Goal: Task Accomplishment & Management: Manage account settings

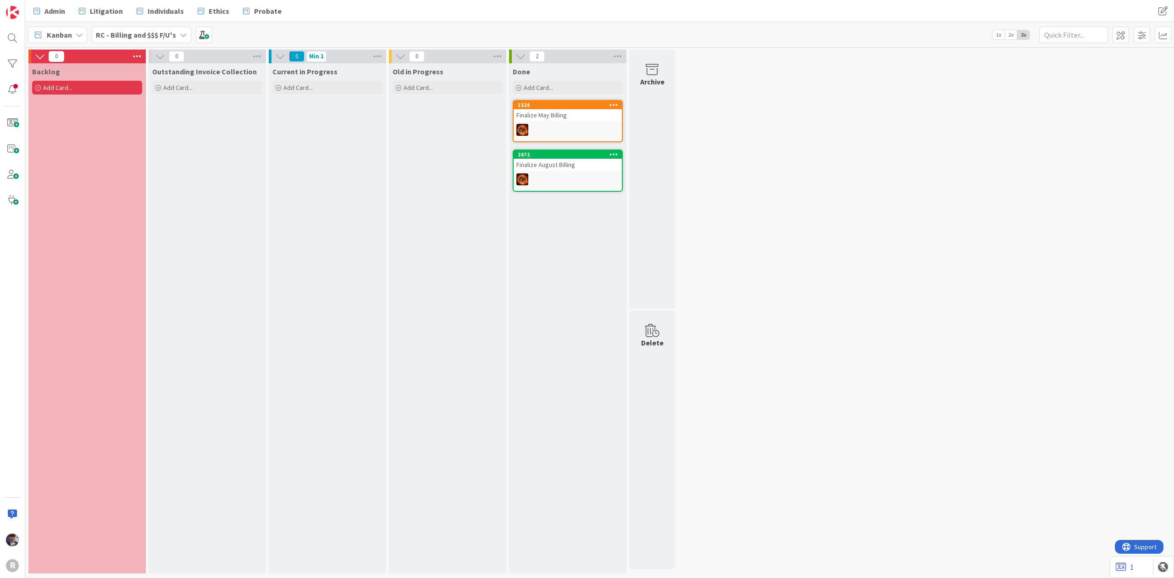
click at [83, 35] on div "Kanban" at bounding box center [57, 35] width 59 height 17
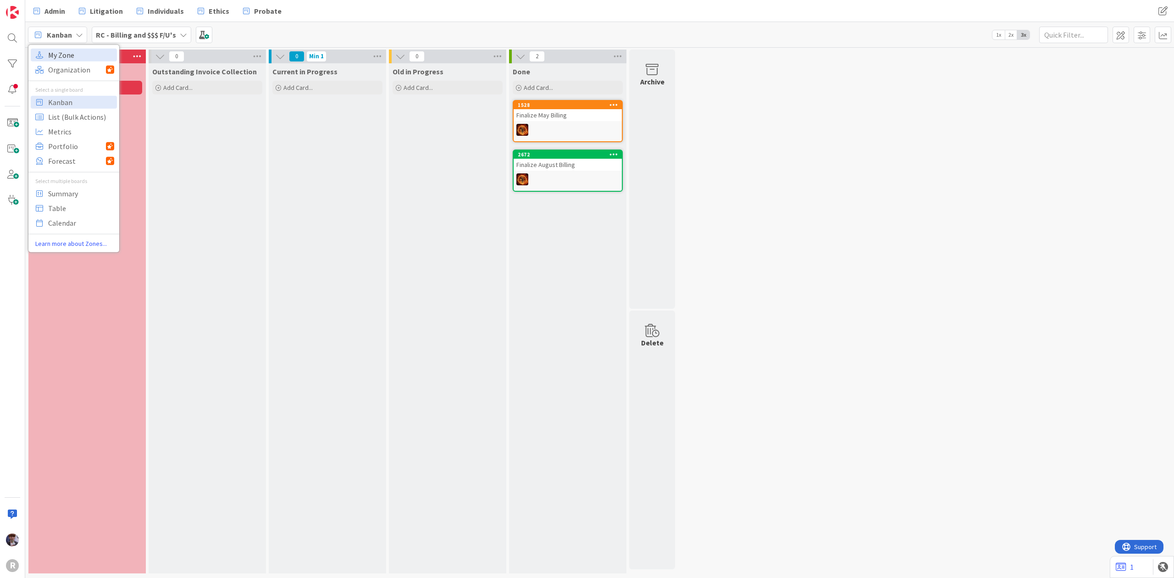
click at [83, 50] on span "My Zone" at bounding box center [81, 55] width 66 height 14
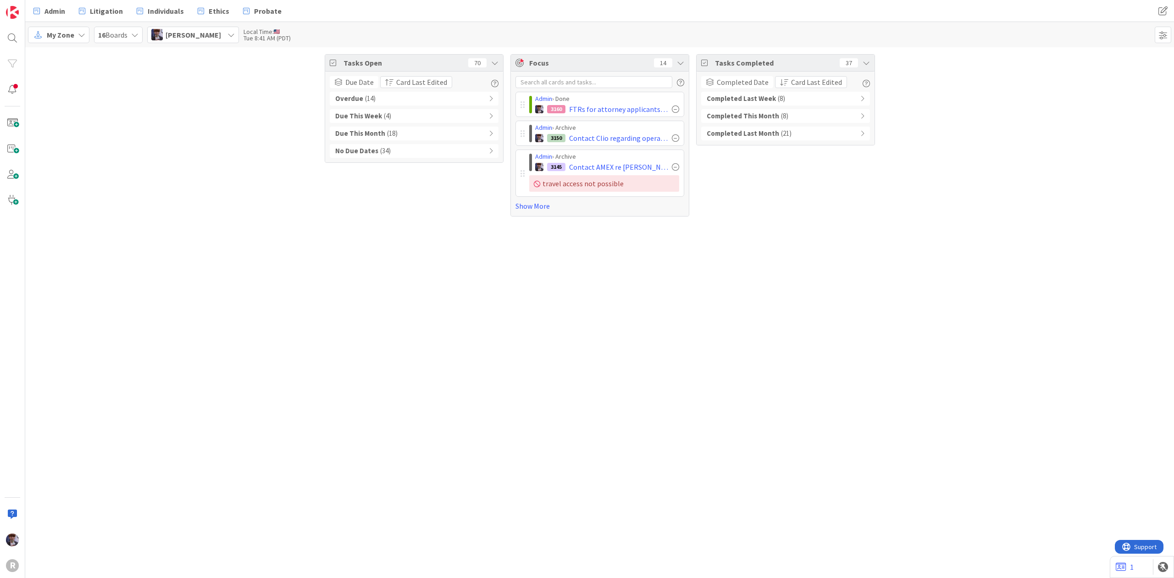
click at [237, 286] on div "Tasks Open 70 Due Date Card Last Edited Overdue ( 14 ) Due This Week ( 4 ) Due …" at bounding box center [599, 312] width 1148 height 530
click at [47, 13] on span "Admin" at bounding box center [54, 11] width 21 height 11
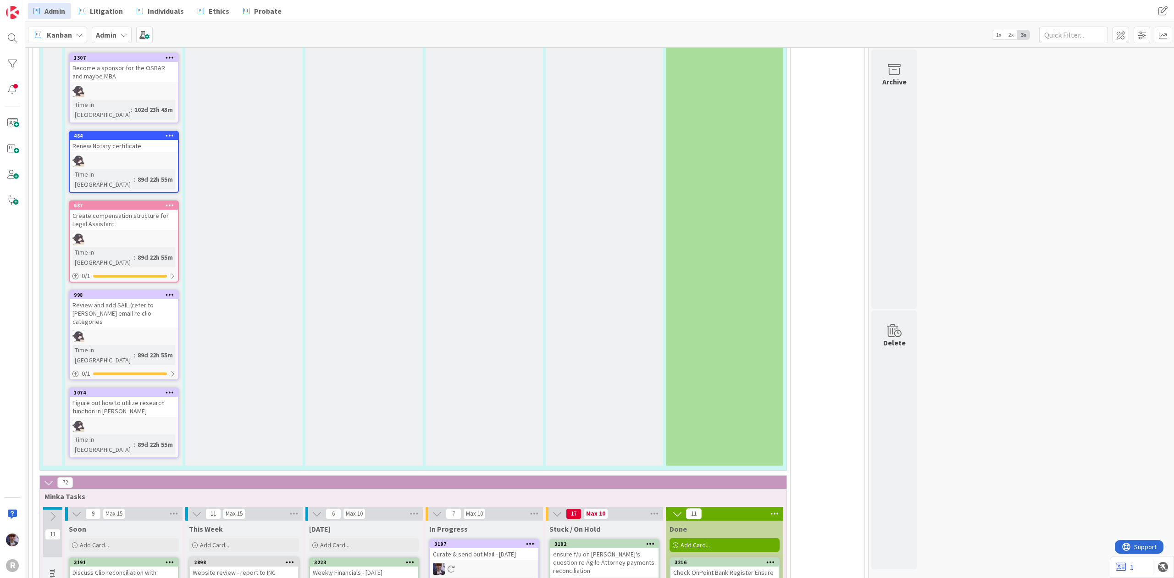
scroll to position [1895, 0]
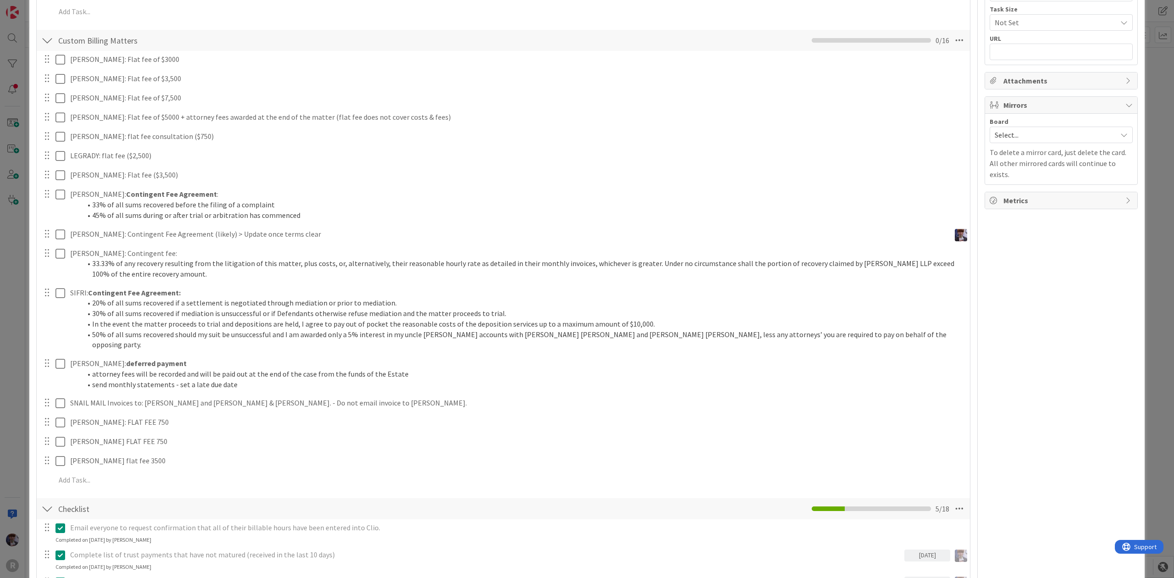
scroll to position [367, 0]
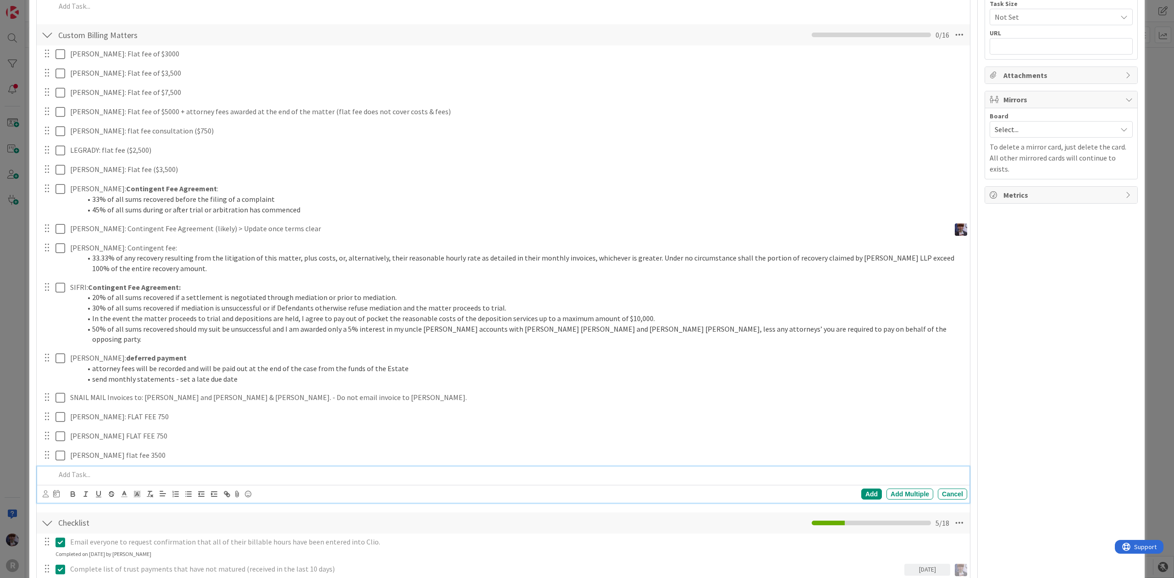
click at [86, 469] on p at bounding box center [509, 474] width 908 height 11
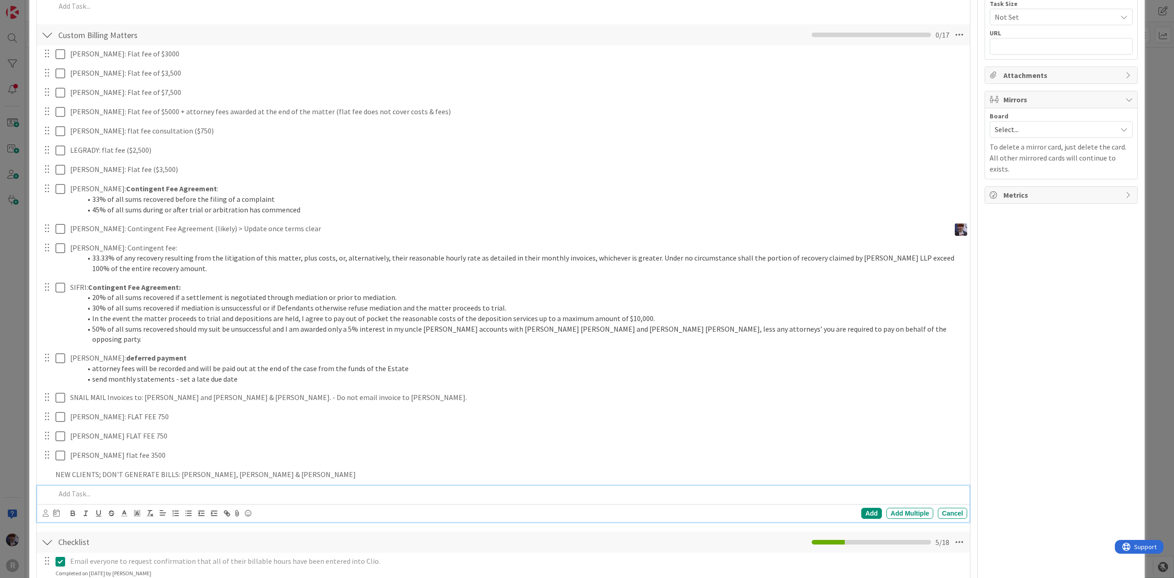
scroll to position [386, 0]
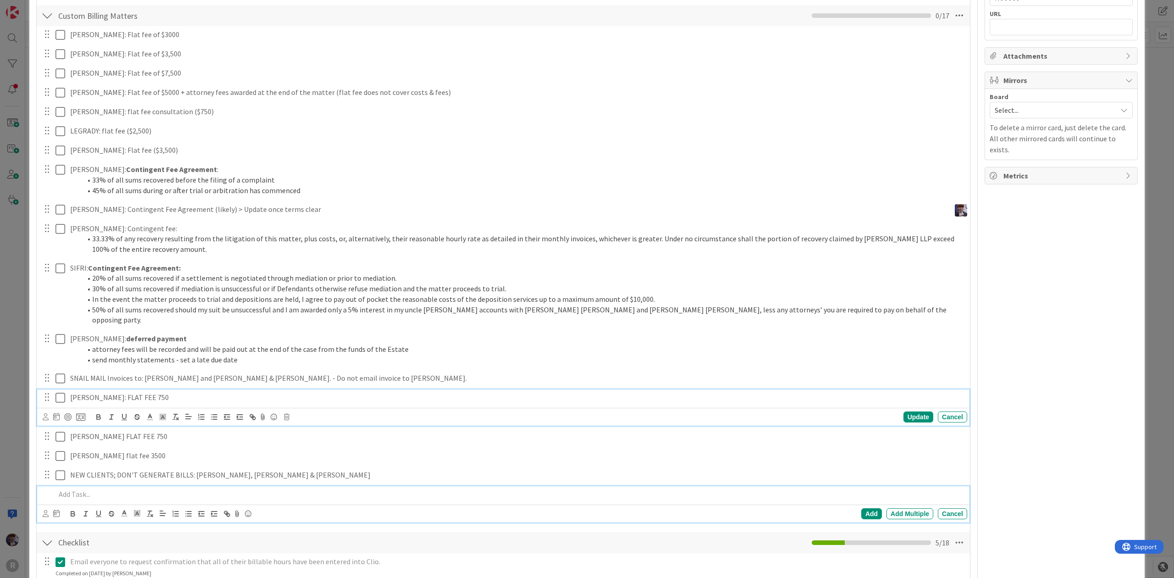
click at [72, 389] on div "[PERSON_NAME]: FLAT FEE 750 Update Cancel" at bounding box center [503, 407] width 932 height 36
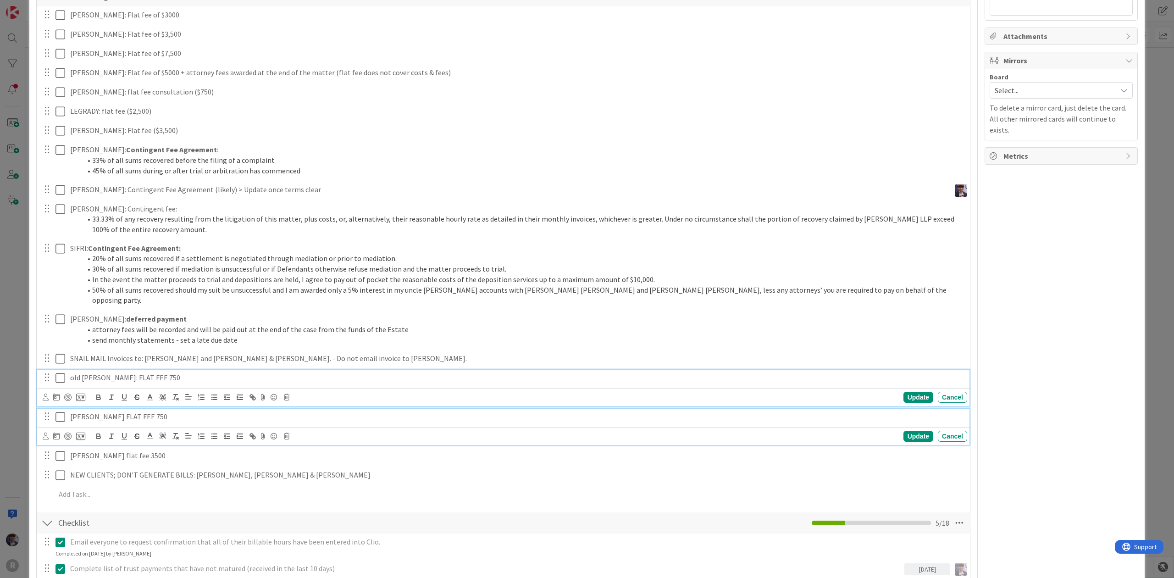
click at [74, 411] on p "[PERSON_NAME] FLAT FEE 750" at bounding box center [516, 416] width 893 height 11
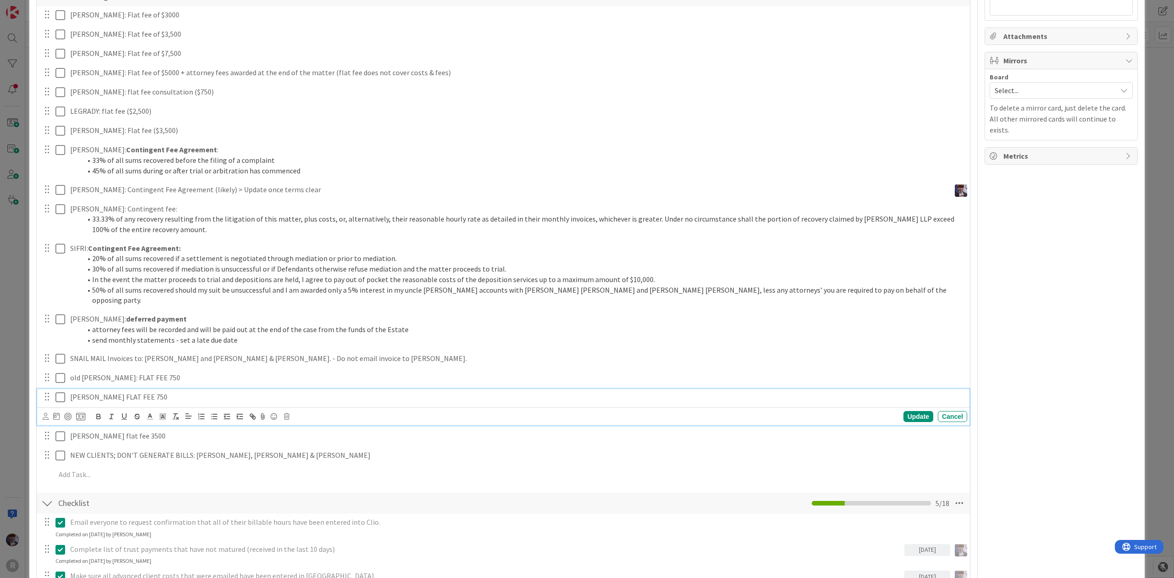
scroll to position [386, 0]
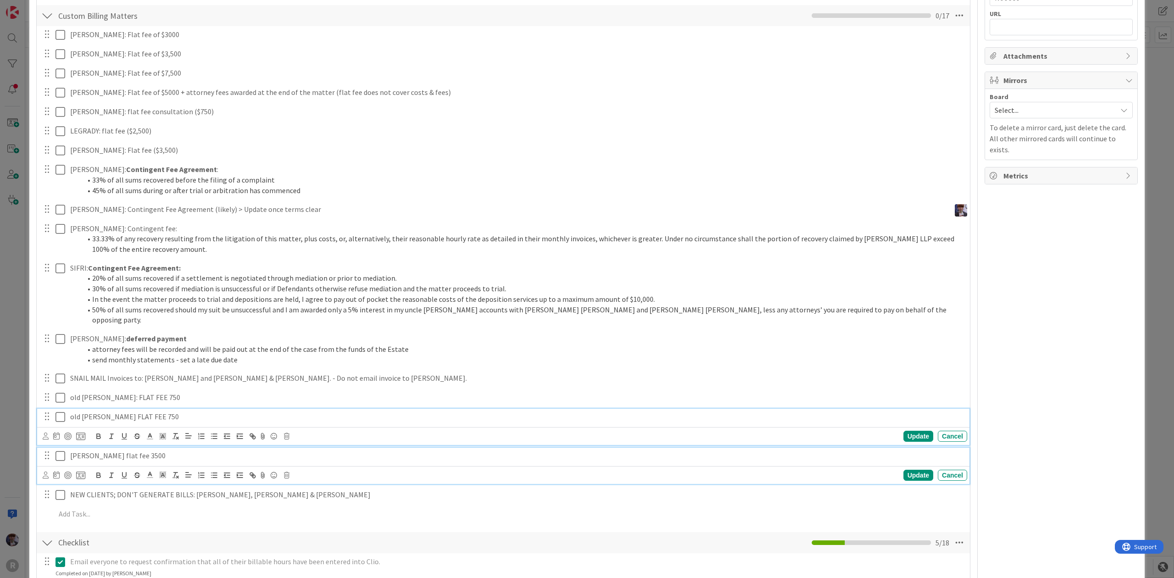
click at [79, 450] on p "[PERSON_NAME] flat fee 3500" at bounding box center [516, 455] width 893 height 11
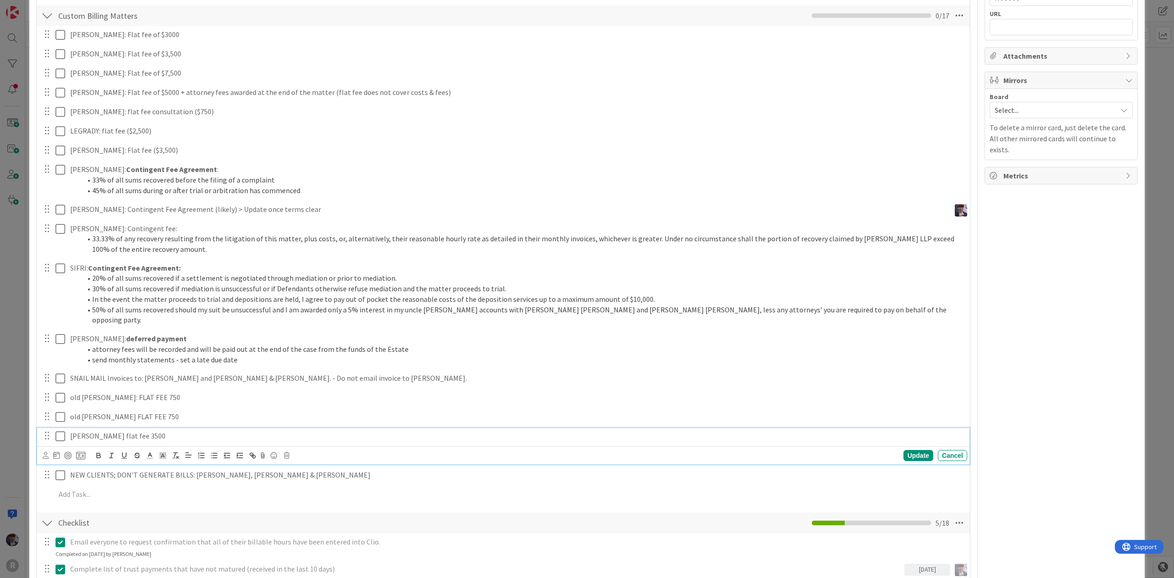
scroll to position [367, 0]
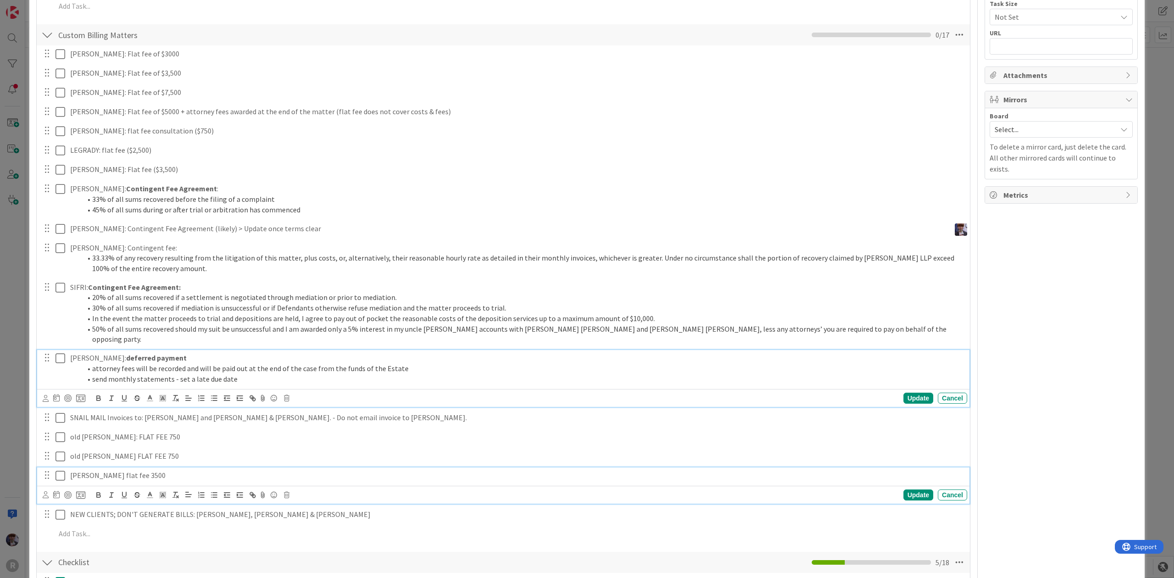
click at [128, 368] on div "[PERSON_NAME]: deferred payment attorney fees will be recorded and will be paid…" at bounding box center [503, 378] width 932 height 57
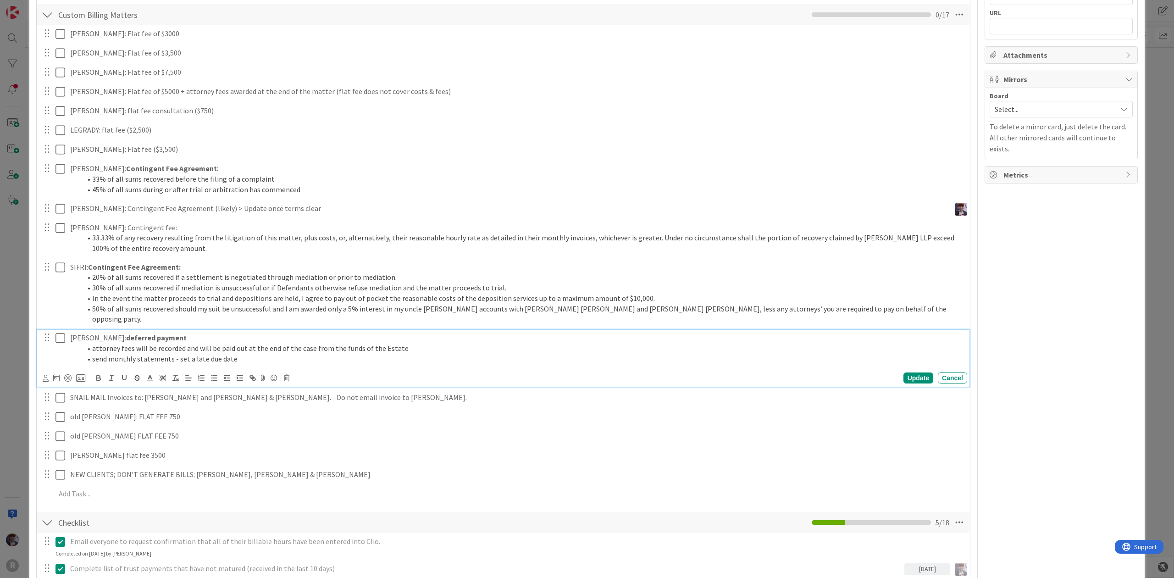
click at [33, 454] on div "ID 3135 Admin In Progress Title 20 / 128 Billing - [DATE] Description [PERSON_N…" at bounding box center [586, 528] width 1115 height 1804
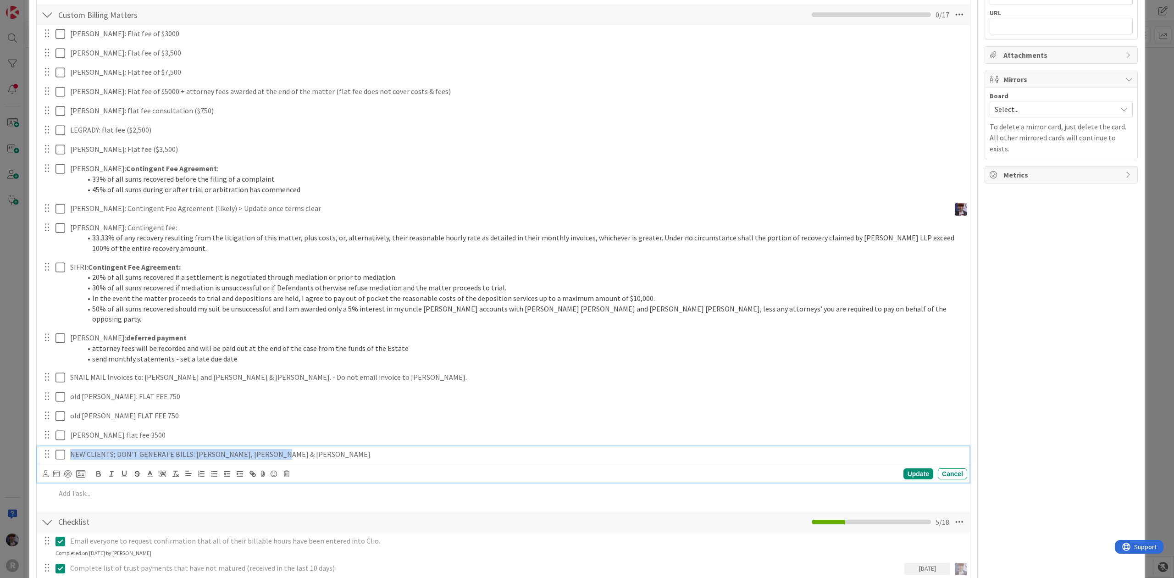
drag, startPoint x: 284, startPoint y: 445, endPoint x: 56, endPoint y: 438, distance: 228.4
click at [56, 446] on div "NEW CLIENTS; DON'T GENERATE BILLS: [PERSON_NAME], [PERSON_NAME] & [PERSON_NAME]" at bounding box center [504, 454] width 926 height 16
click at [96, 469] on icon "button" at bounding box center [98, 473] width 8 height 8
click at [33, 387] on div "ID 3135 Admin In Progress Title 20 / 128 Billing - [DATE] Description [PERSON_N…" at bounding box center [586, 527] width 1115 height 1803
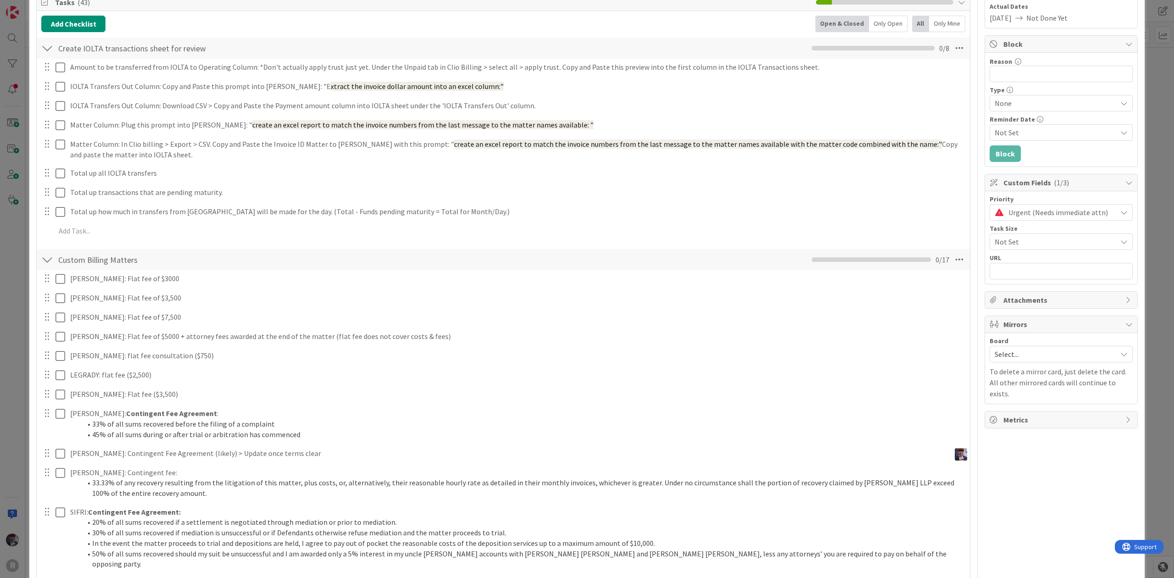
scroll to position [0, 0]
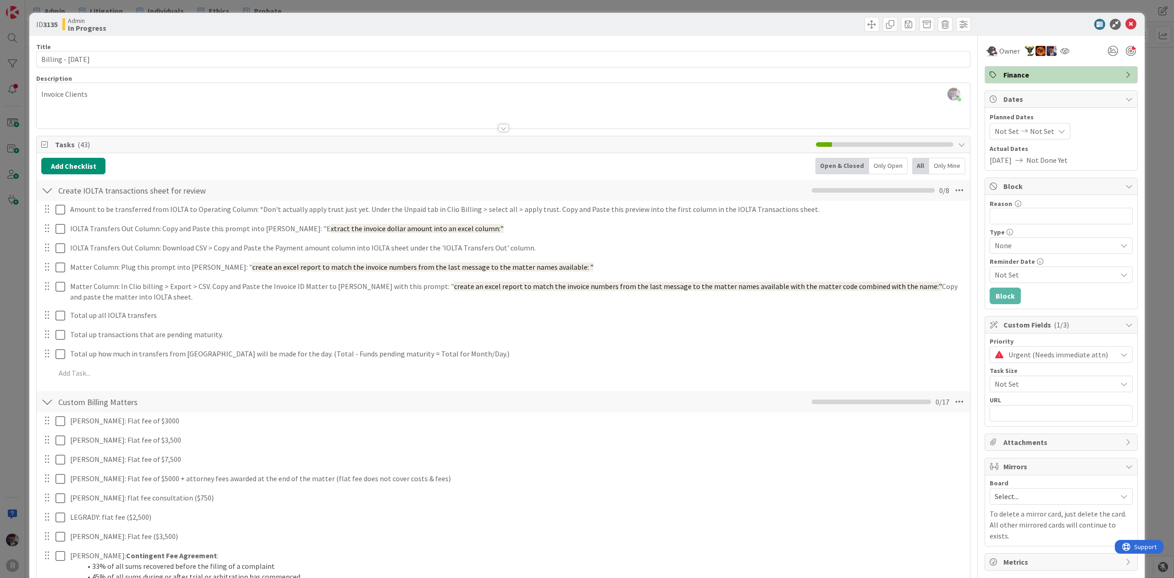
click at [44, 193] on div at bounding box center [47, 190] width 12 height 17
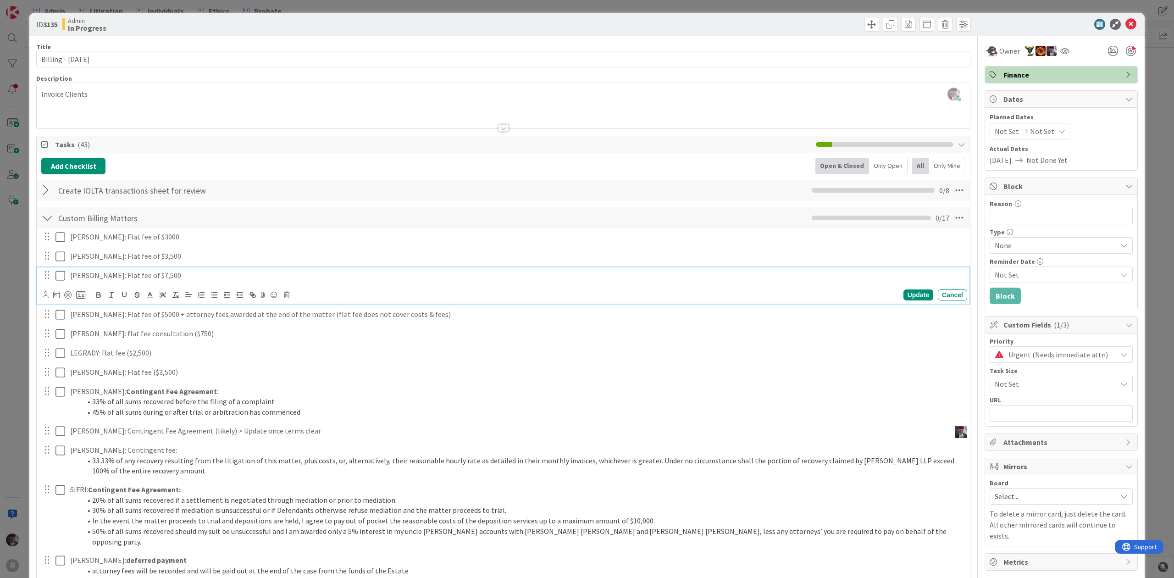
click at [83, 277] on p "[PERSON_NAME]: Flat fee of $7,500" at bounding box center [516, 275] width 893 height 11
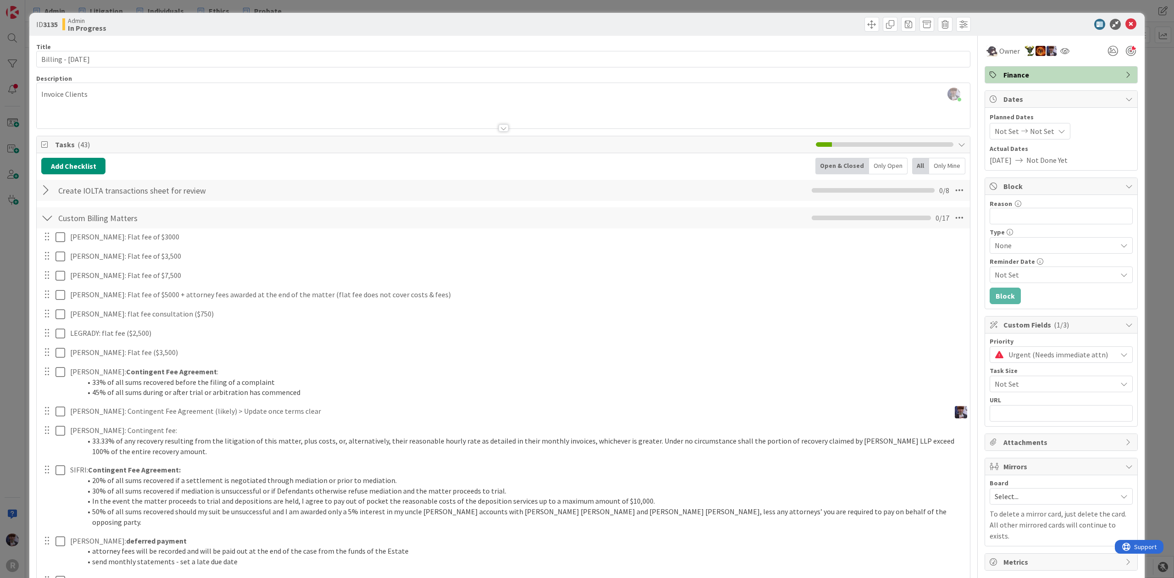
click at [46, 188] on div at bounding box center [47, 190] width 12 height 17
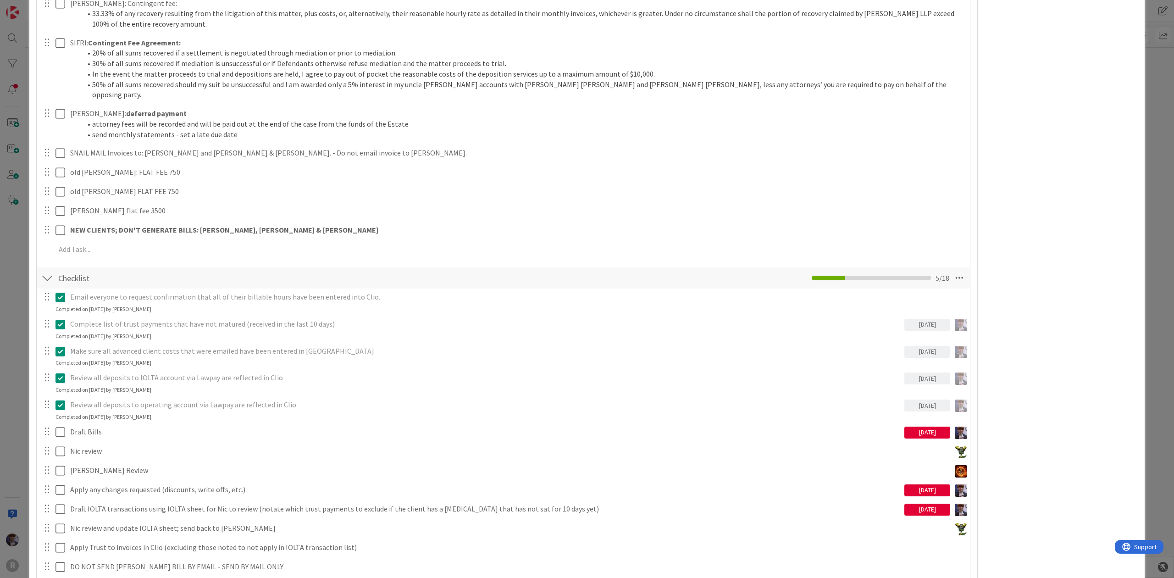
scroll to position [367, 0]
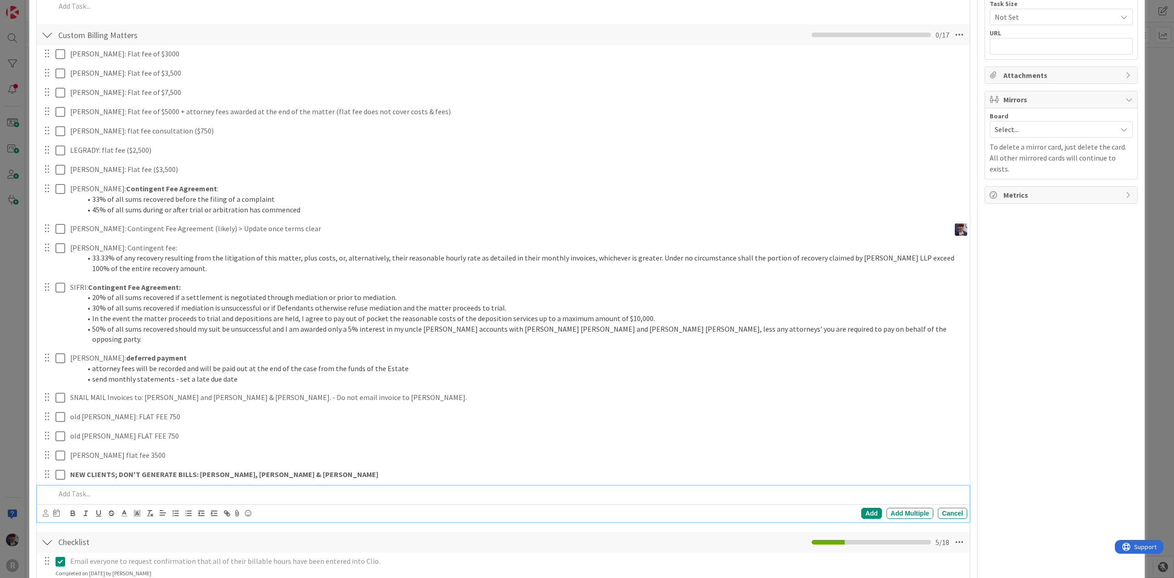
click at [85, 488] on p at bounding box center [509, 493] width 908 height 11
click at [861, 507] on div "Add" at bounding box center [871, 512] width 21 height 11
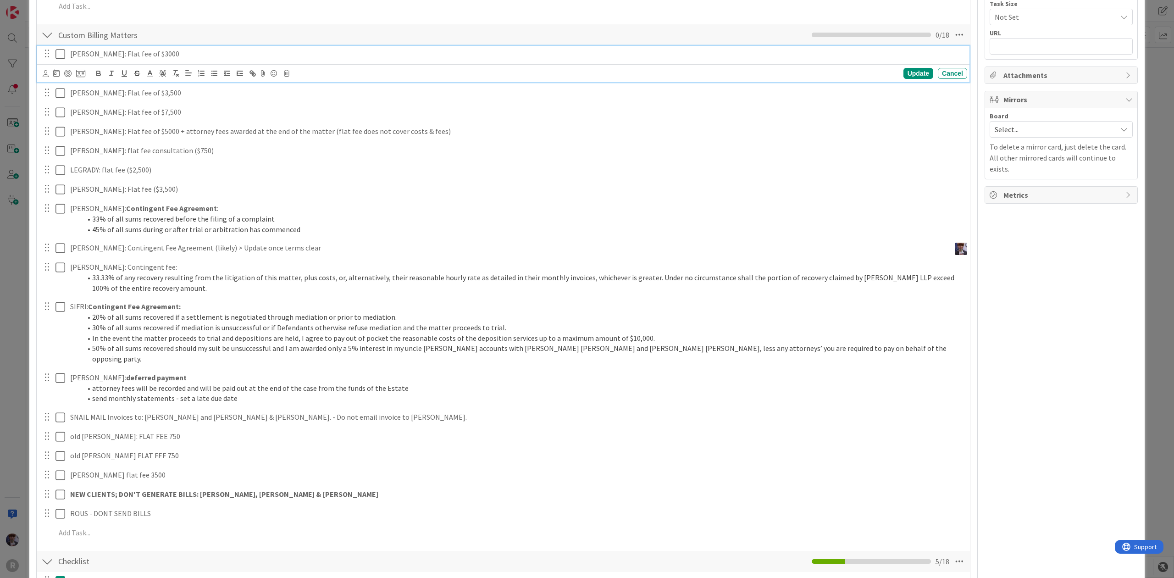
click at [61, 54] on icon at bounding box center [60, 54] width 10 height 11
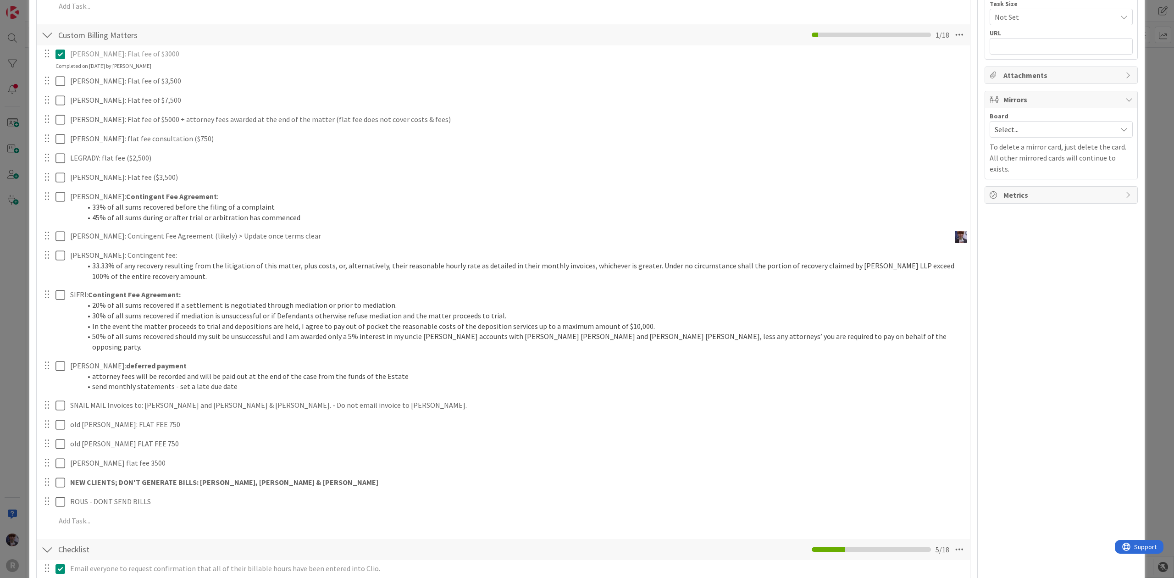
click at [58, 54] on icon at bounding box center [60, 54] width 10 height 11
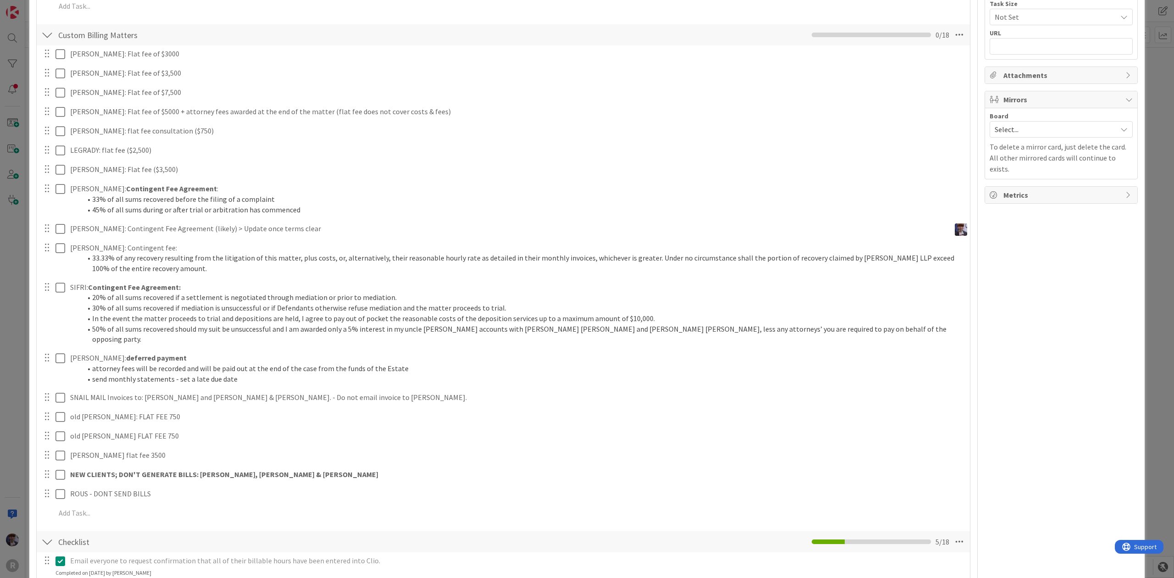
click at [33, 130] on div "ID 3135 Admin In Progress Title 20 / 128 Billing - [DATE] Description [PERSON_N…" at bounding box center [586, 547] width 1115 height 1803
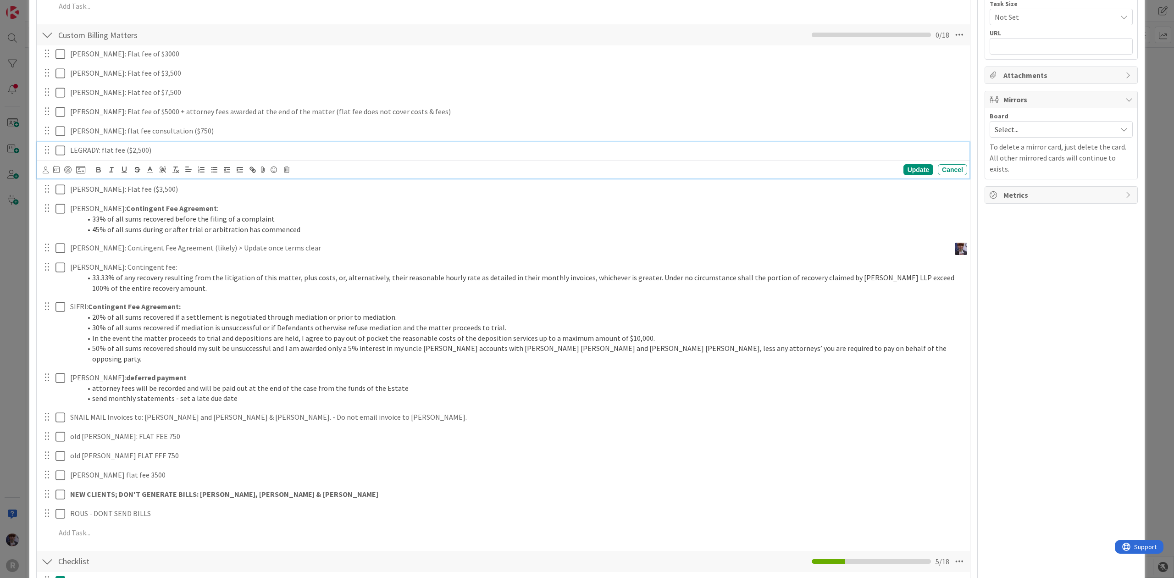
click at [124, 152] on p "LEGRADY: flat fee ($2,500)" at bounding box center [516, 150] width 893 height 11
click at [285, 171] on icon at bounding box center [287, 169] width 6 height 6
click at [312, 209] on div "Delete" at bounding box center [310, 208] width 34 height 17
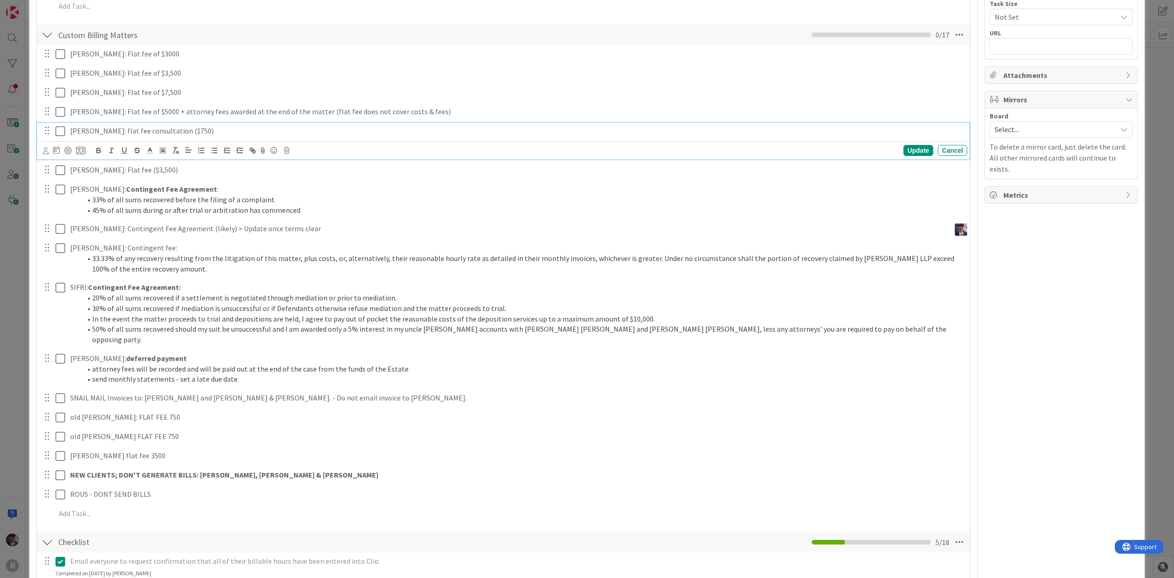
click at [127, 133] on p "[PERSON_NAME]: flat fee consultation ($750)" at bounding box center [516, 131] width 893 height 11
click at [283, 149] on div "Update Cancel" at bounding box center [505, 150] width 924 height 13
click at [285, 152] on icon at bounding box center [287, 150] width 6 height 6
click at [320, 187] on div "Delete" at bounding box center [310, 189] width 34 height 17
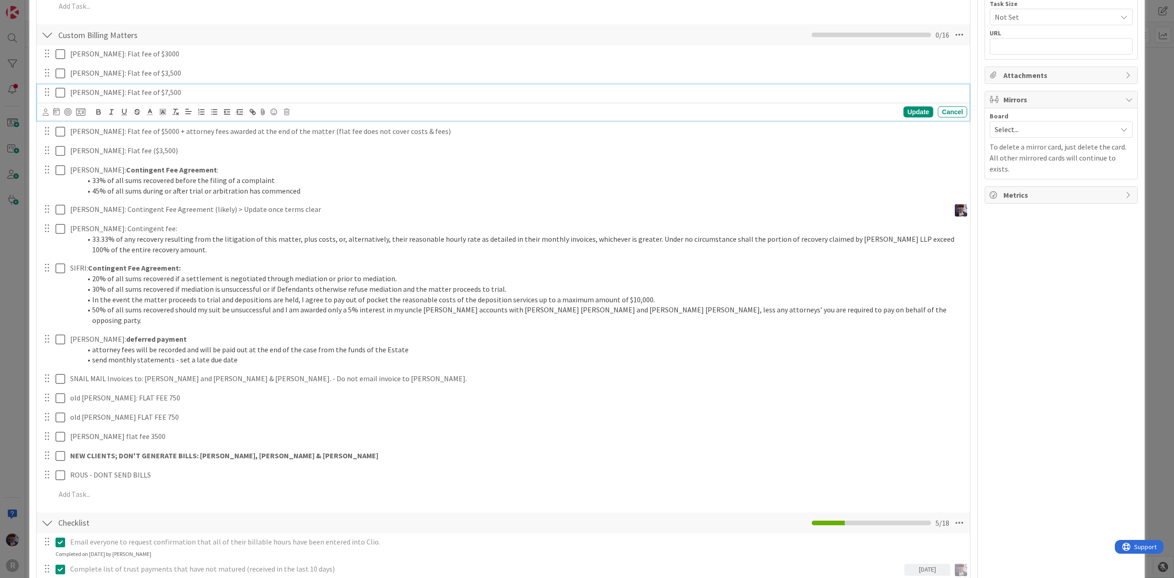
click at [152, 98] on p "[PERSON_NAME]: Flat fee of $7,500" at bounding box center [516, 92] width 893 height 11
click at [286, 115] on icon at bounding box center [287, 112] width 6 height 6
click at [301, 149] on div "Delete" at bounding box center [310, 151] width 34 height 17
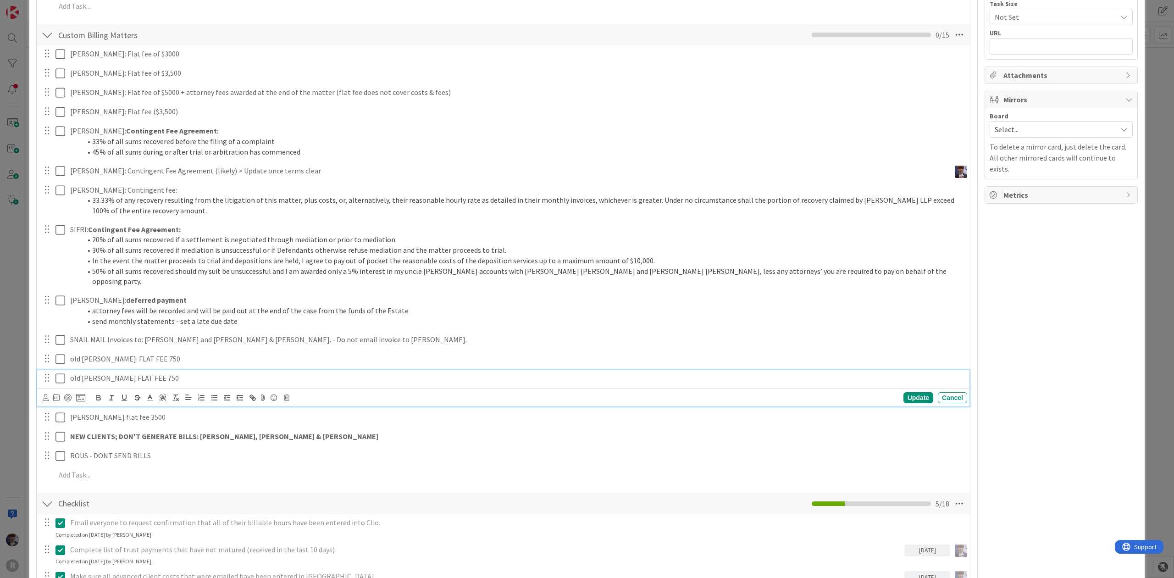
click at [115, 370] on div "old [PERSON_NAME] FLAT FEE 750" at bounding box center [516, 378] width 900 height 16
click at [288, 394] on icon at bounding box center [287, 397] width 6 height 6
click at [307, 428] on div "Delete" at bounding box center [310, 436] width 34 height 17
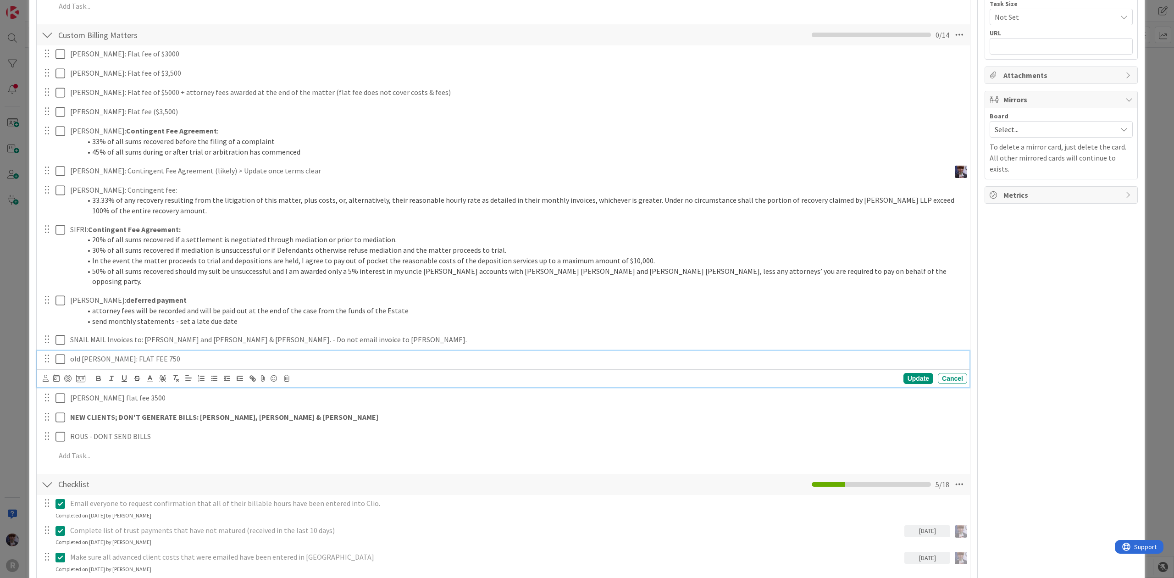
click at [171, 353] on p "old [PERSON_NAME]: FLAT FEE 750" at bounding box center [516, 358] width 893 height 11
click at [284, 375] on icon at bounding box center [287, 378] width 6 height 6
click at [309, 409] on div "Delete" at bounding box center [310, 417] width 34 height 17
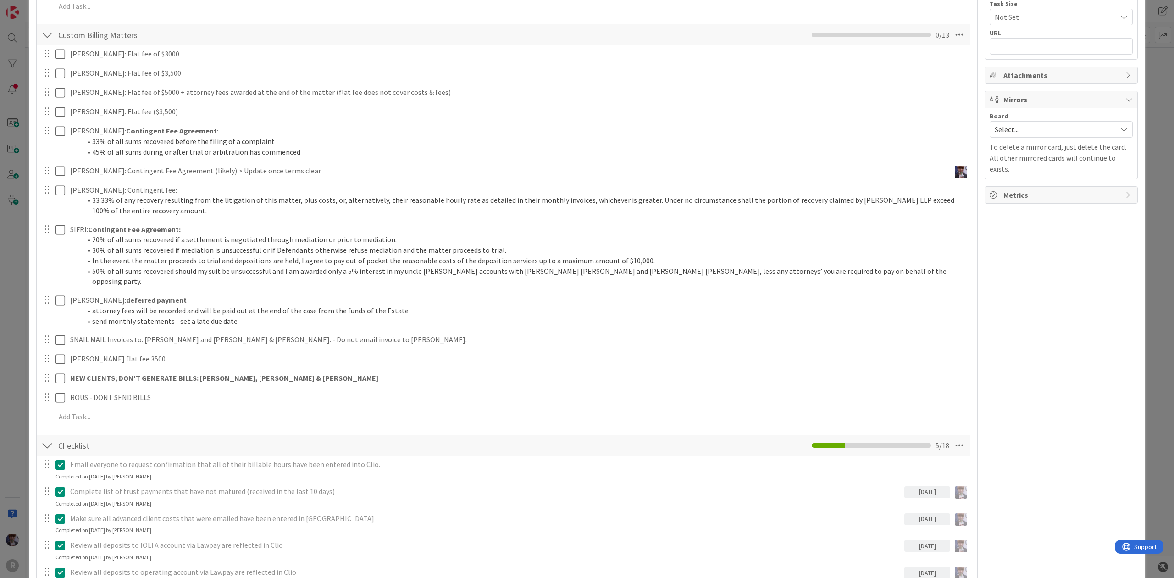
click at [78, 420] on div "Custom Billing Matters Checklist Name 22 / 64 Custom Billing Matters 0 / 13 [PE…" at bounding box center [503, 226] width 933 height 406
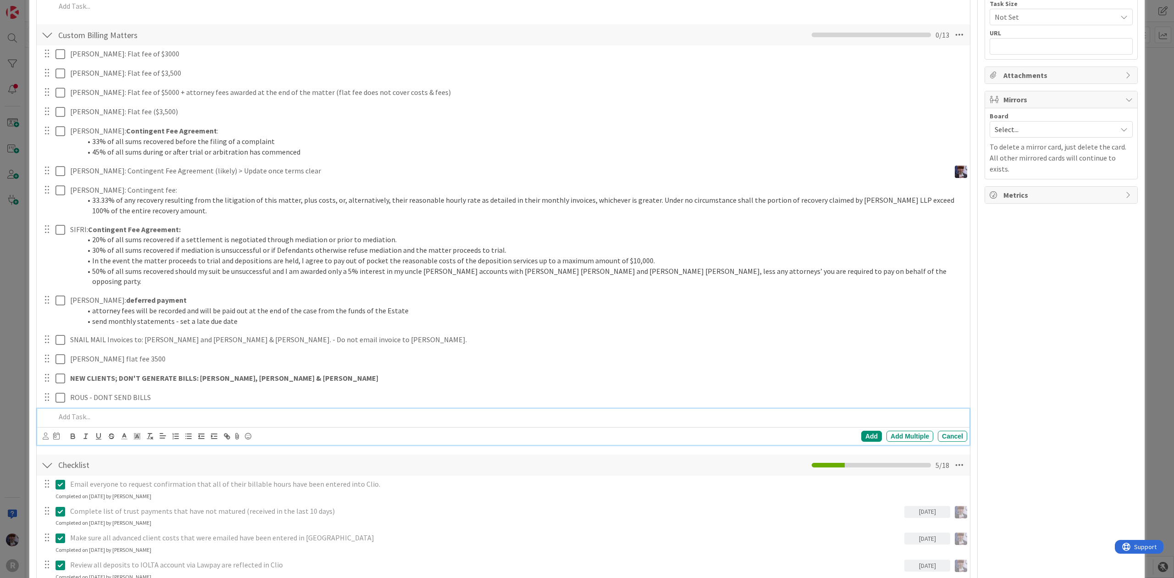
click at [83, 411] on p at bounding box center [509, 416] width 908 height 11
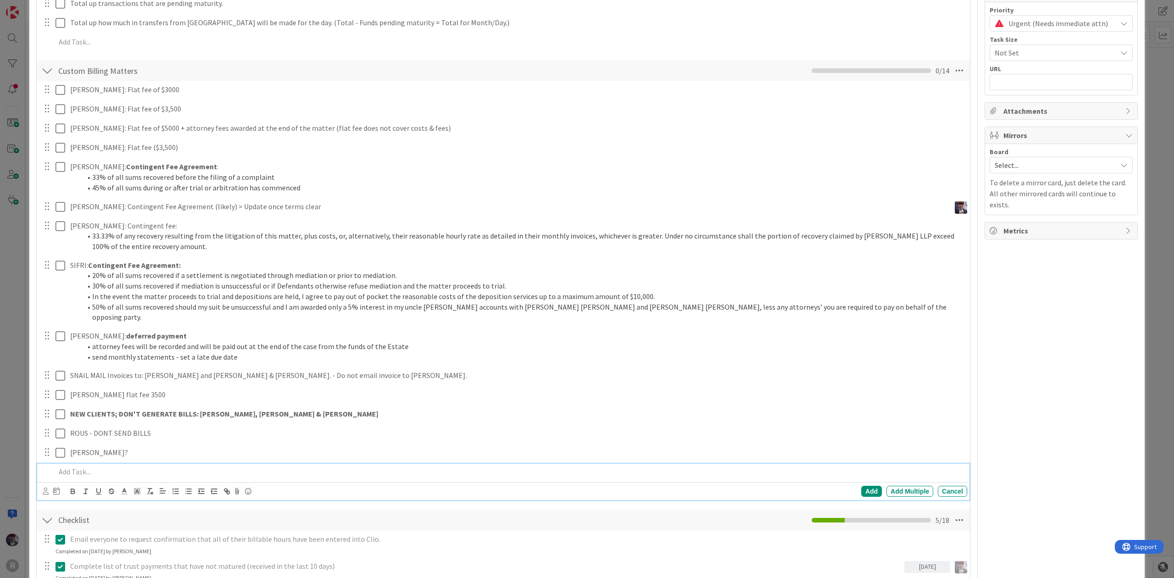
scroll to position [325, 0]
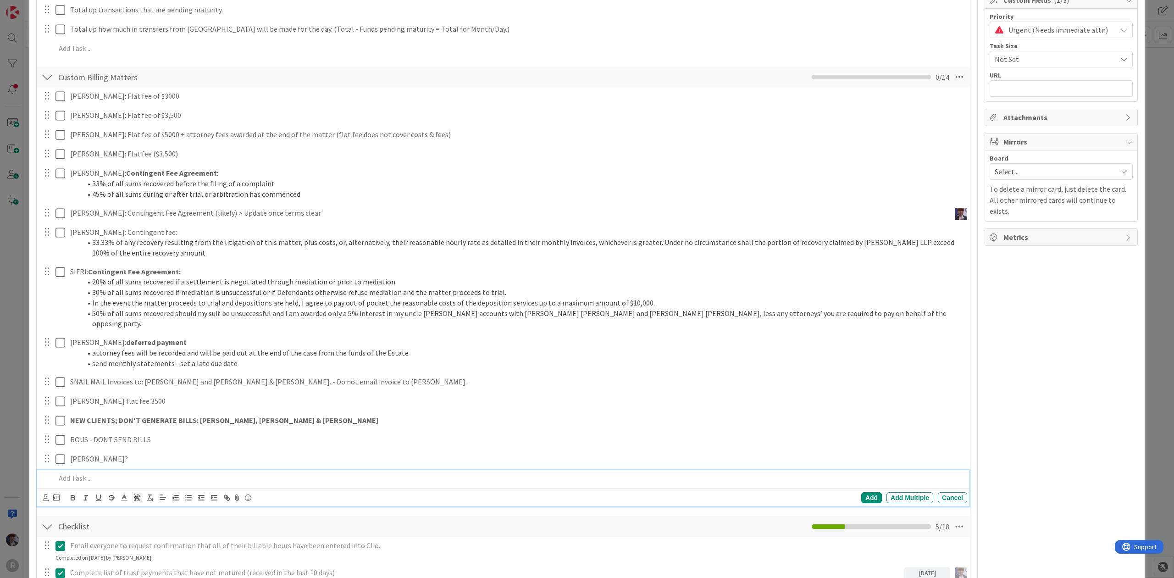
click at [33, 422] on div "ID 3135 Admin In Progress Title 20 / 128 Billing - [DATE] Description [PERSON_N…" at bounding box center [586, 561] width 1115 height 1746
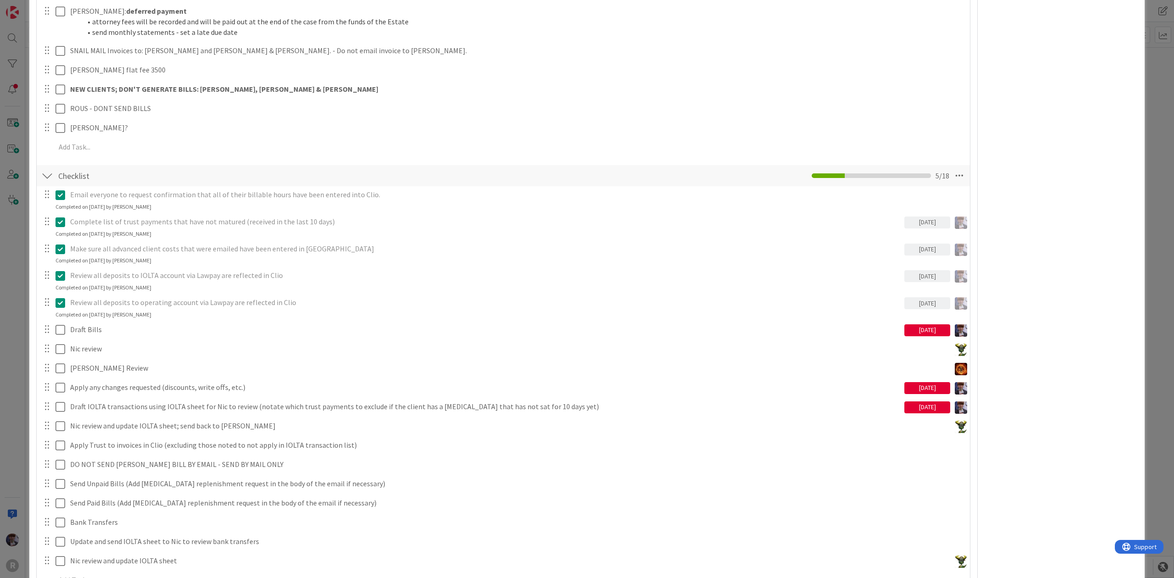
scroll to position [691, 0]
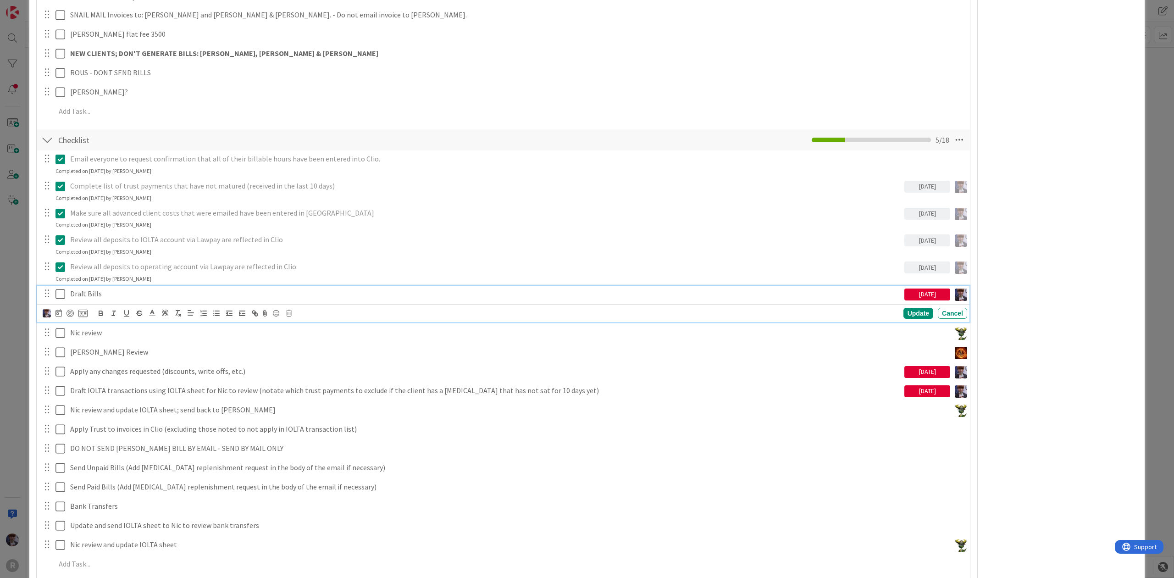
click at [64, 288] on icon at bounding box center [60, 293] width 10 height 11
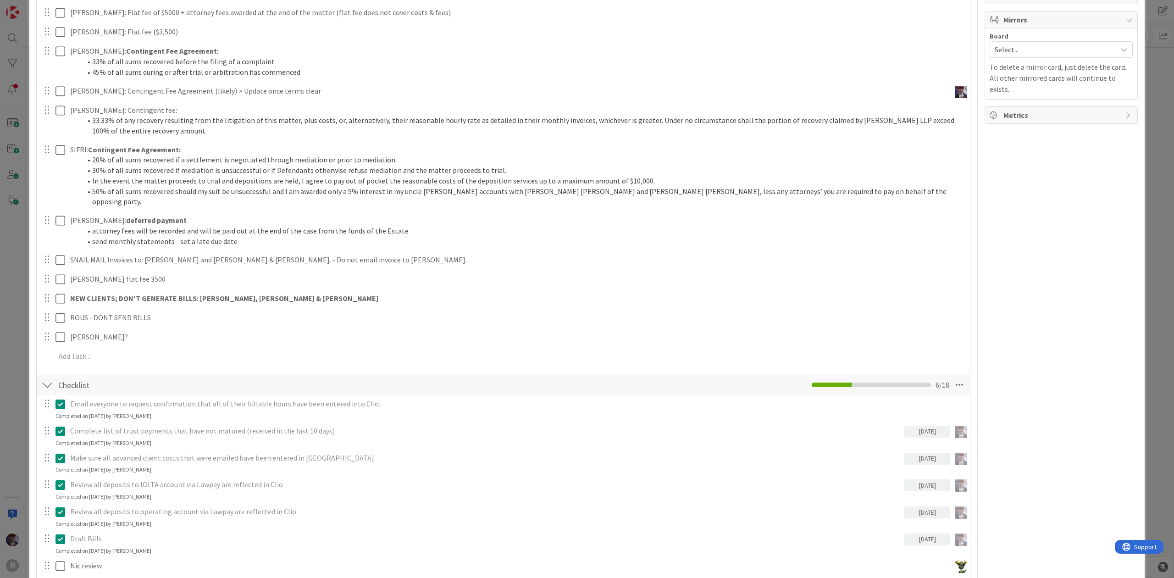
scroll to position [630, 0]
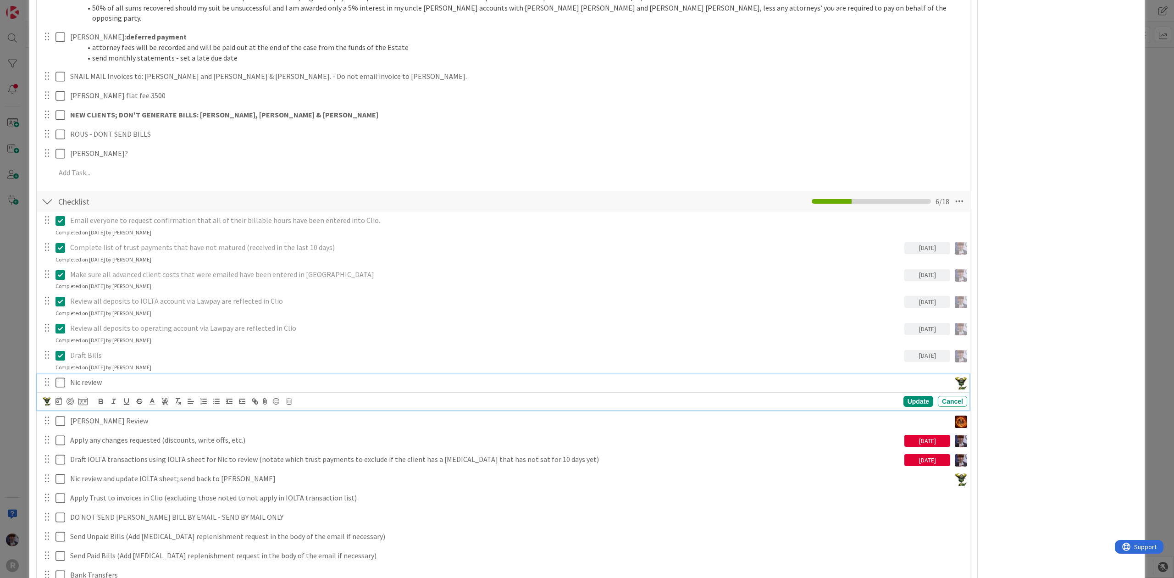
click at [129, 377] on p "Nic review" at bounding box center [508, 382] width 876 height 11
click at [59, 397] on icon at bounding box center [58, 400] width 6 height 7
click at [115, 469] on td "7" at bounding box center [111, 477] width 18 height 17
type input "[DATE]"
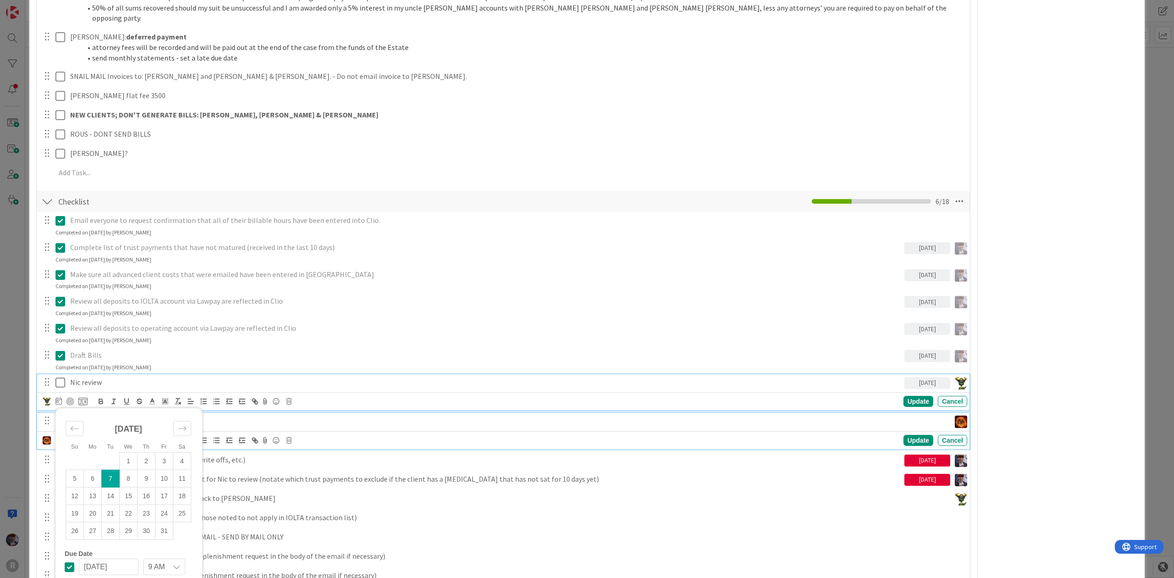
click at [435, 415] on p "[PERSON_NAME] Review" at bounding box center [508, 420] width 876 height 11
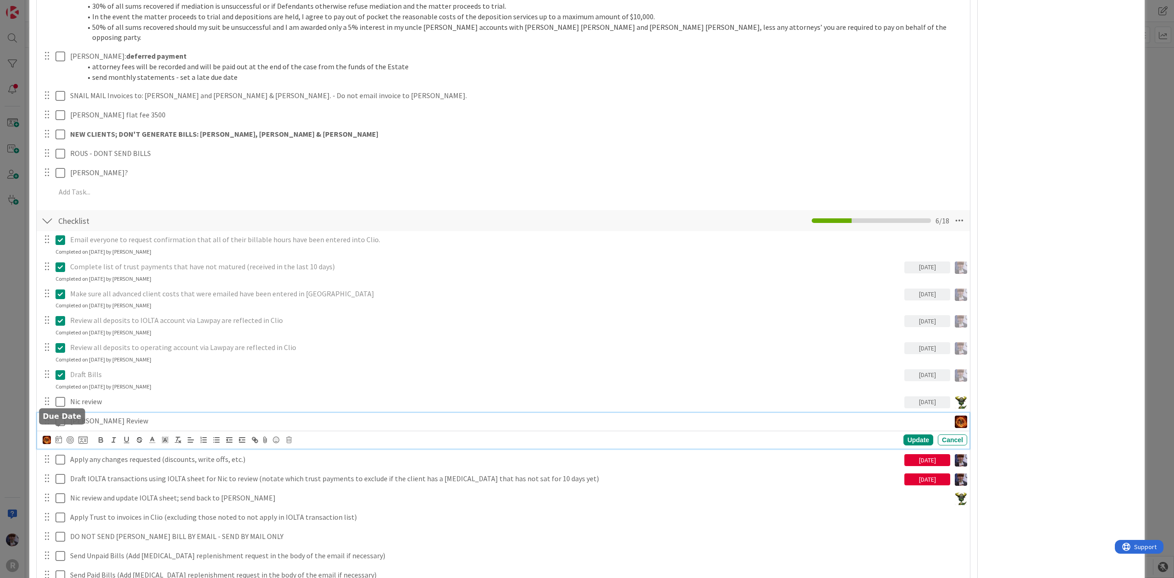
click at [58, 435] on icon at bounding box center [58, 438] width 6 height 7
click at [109, 513] on td "7" at bounding box center [111, 516] width 18 height 17
type input "[DATE]"
click at [903, 434] on div "Update" at bounding box center [918, 439] width 30 height 11
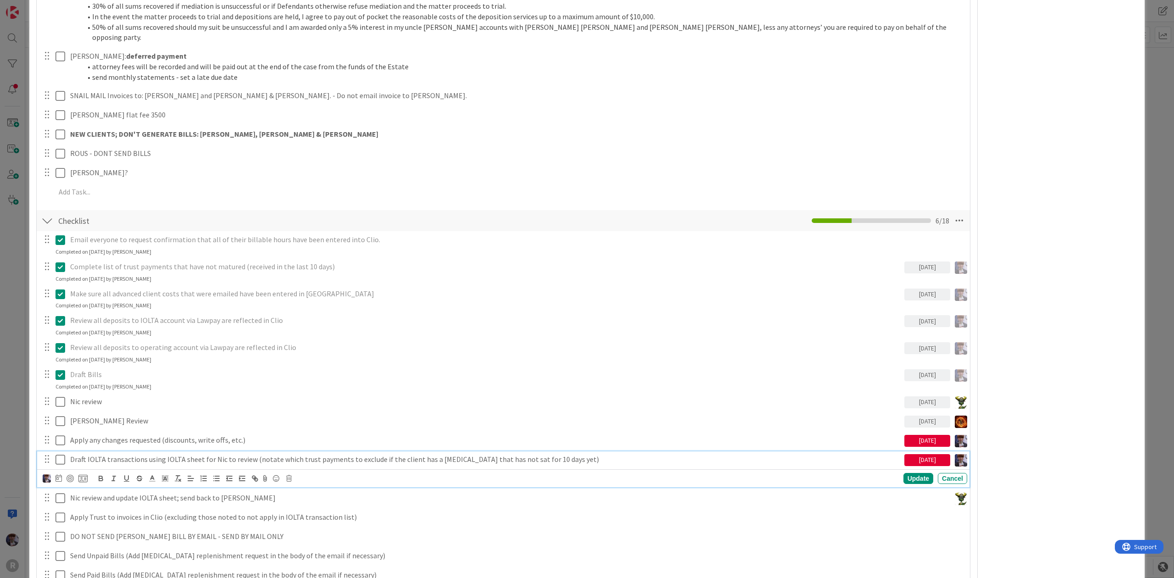
click at [226, 454] on p "Draft IOLTA transactions using IOLTA sheet for Nic to review (notate which trus…" at bounding box center [485, 459] width 830 height 11
click at [61, 474] on icon at bounding box center [58, 477] width 6 height 7
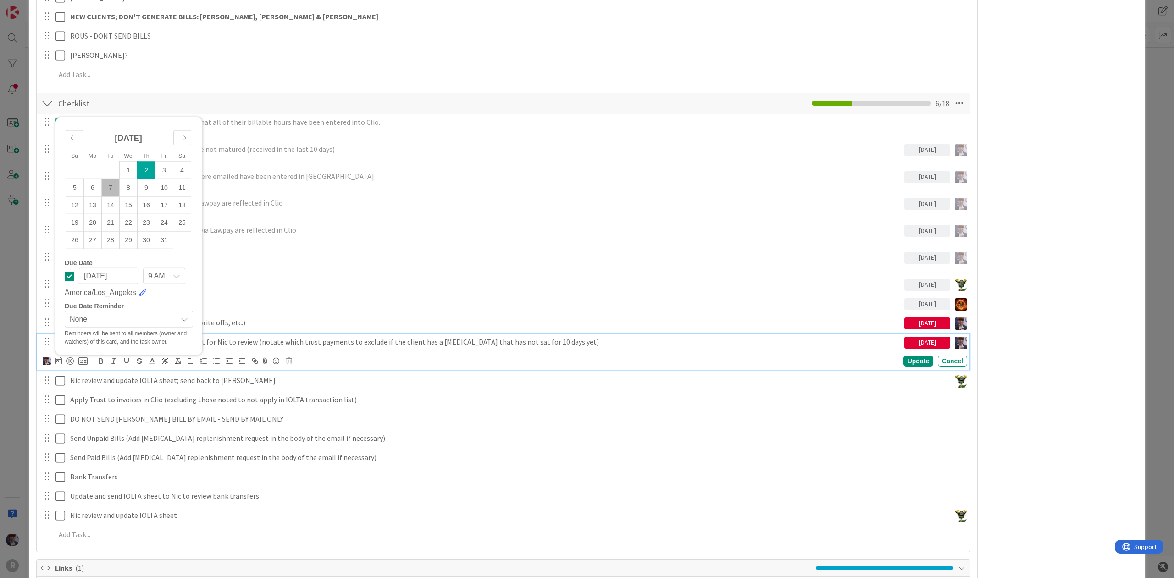
scroll to position [733, 0]
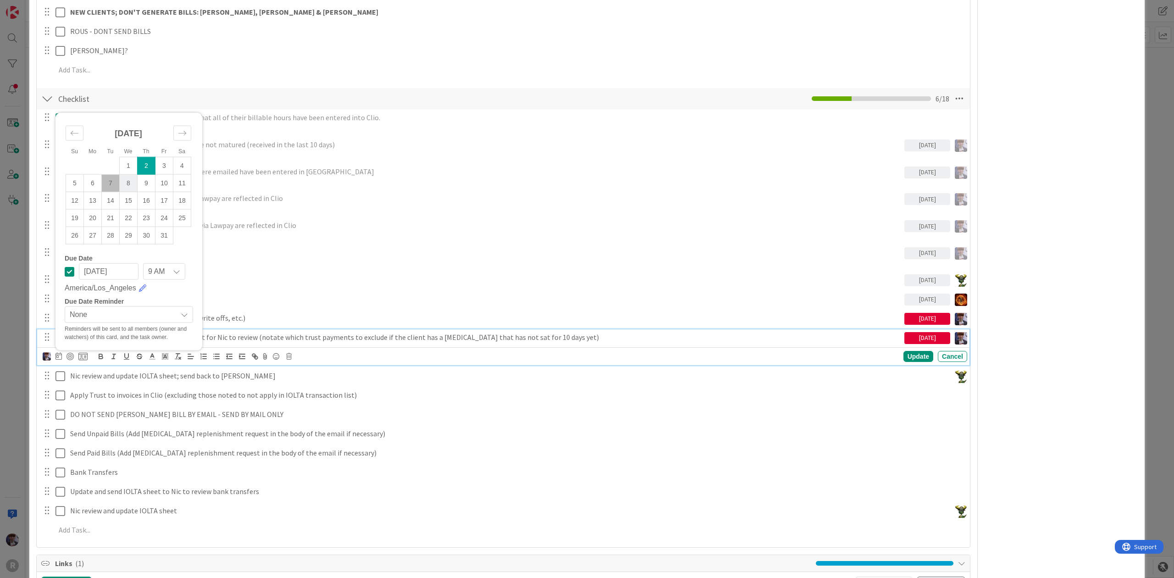
click at [129, 176] on td "8" at bounding box center [129, 182] width 18 height 17
type input "[DATE]"
click at [909, 351] on div "Update" at bounding box center [918, 356] width 30 height 11
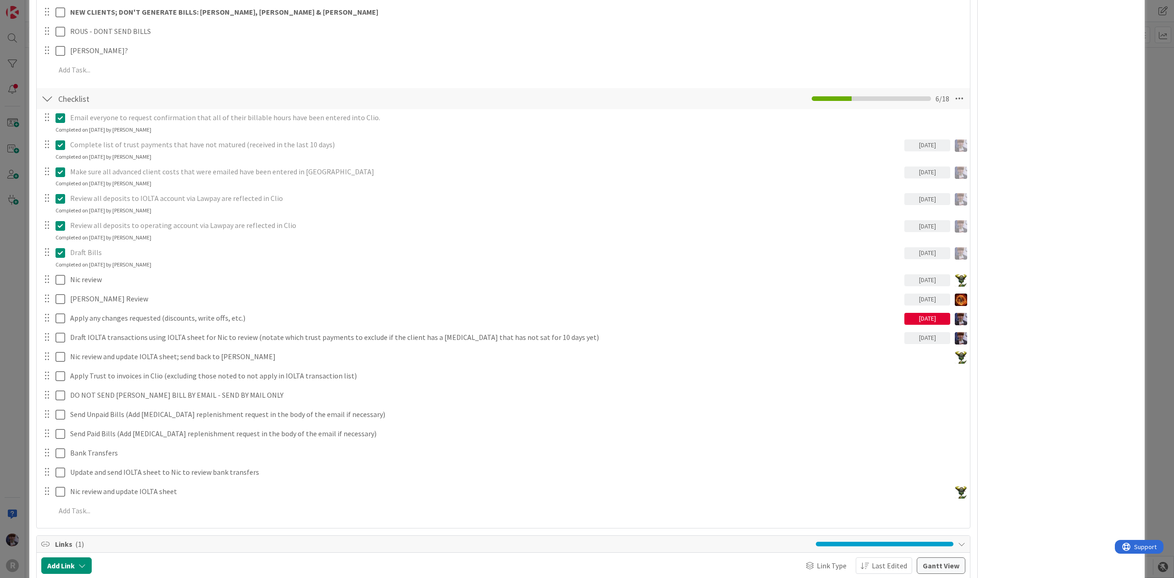
click at [909, 313] on div "[DATE]" at bounding box center [927, 319] width 46 height 12
click at [968, 389] on td "8" at bounding box center [977, 395] width 18 height 17
type input "[DATE]"
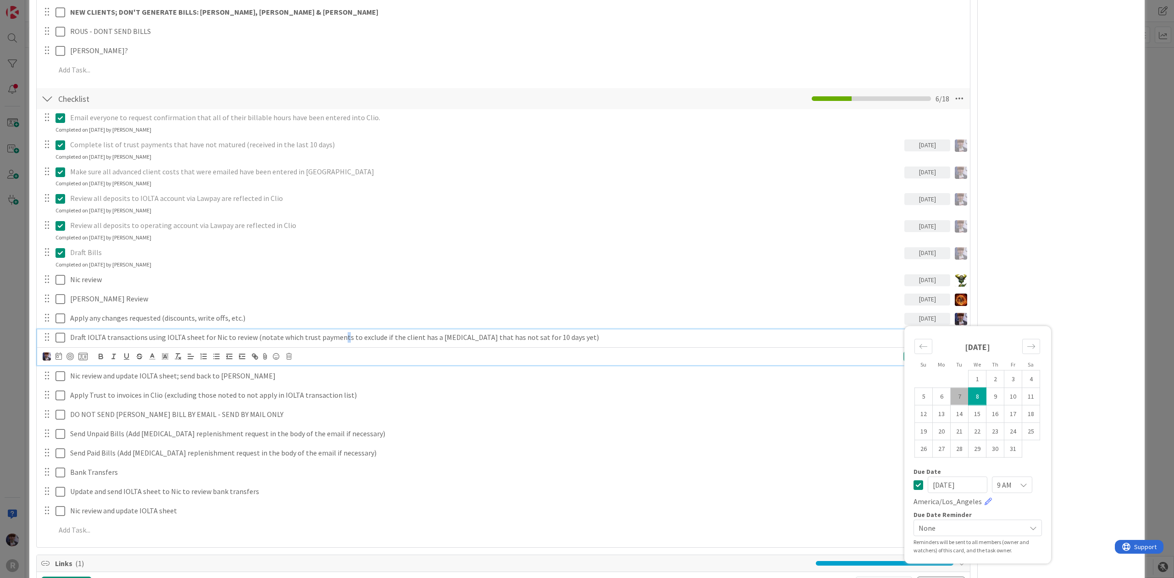
click at [333, 334] on div "Draft IOLTA transactions using IOLTA sheet for Nic to review (notate which trus…" at bounding box center [485, 337] width 838 height 16
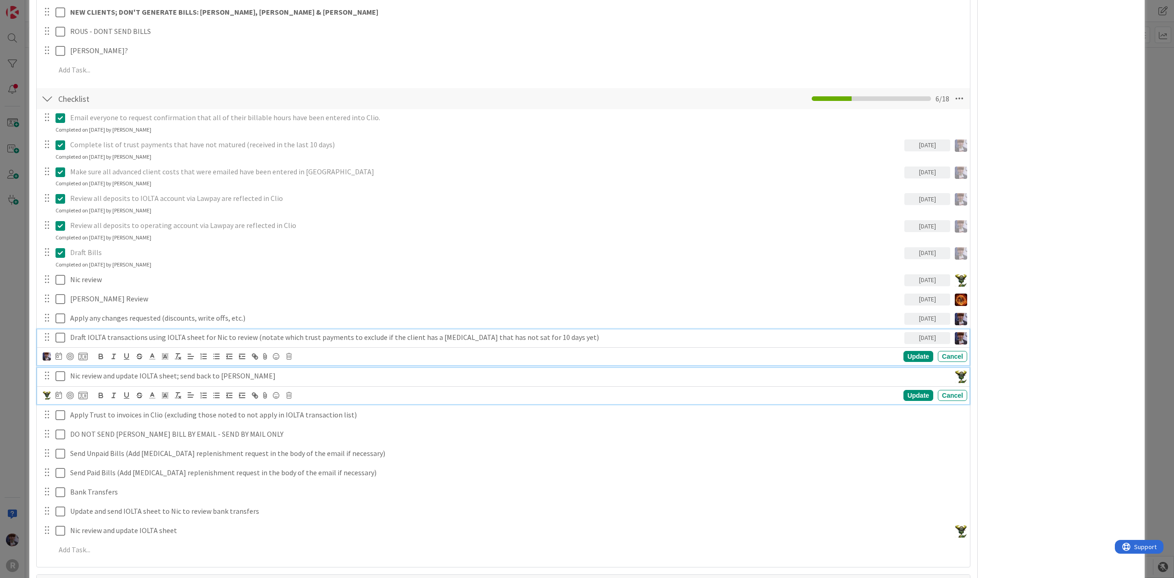
click at [257, 368] on div "Nic review and update IOLTA sheet; send back to [PERSON_NAME]" at bounding box center [507, 376] width 883 height 16
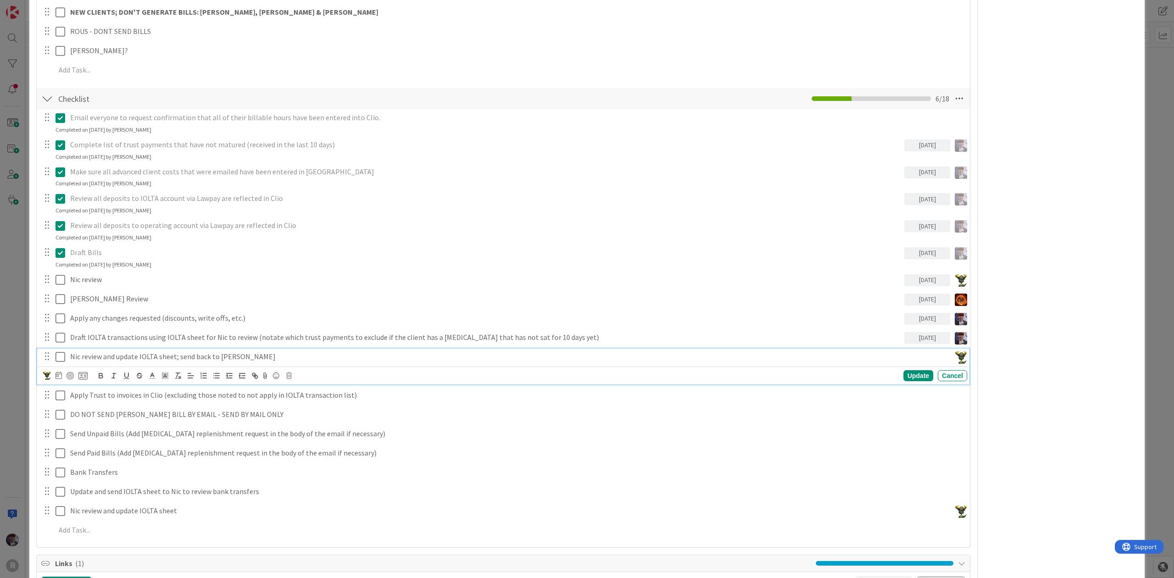
scroll to position [713, 0]
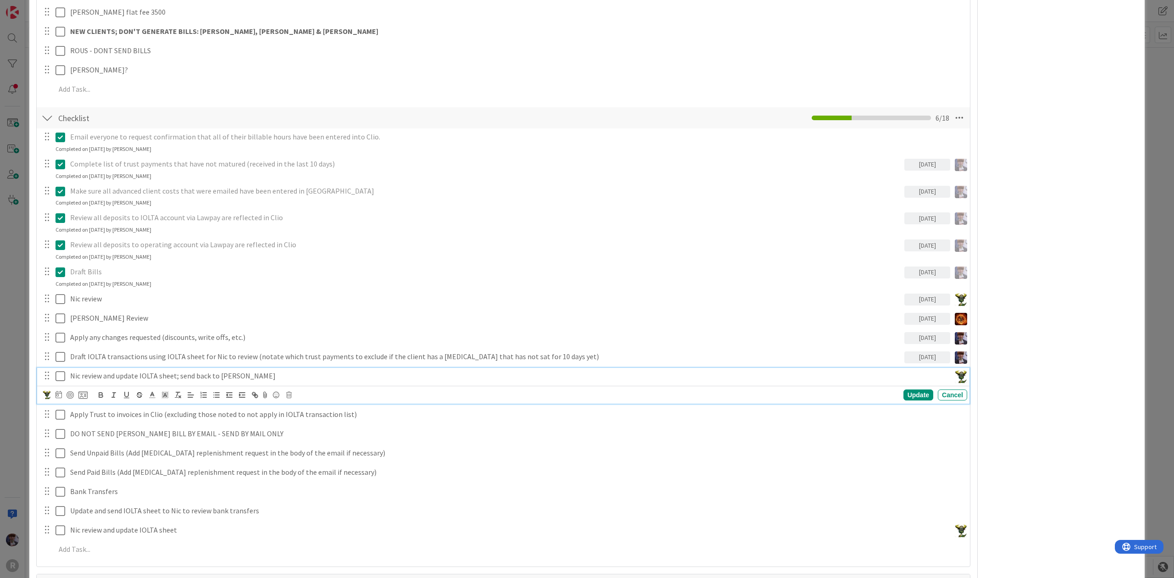
click at [15, 228] on div "ID 3135 Admin In Progress Title 20 / 128 Billing - [DATE] Description [PERSON_N…" at bounding box center [587, 289] width 1174 height 578
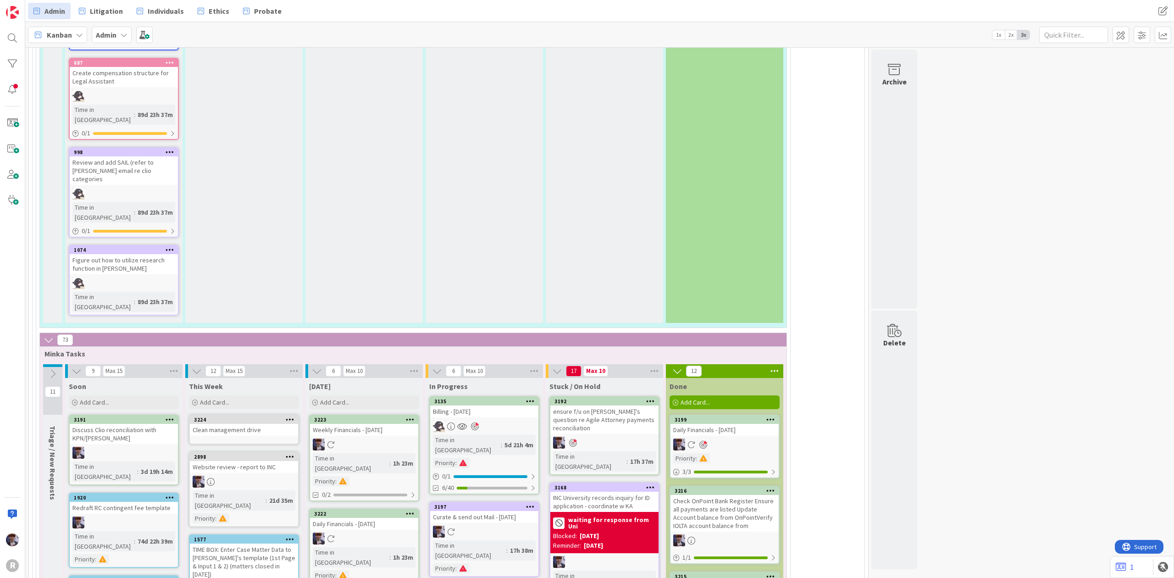
scroll to position [1956, 0]
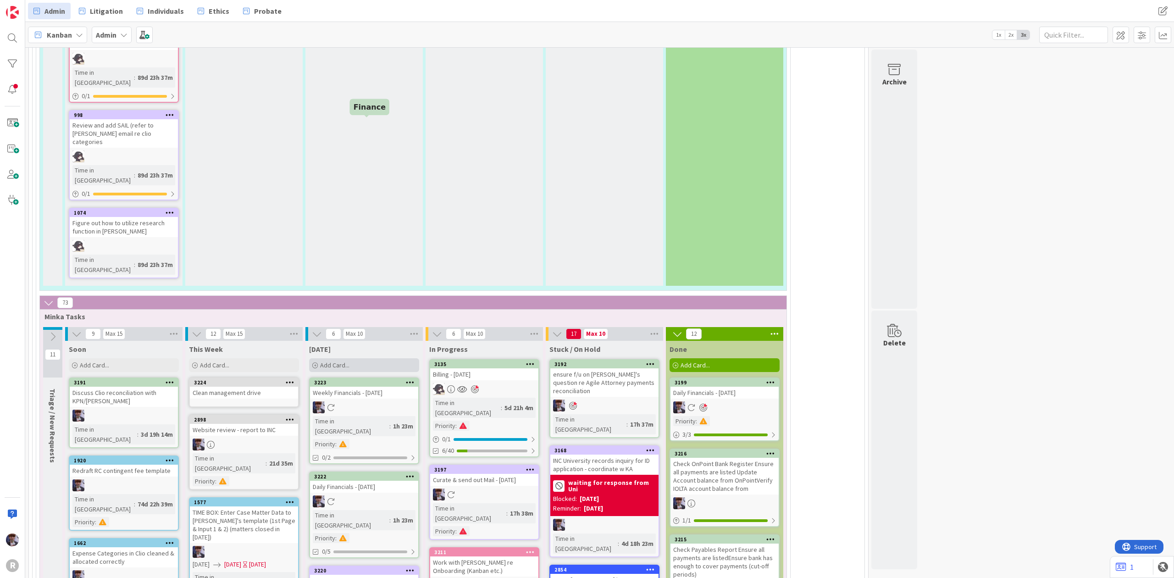
click at [369, 358] on div "Add Card..." at bounding box center [364, 365] width 110 height 14
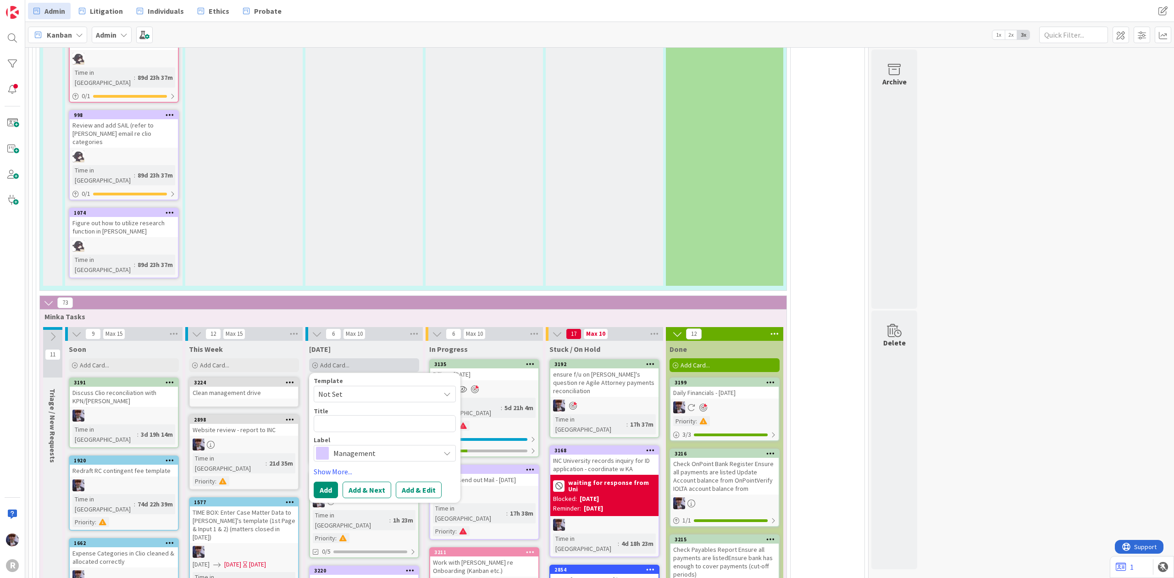
type textarea "x"
type textarea "A"
type textarea "x"
type textarea "At"
type textarea "x"
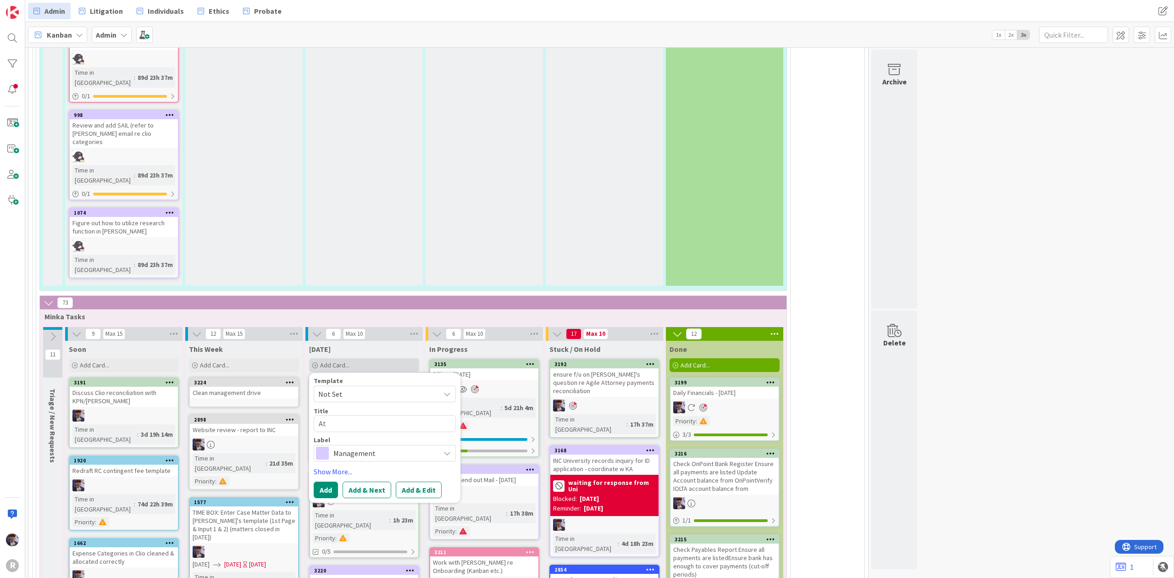
type textarea "Att"
type textarea "x"
type textarea "Atto"
type textarea "x"
type textarea "Attor"
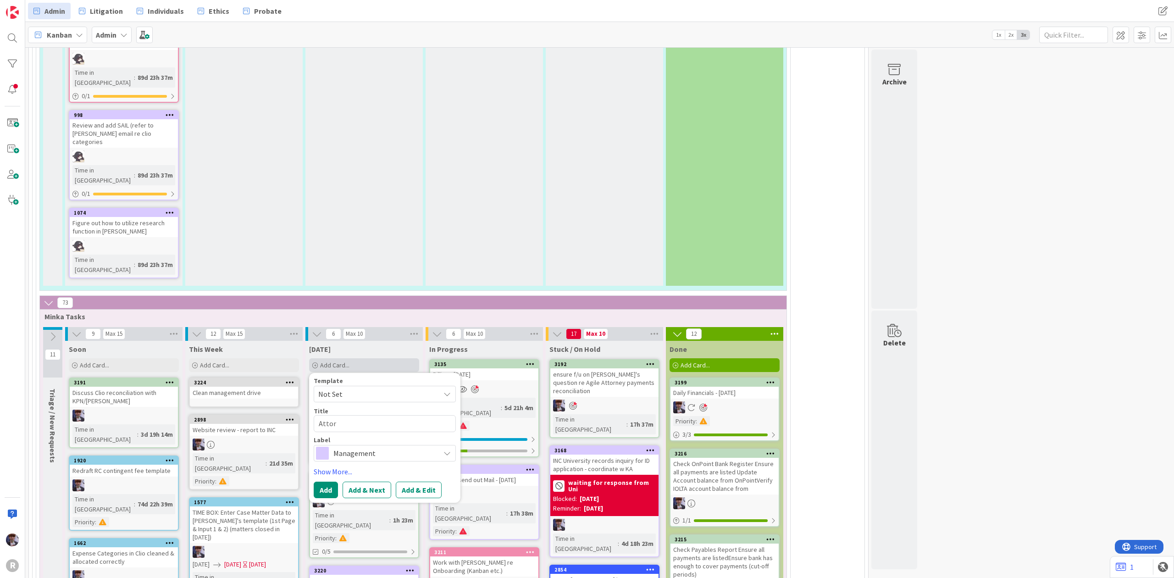
type textarea "x"
type textarea "Attorn"
type textarea "x"
type textarea "Attorne"
type textarea "x"
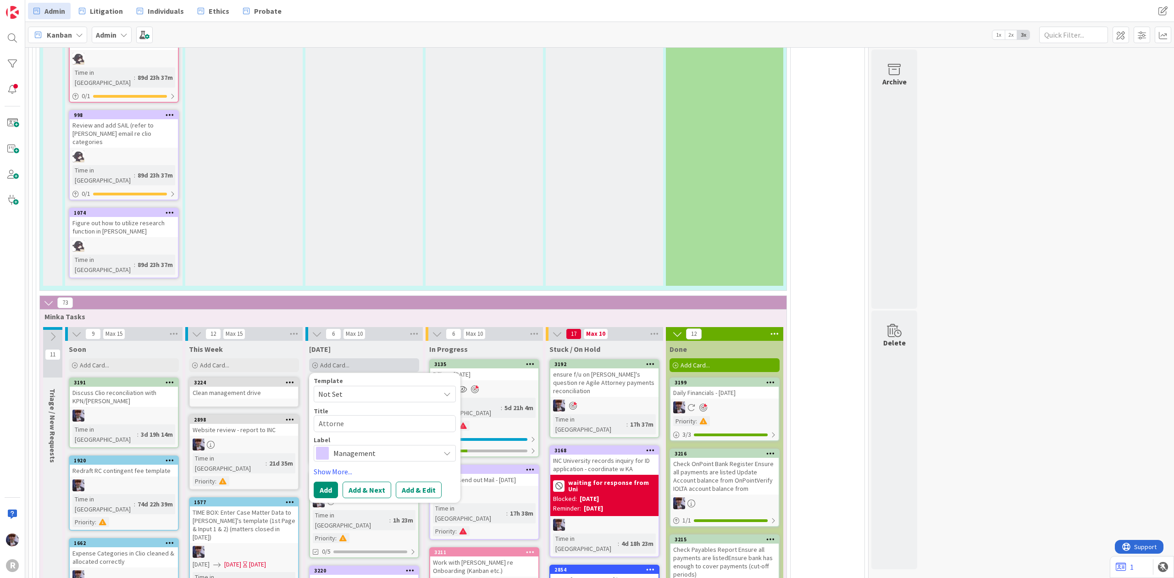
type textarea "Attorney"
type textarea "x"
type textarea "Attorney"
type textarea "x"
type textarea "Attorney I"
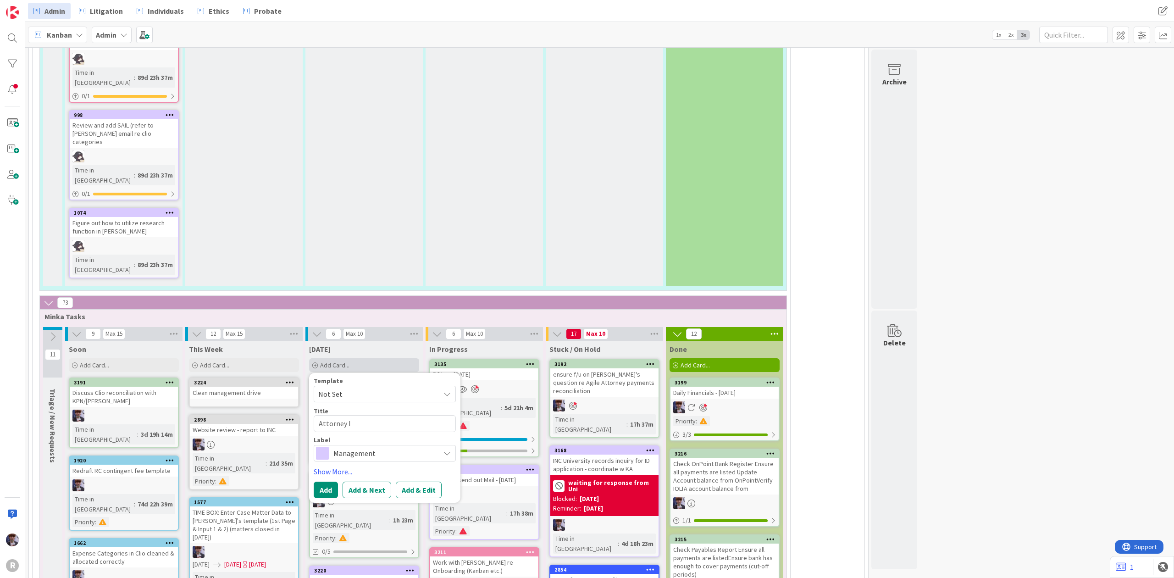
type textarea "x"
type textarea "Attorney Int"
type textarea "x"
type textarea "Attorney Inte"
type textarea "x"
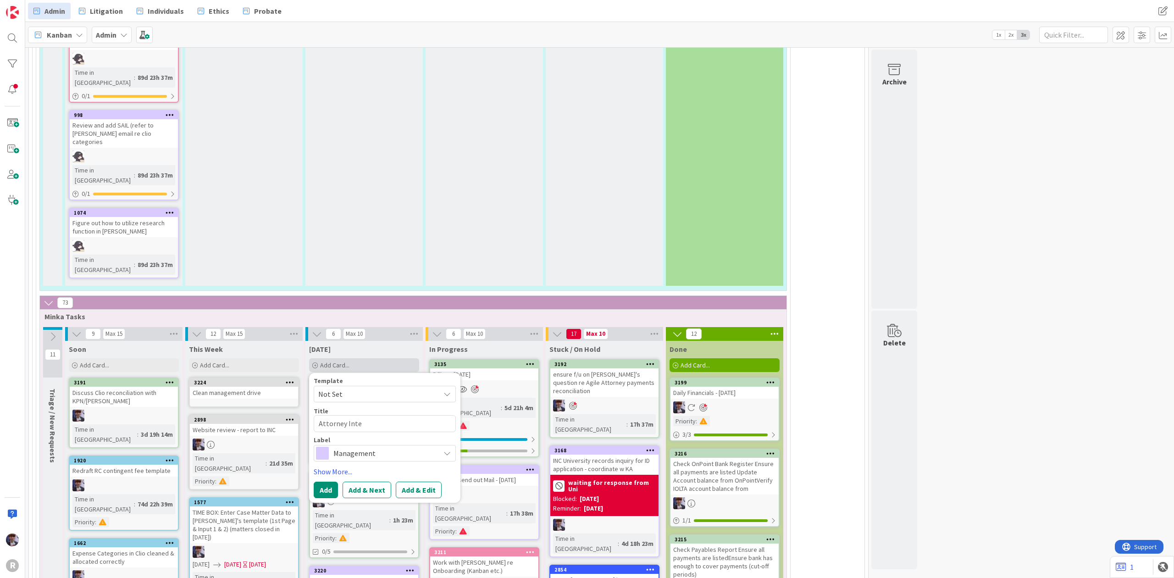
type textarea "Attorney Inter"
type textarea "x"
type textarea "Attorney Intervi"
type textarea "x"
type textarea "Attorney Intervie"
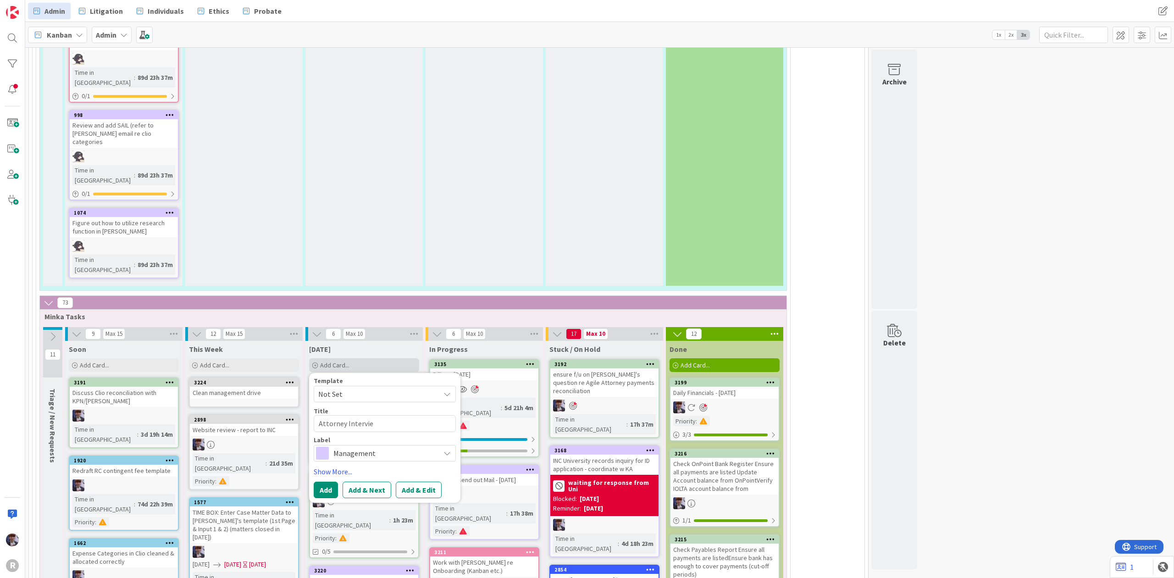
type textarea "x"
type textarea "Attorney Interview"
type textarea "x"
type textarea "Attorney Intervie"
type textarea "x"
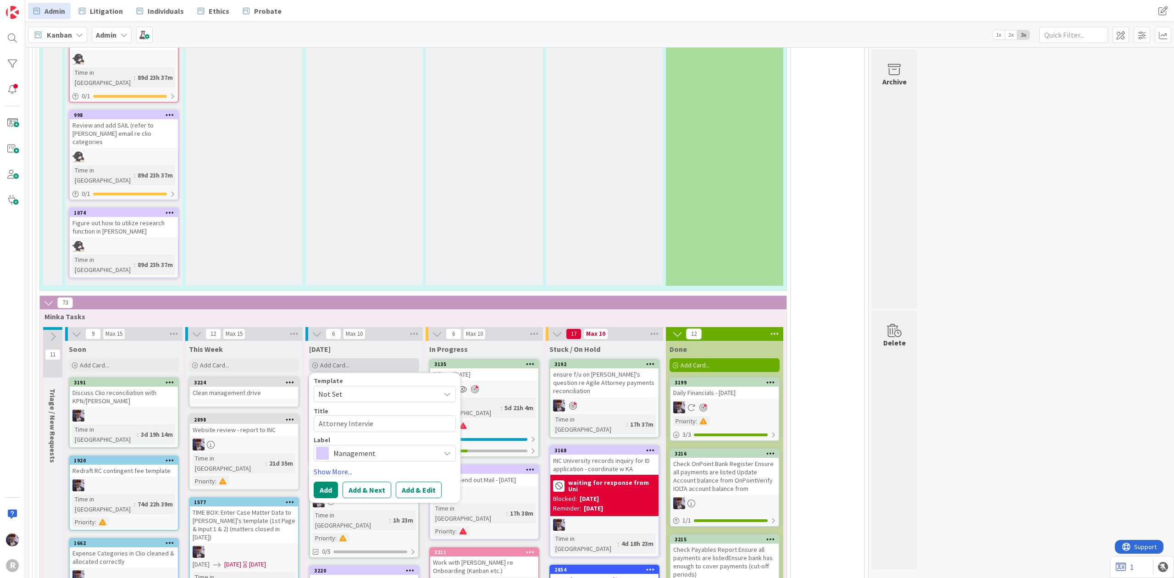
type textarea "Attorney Intervie"
type textarea "x"
type textarea "Attorney Intervie"
type textarea "x"
type textarea "Attorney Interview"
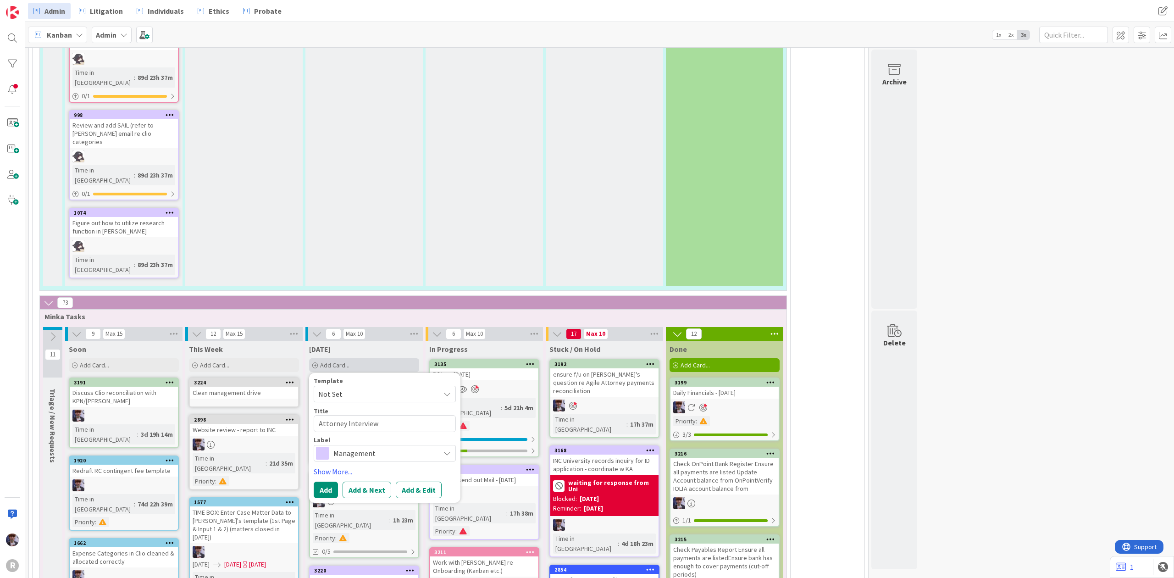
type textarea "x"
type textarea "Attorney Interview"
type textarea "x"
type textarea "Attorney Interview @"
type textarea "x"
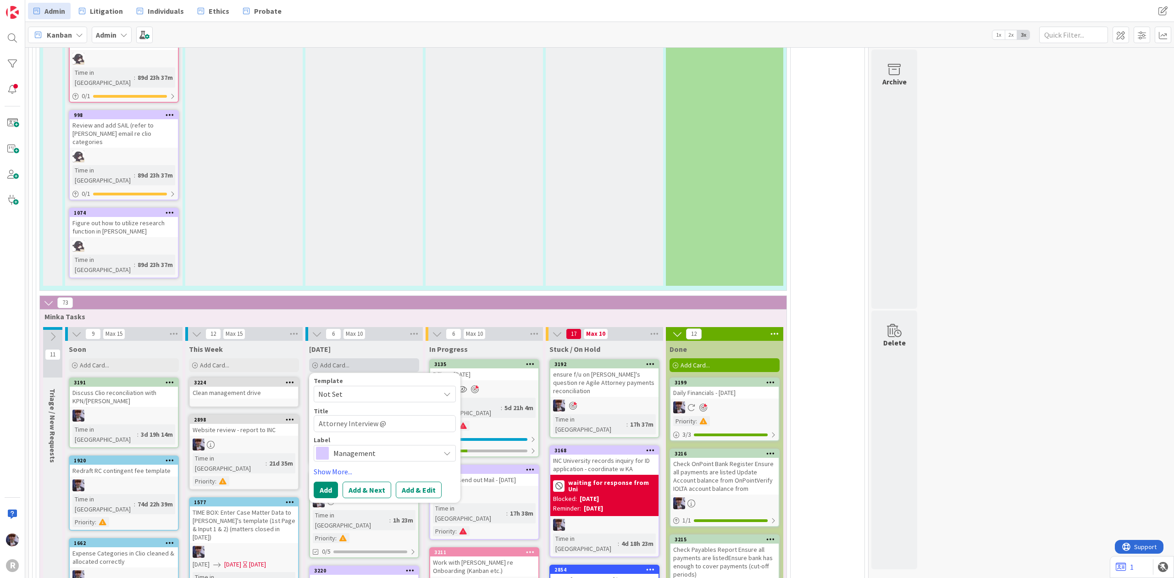
type textarea "Attorney Interview @"
type textarea "x"
type textarea "Attorney Interview @ 3"
type textarea "x"
type textarea "Attorney Interview @ 3p"
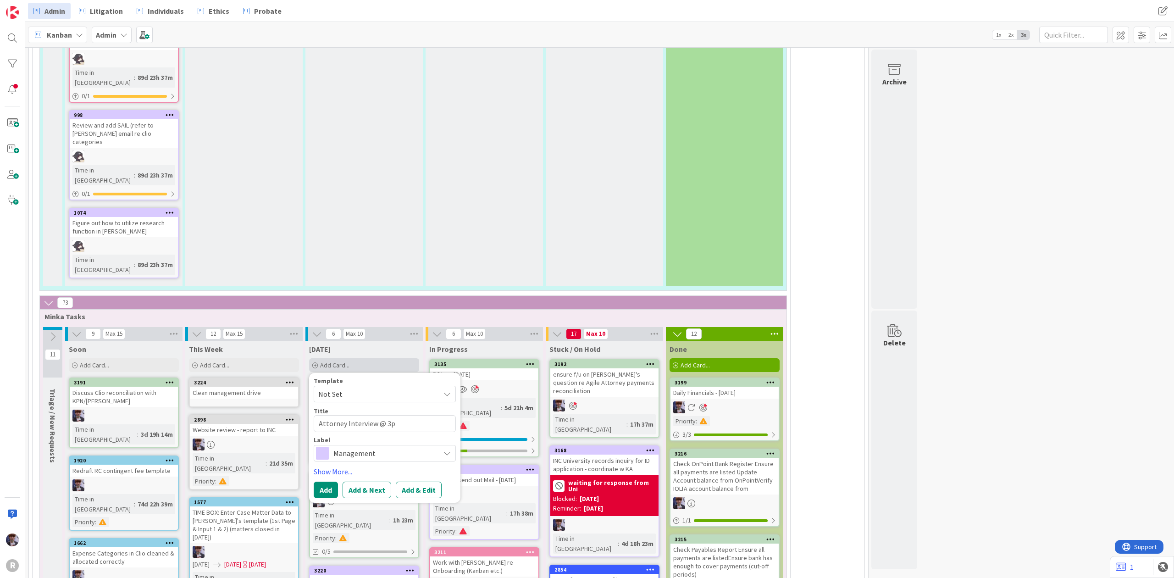
type textarea "x"
type textarea "Attorney Interview @ 3pm"
click at [369, 446] on span "Management" at bounding box center [384, 452] width 102 height 13
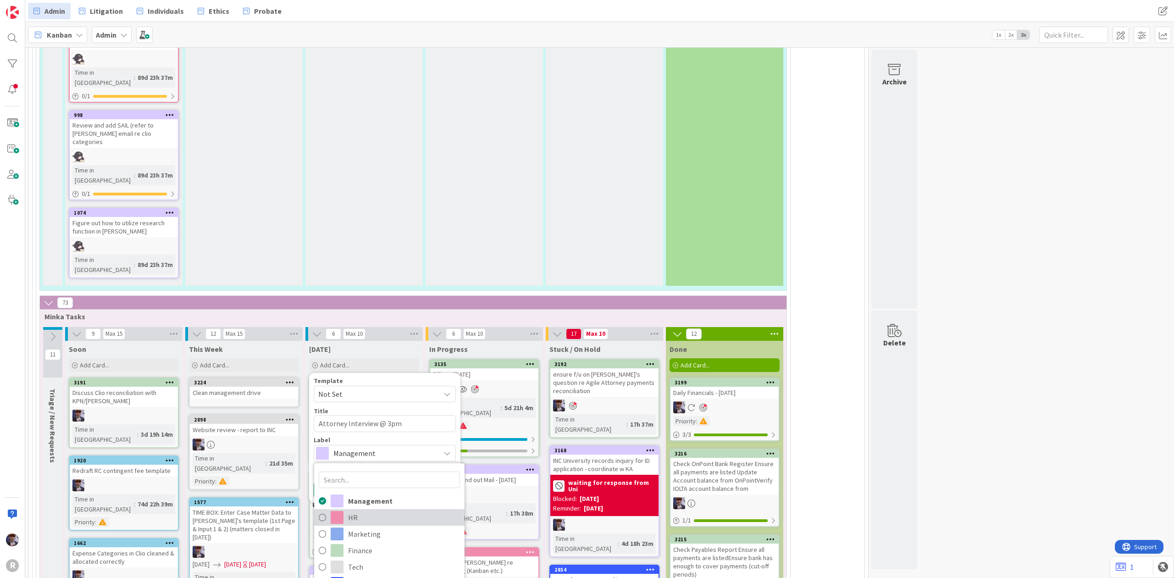
click at [386, 510] on span "HR" at bounding box center [404, 517] width 112 height 14
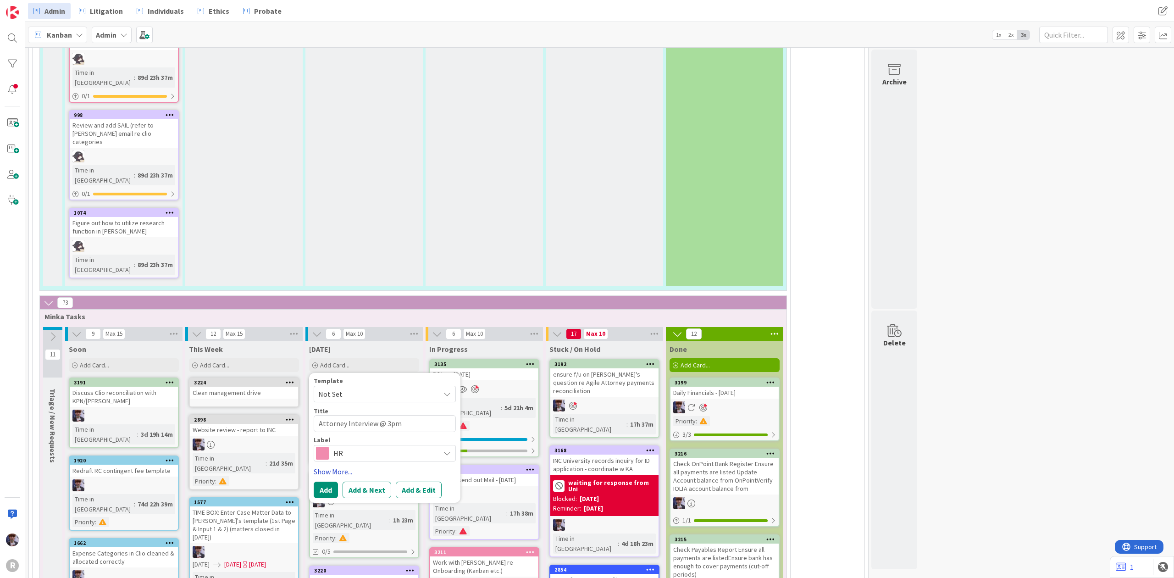
click at [345, 466] on link "Show More..." at bounding box center [385, 471] width 142 height 11
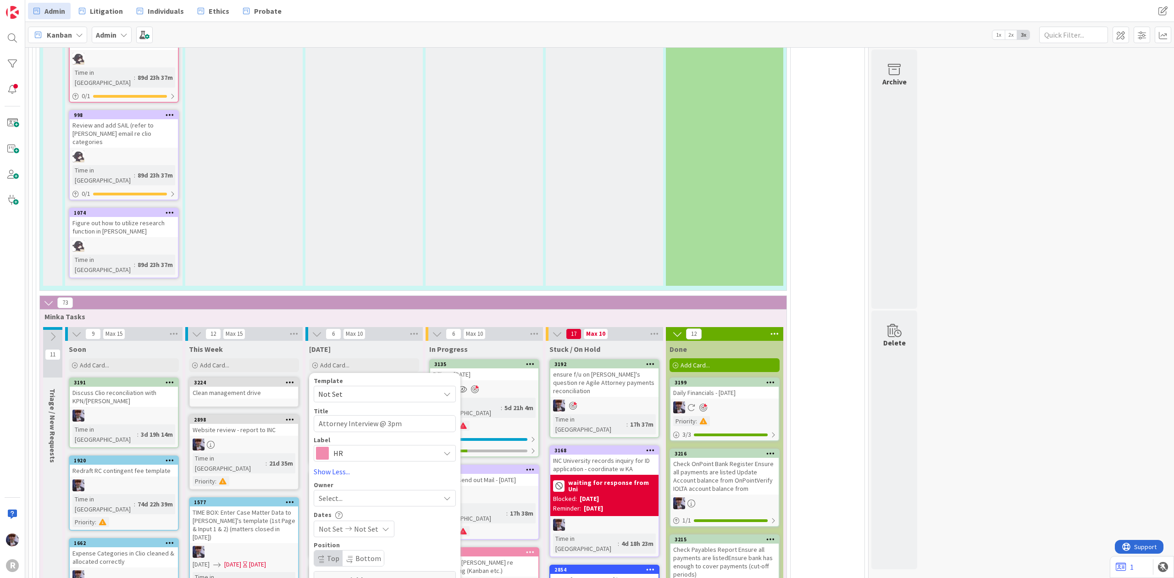
click at [340, 492] on span "Select..." at bounding box center [331, 497] width 24 height 11
click at [365, 566] on link "[PERSON_NAME]" at bounding box center [389, 574] width 150 height 17
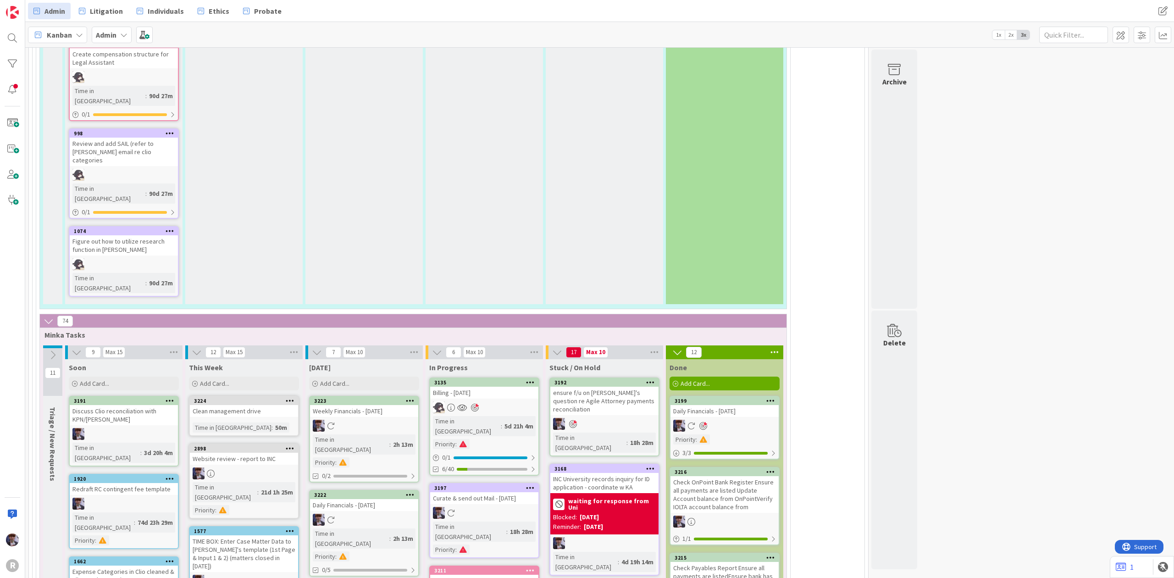
scroll to position [2076, 0]
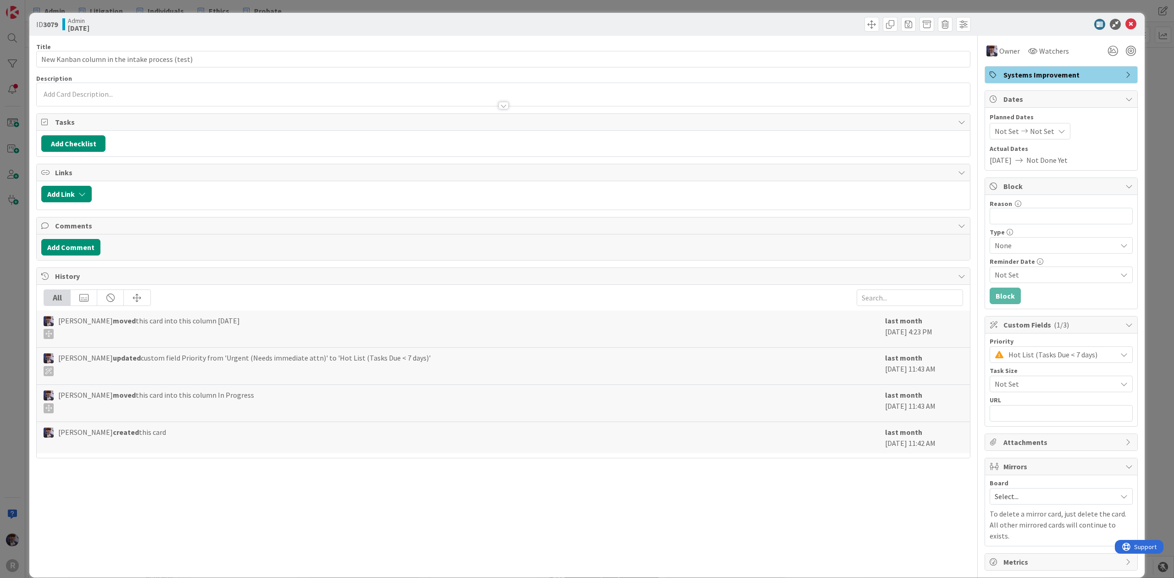
click at [10, 425] on div "ID 3079 Admin [DATE] Title 46 / 128 New Kanban column in the intake process (te…" at bounding box center [587, 289] width 1174 height 578
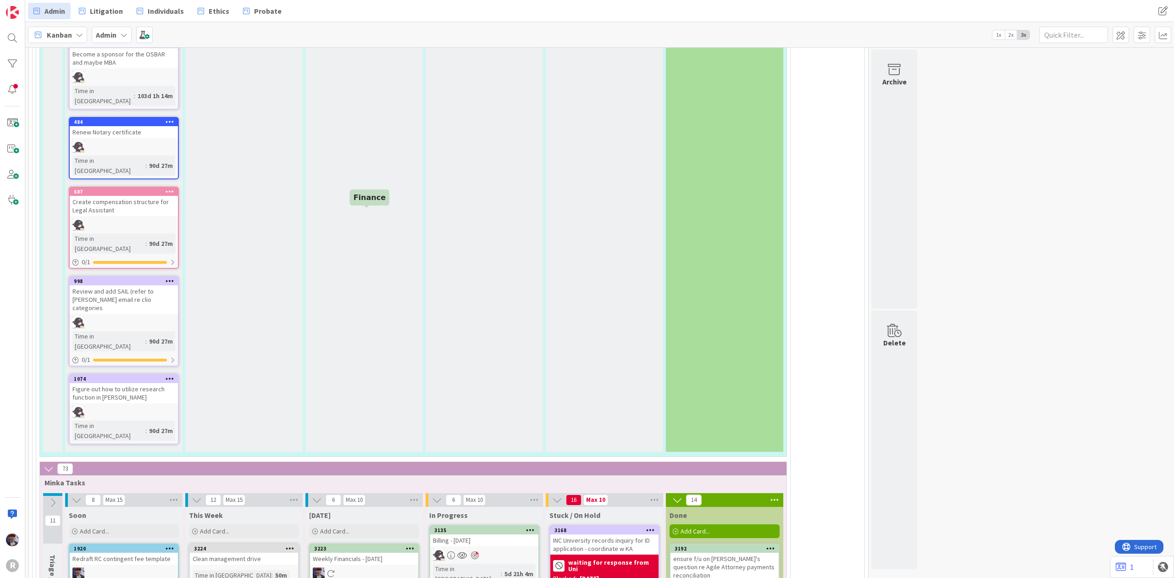
scroll to position [1934, 0]
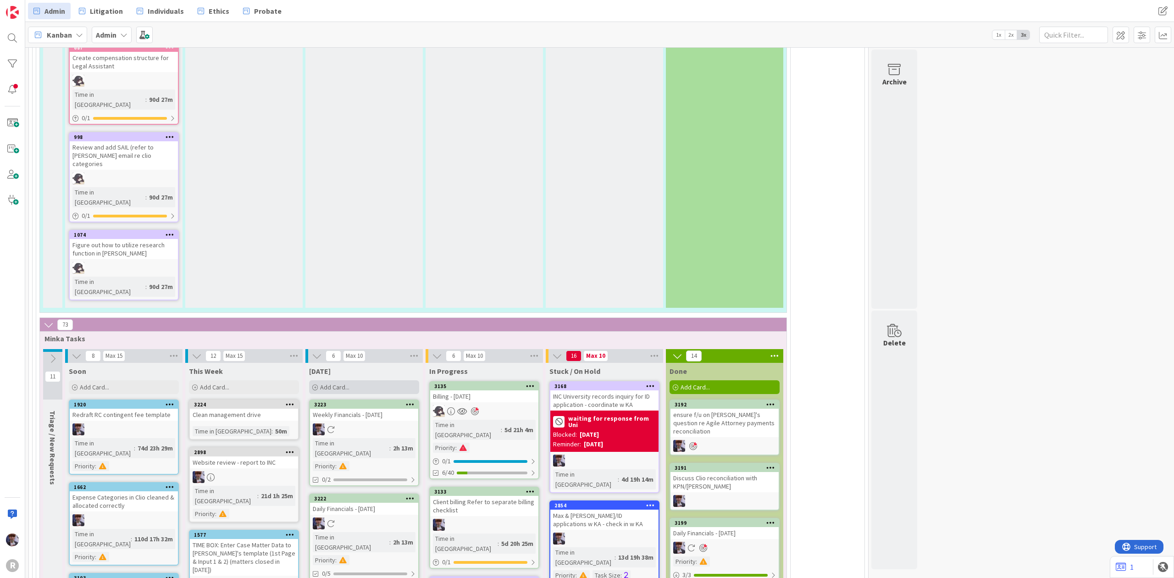
click at [349, 383] on span "Add Card..." at bounding box center [334, 387] width 29 height 8
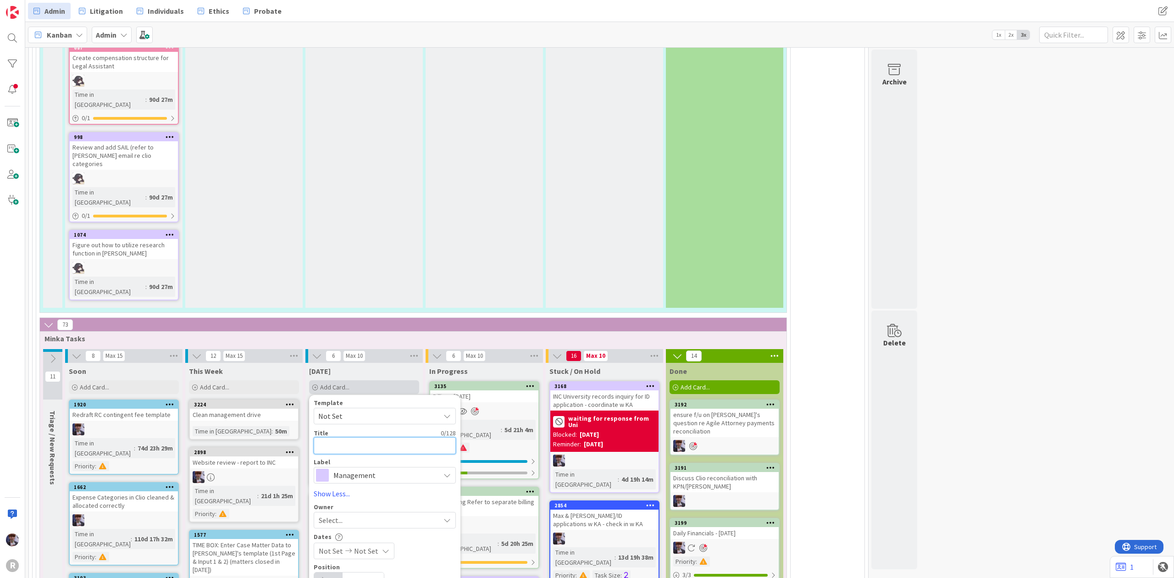
type textarea "x"
type textarea "C"
type textarea "x"
type textarea "V"
type textarea "x"
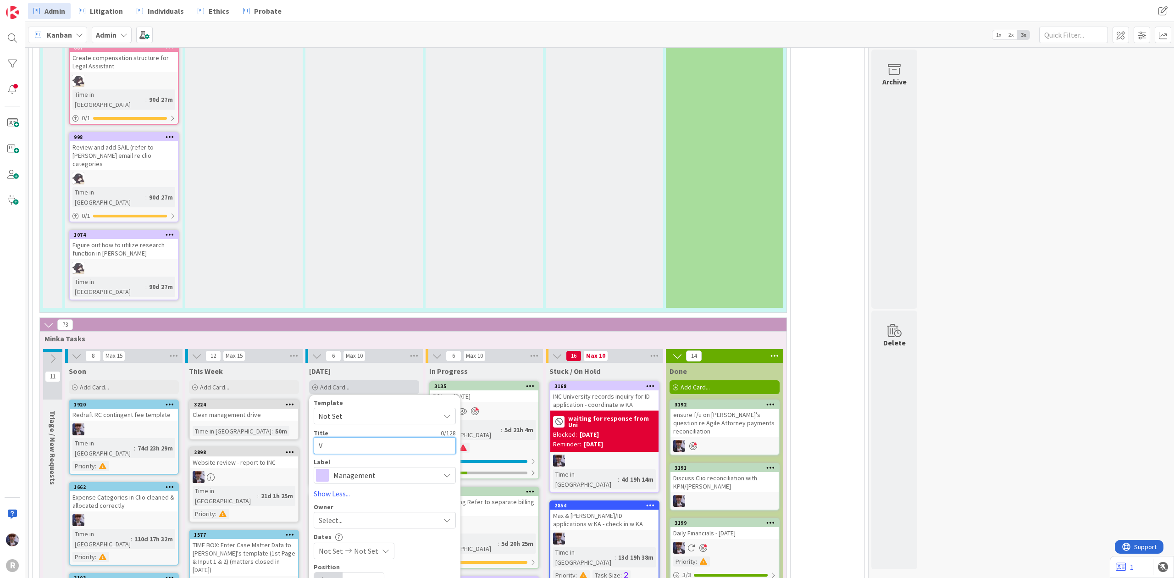
type textarea "Ve"
type textarea "x"
type textarea "Ver"
type textarea "x"
type textarea "Veri"
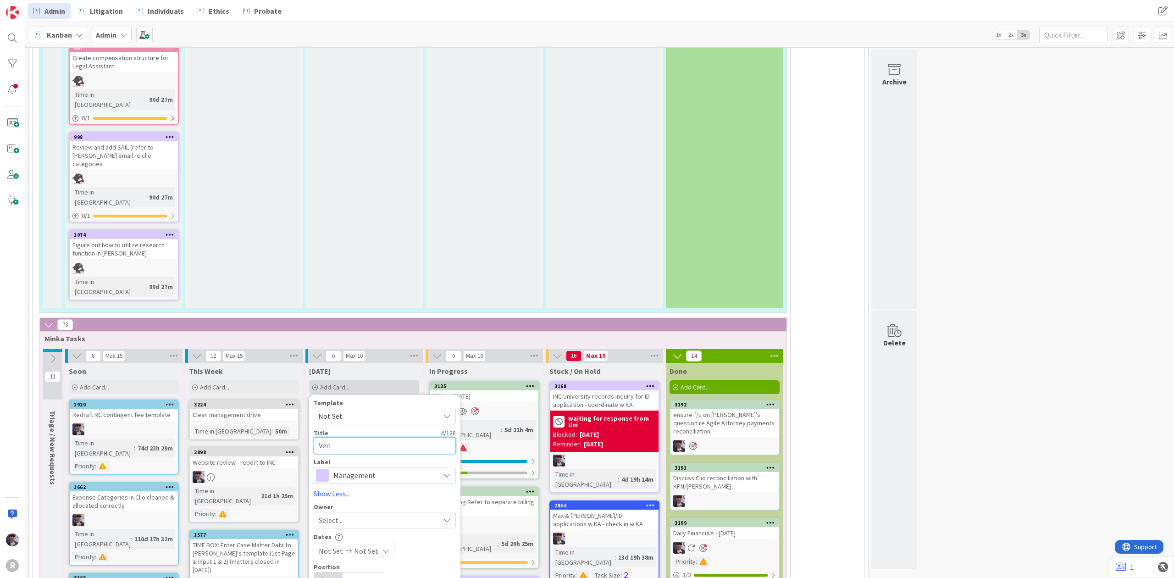
type textarea "x"
type textarea "Veriz"
type textarea "x"
type textarea "Verizo"
type textarea "x"
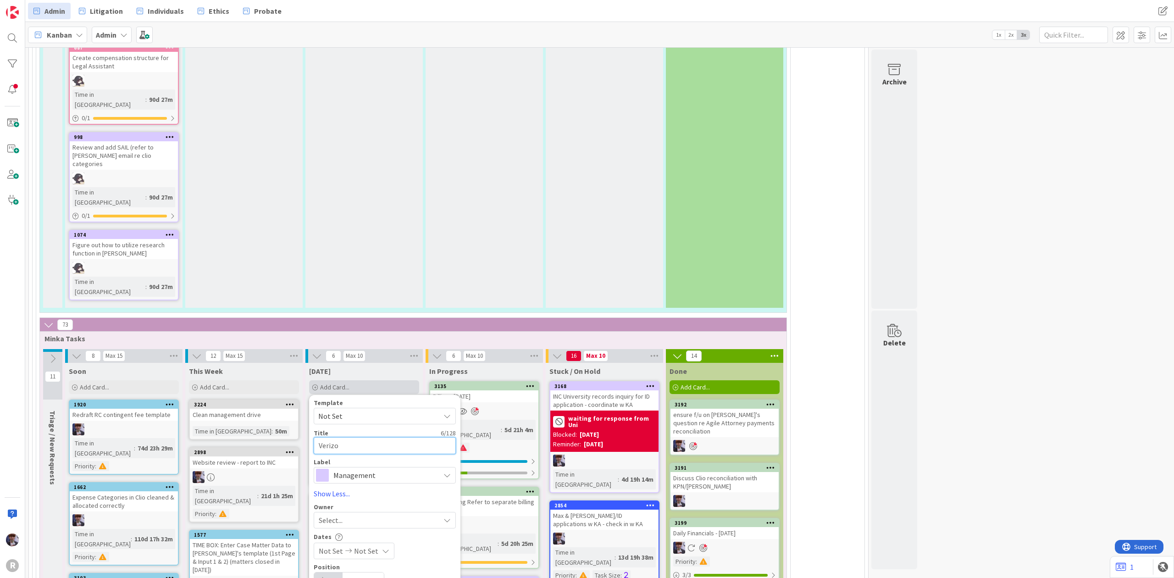
type textarea "Verizon"
type textarea "x"
type textarea "Verizon"
type textarea "x"
type textarea "Verizon i"
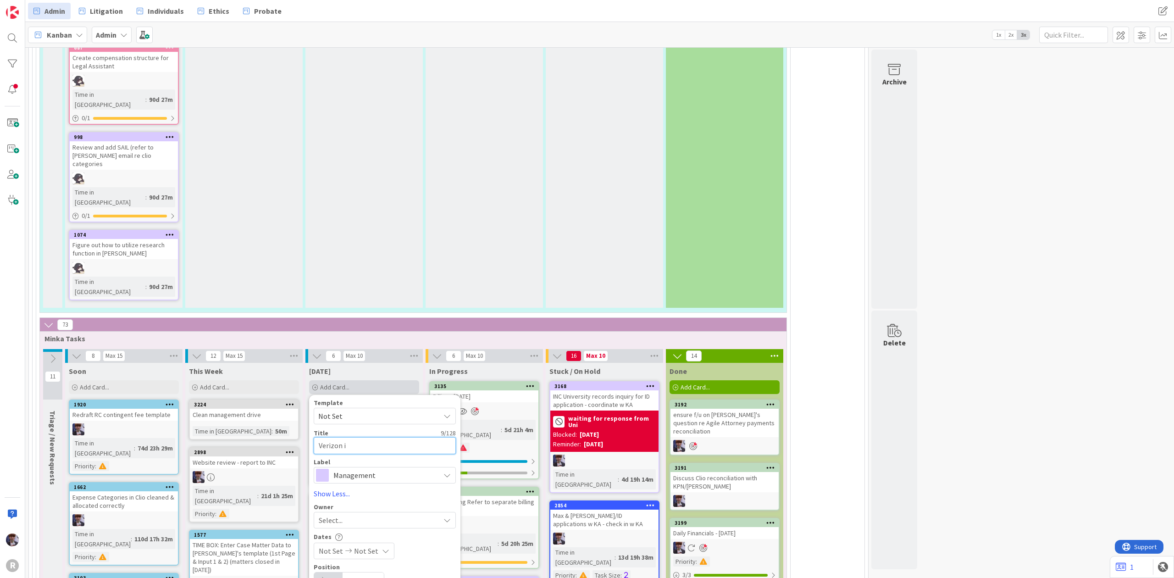
type textarea "x"
type textarea "Verizon in"
type textarea "x"
type textarea "Verizon inv"
type textarea "x"
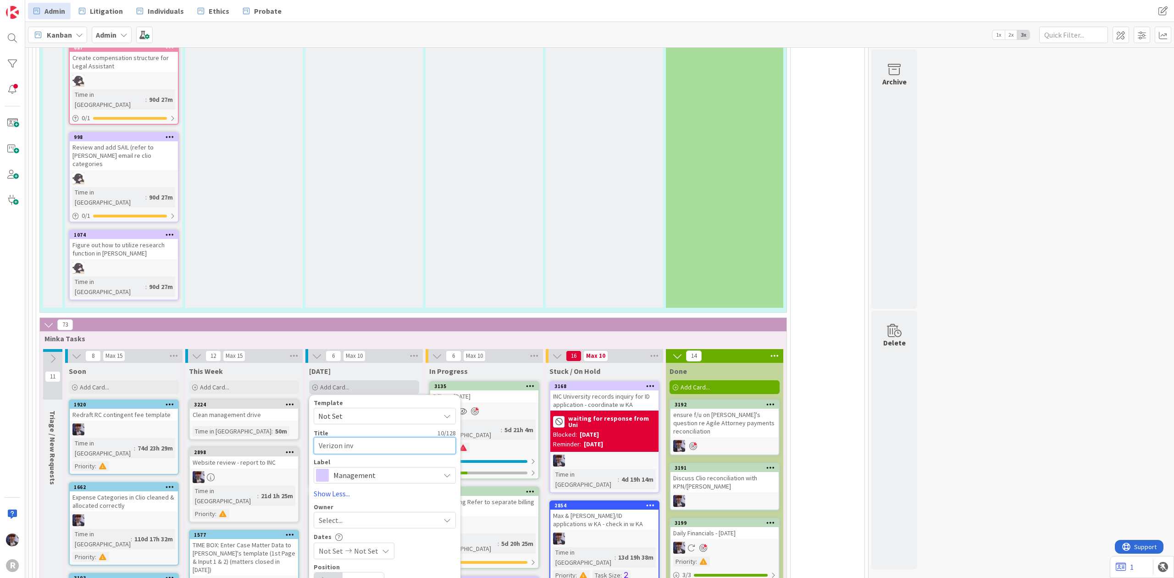
type textarea "Verizon invo"
type textarea "x"
type textarea "Verizon invoi"
type textarea "x"
type textarea "Verizon invoic"
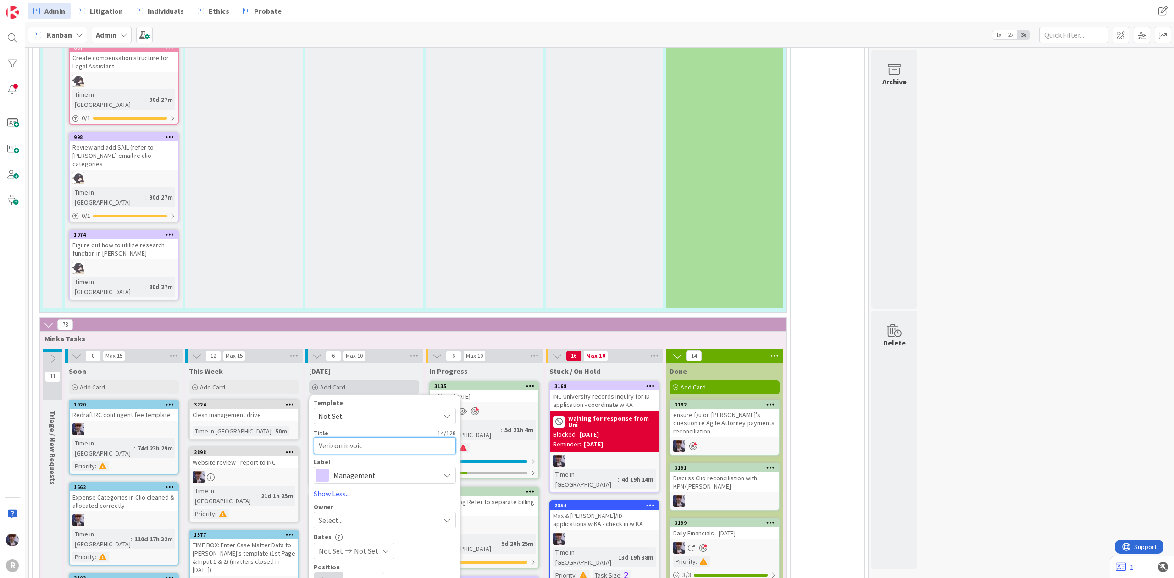
type textarea "x"
type textarea "Verizon invoice"
type textarea "x"
type textarea "Verizon invoice!"
click at [365, 469] on span "Management" at bounding box center [384, 475] width 102 height 13
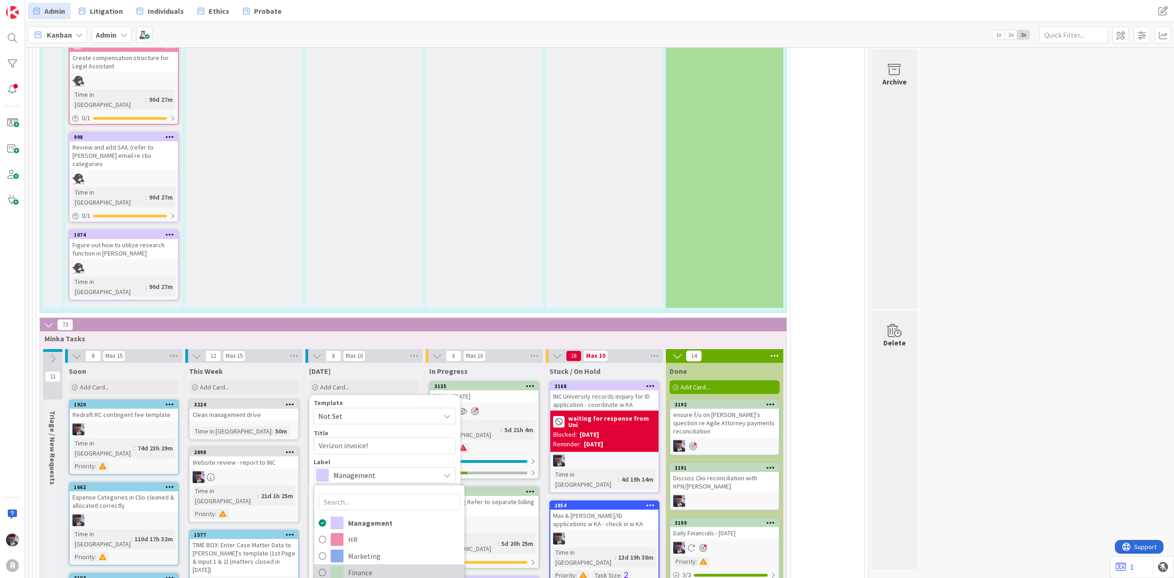
click at [363, 565] on span "Finance" at bounding box center [404, 572] width 112 height 14
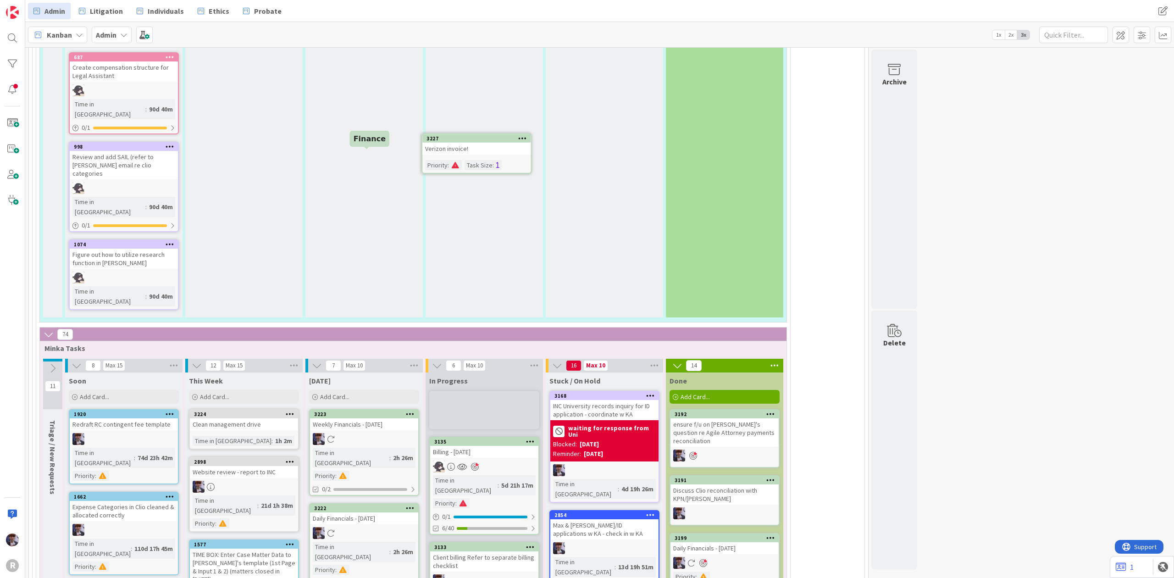
scroll to position [1921, 0]
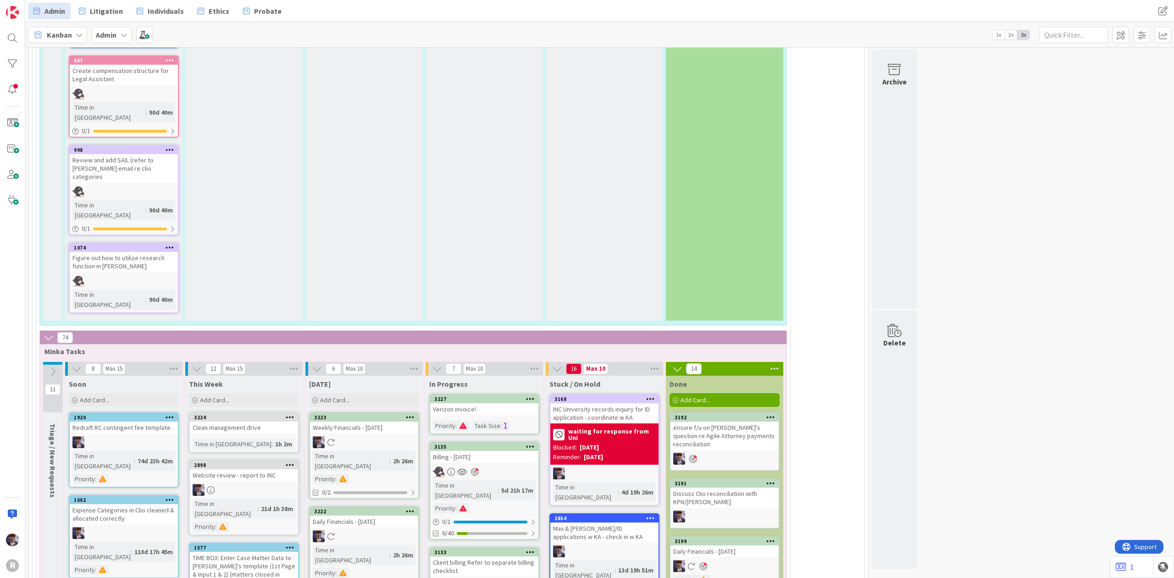
click at [476, 403] on div "Verizon invoice!" at bounding box center [484, 409] width 108 height 12
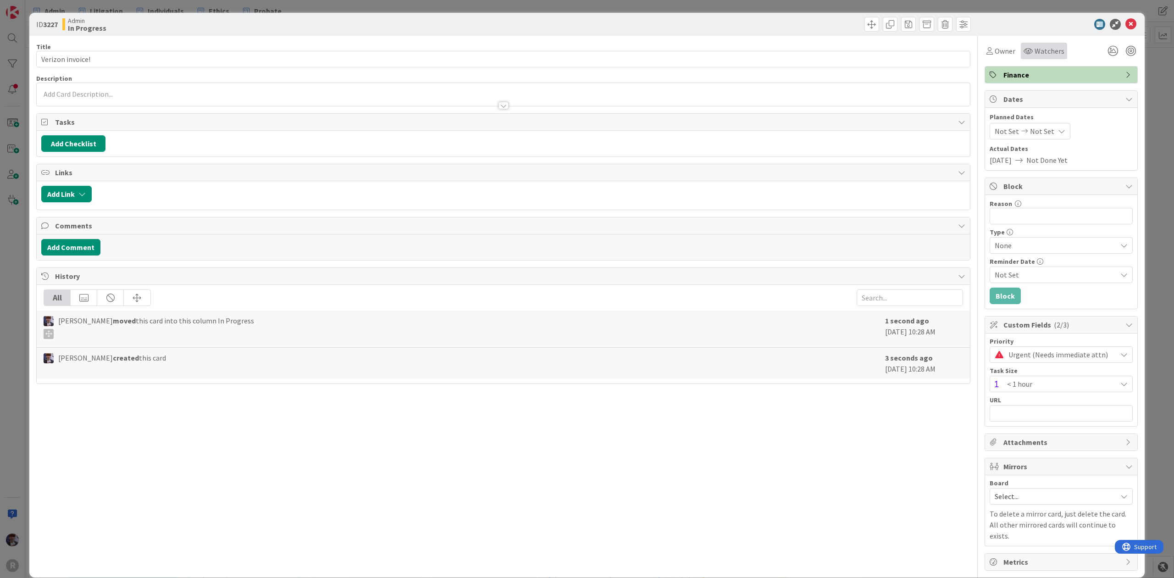
click at [1023, 48] on icon at bounding box center [1027, 50] width 9 height 7
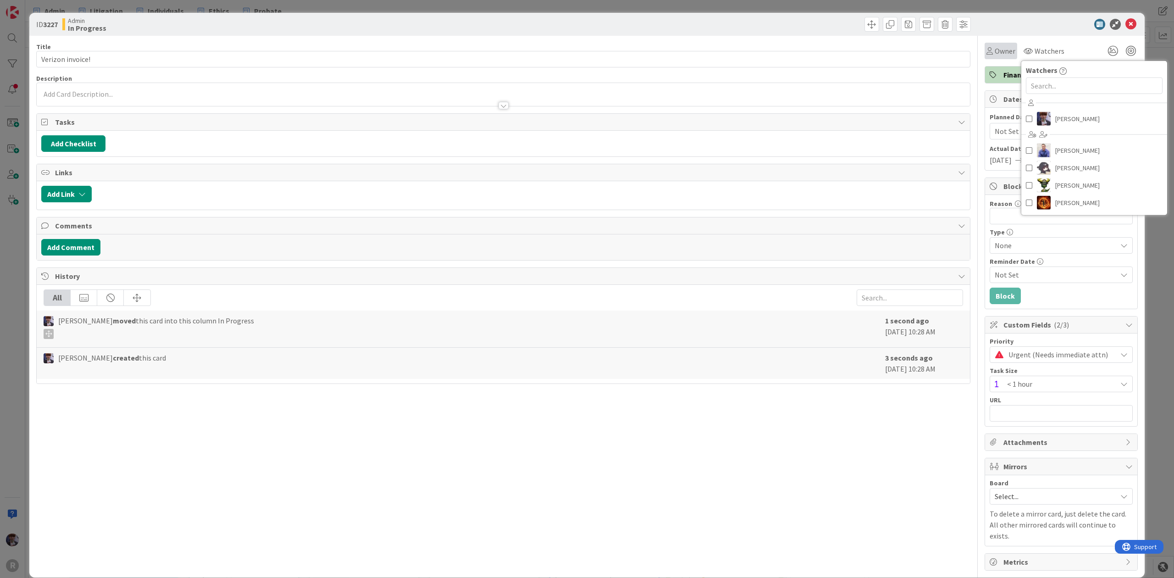
click at [1003, 48] on span "Owner" at bounding box center [1004, 50] width 21 height 11
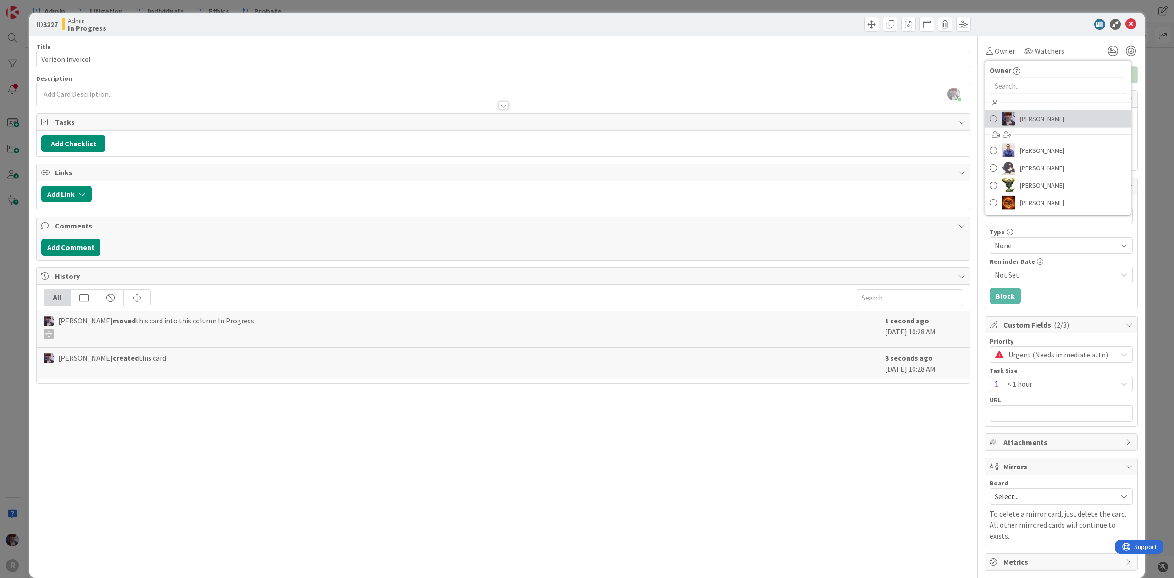
click at [1020, 113] on span "[PERSON_NAME]" at bounding box center [1042, 119] width 44 height 14
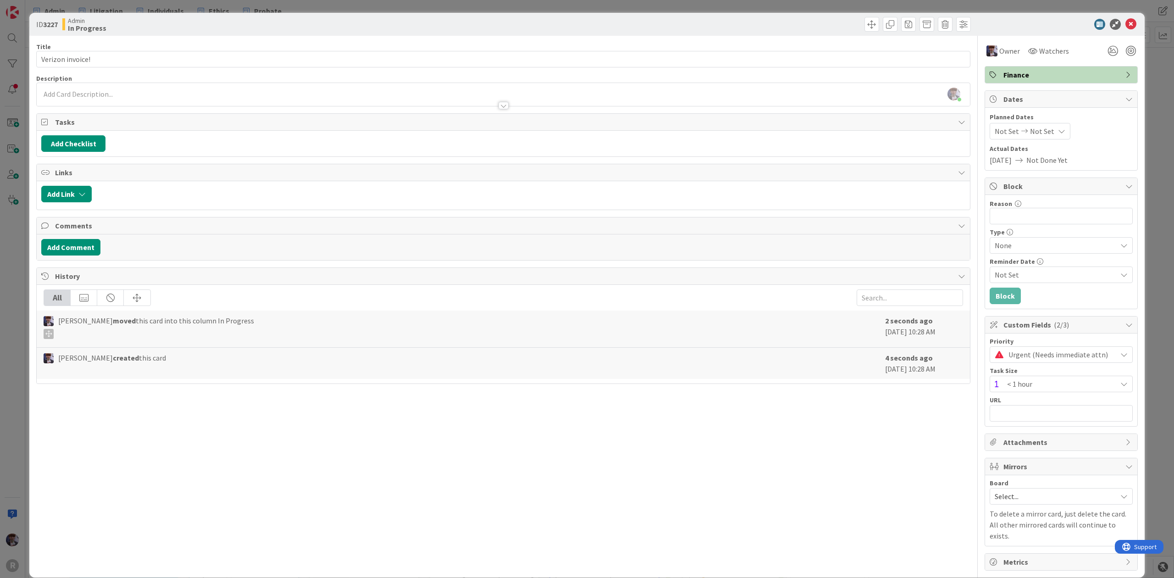
click at [1142, 90] on div "ID 3227 Admin In Progress Title 16 / 128 Verizon invoice! Description [PERSON_N…" at bounding box center [587, 289] width 1174 height 578
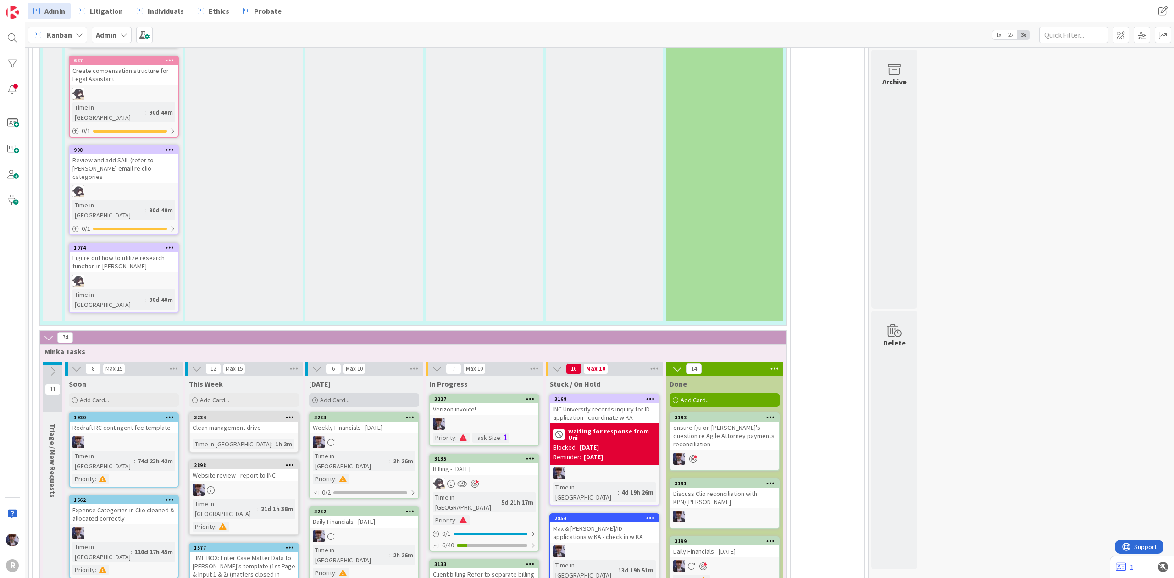
click at [340, 393] on div "Add Card..." at bounding box center [364, 400] width 110 height 14
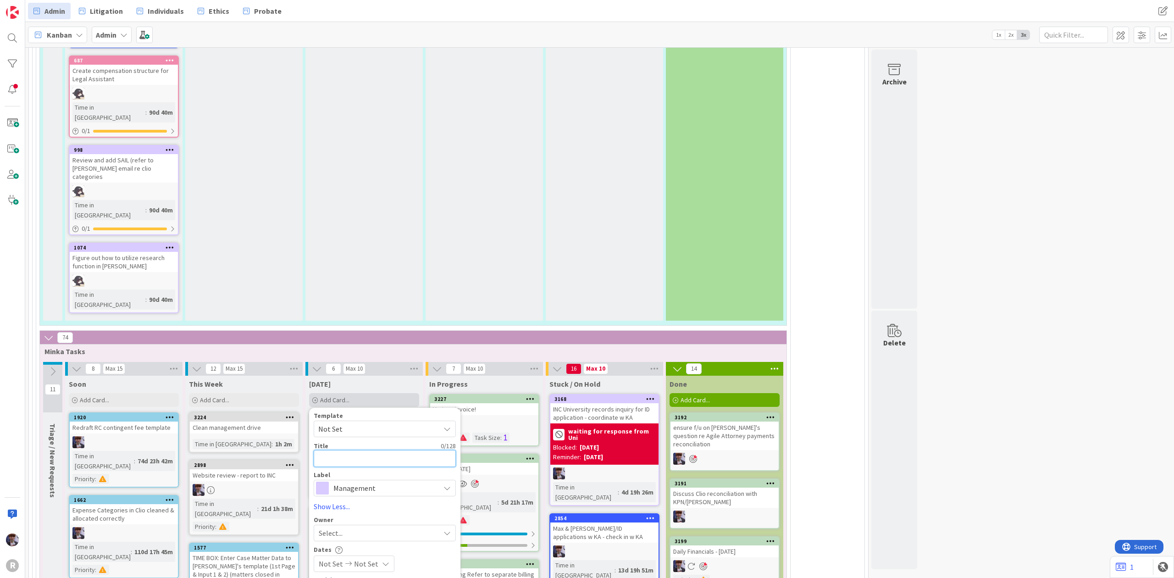
type textarea "x"
type textarea "S"
type textarea "x"
type textarea "Sh"
type textarea "x"
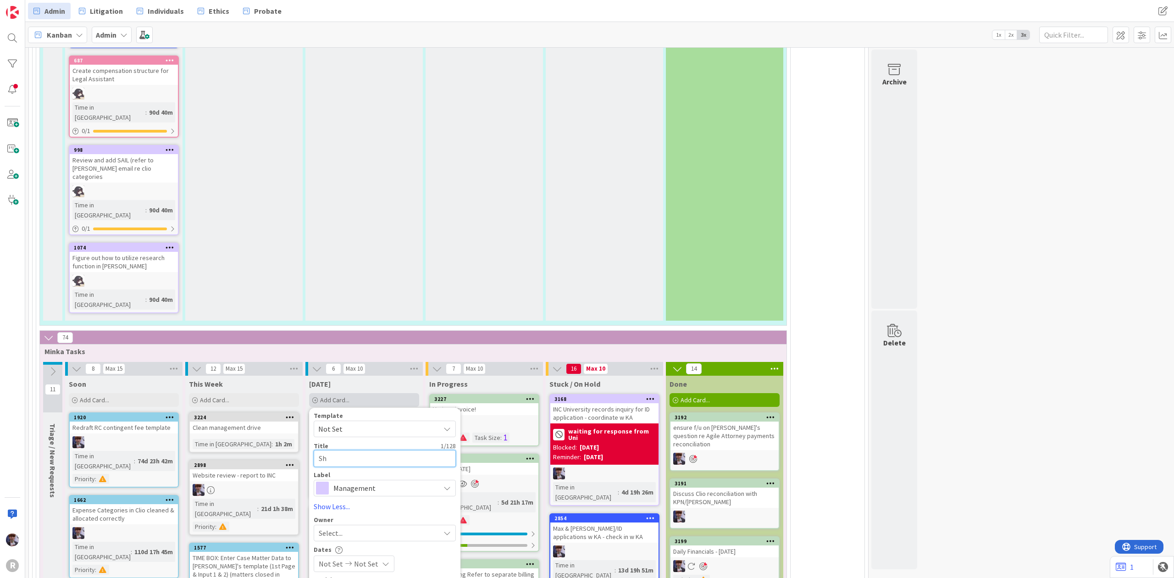
type textarea "Sha"
type textarea "x"
type textarea "Shar"
type textarea "x"
type textarea "Share"
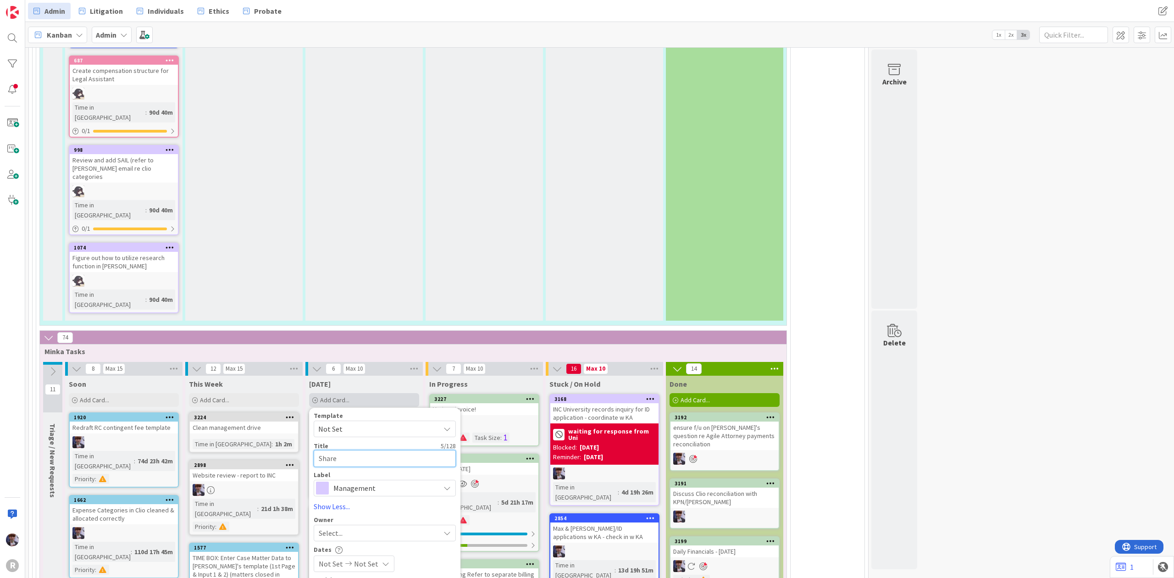
type textarea "x"
type textarea "Sharep"
type textarea "x"
type textarea "Sharepo"
type textarea "x"
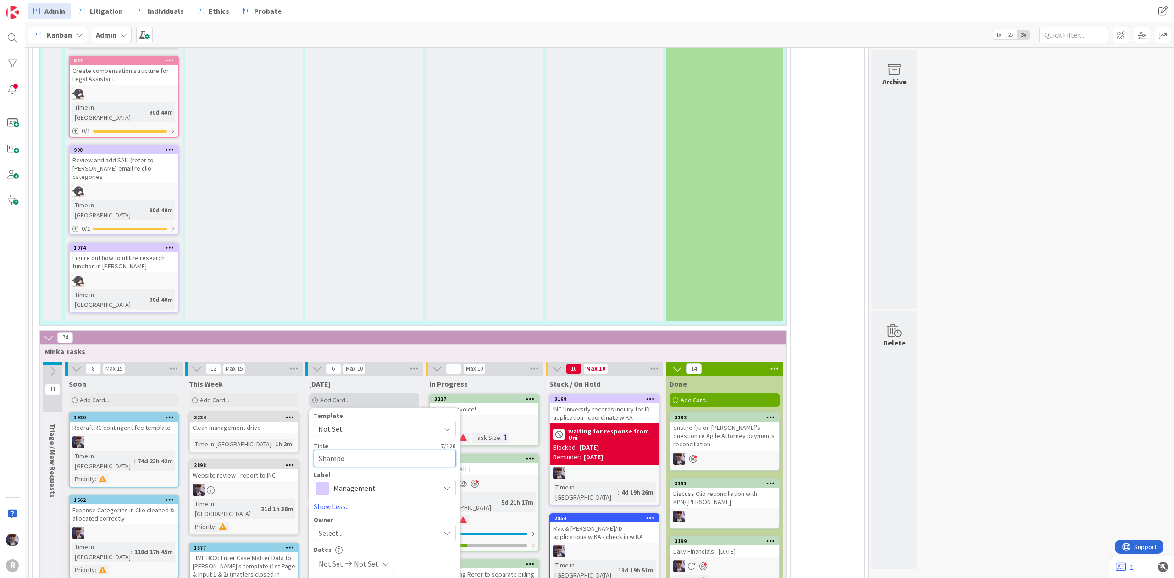
type textarea "Sharepoi"
type textarea "x"
type textarea "Sharepoin"
type textarea "x"
type textarea "Sharepoint"
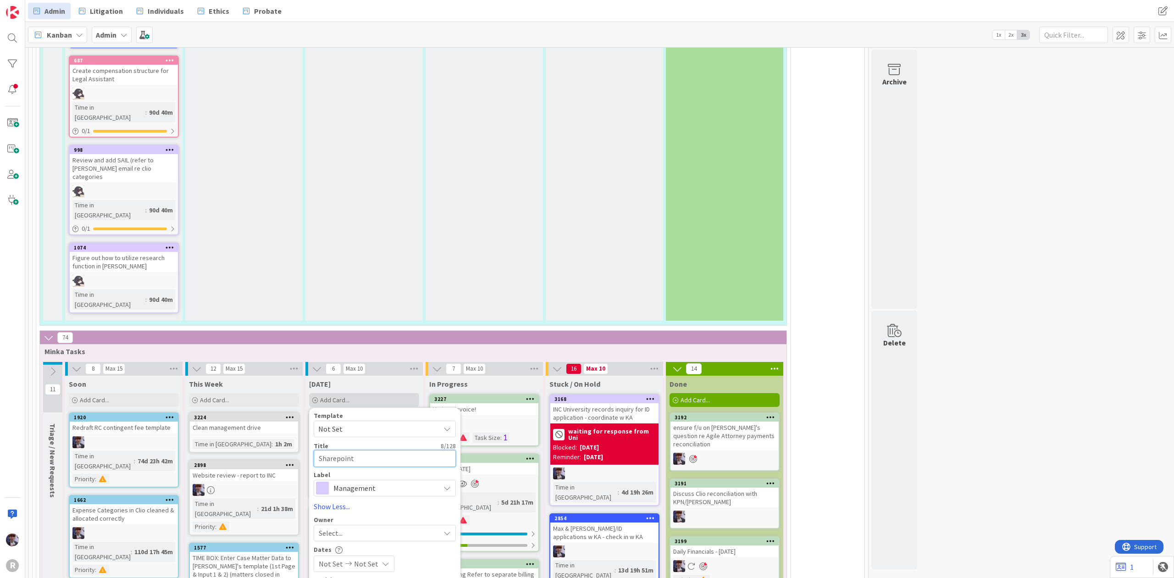
type textarea "x"
type textarea "Sharepoint"
type textarea "x"
type textarea "Sharepoint w"
type textarea "x"
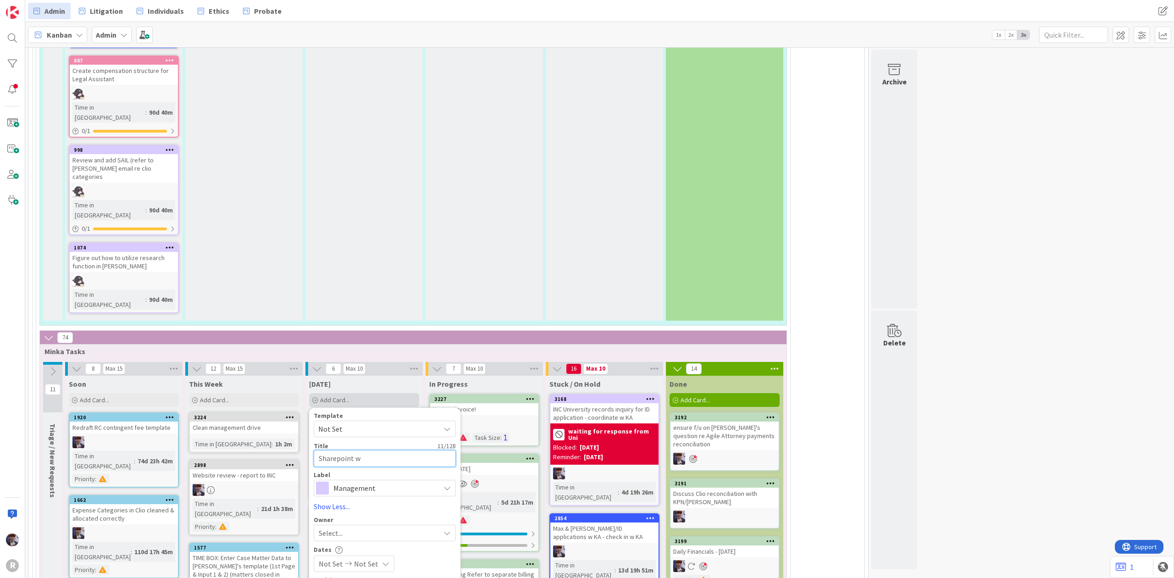
type textarea "Sharepoint wi"
type textarea "x"
type textarea "Sharepoint with"
type textarea "x"
type textarea "Sharepoint with"
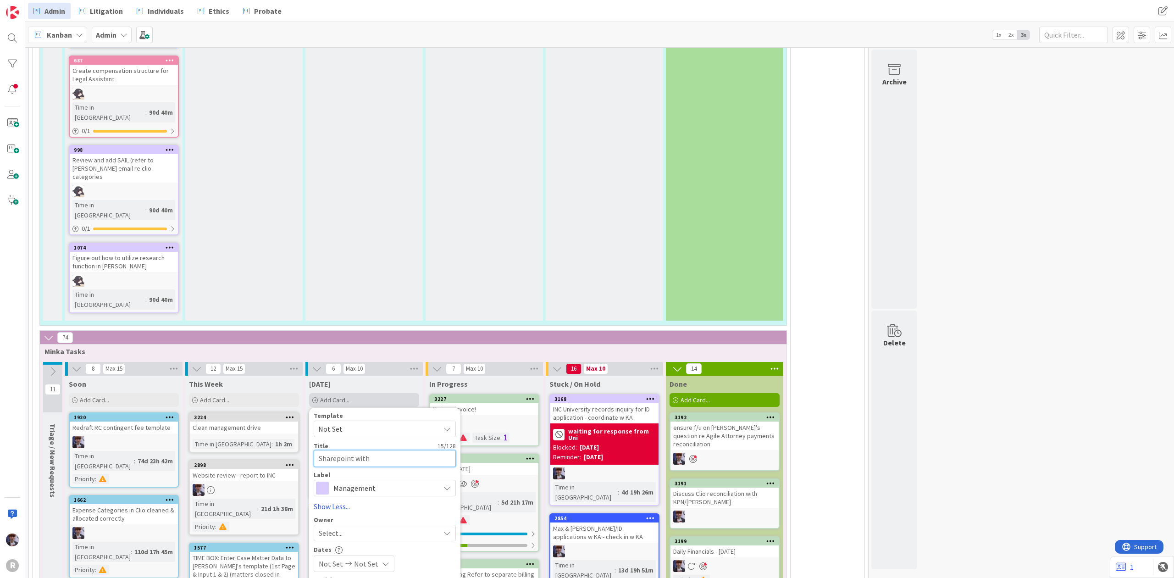
type textarea "x"
type textarea "Sharepoint with M"
type textarea "x"
type textarea "Sharepoint with [PERSON_NAME]"
type textarea "x"
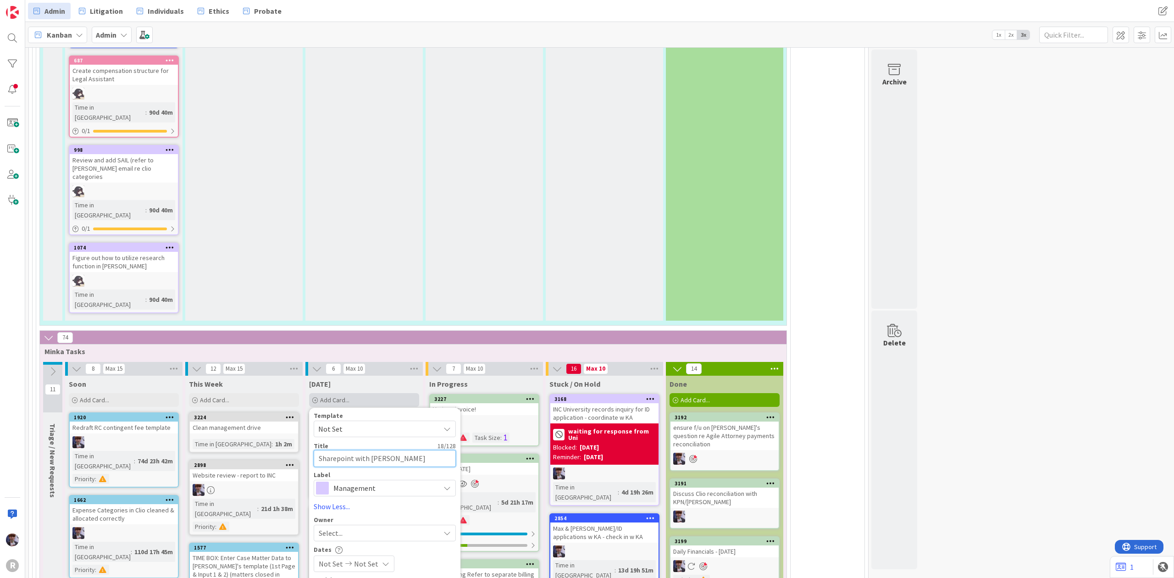
type textarea "Sharepoint with Mar"
type textarea "x"
type textarea "Sharepoint with Mart"
type textarea "x"
type textarea "Sharepoint with [PERSON_NAME]"
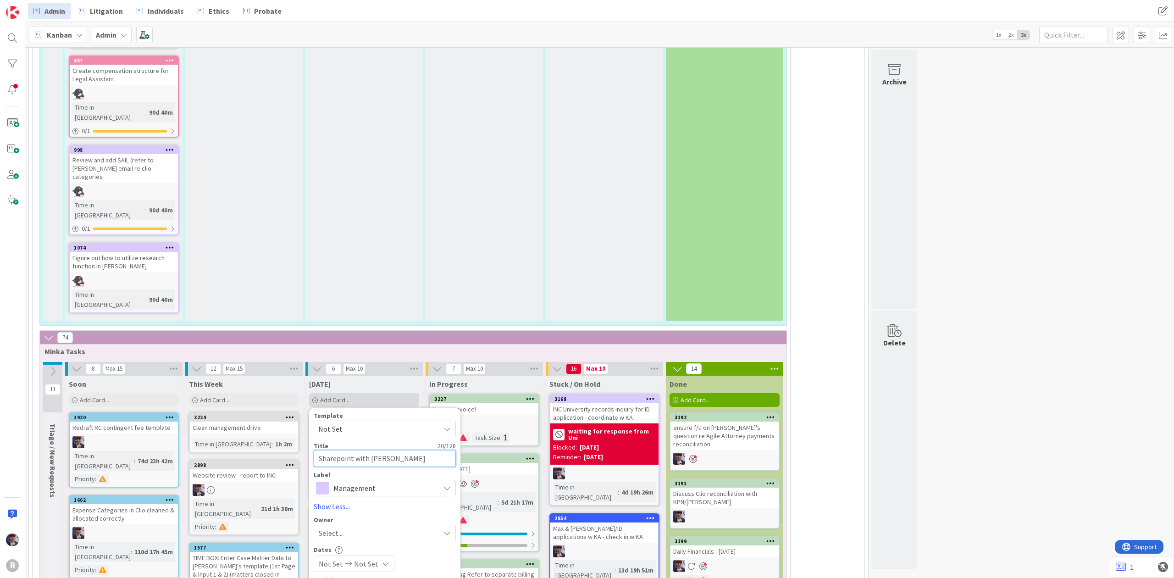
type textarea "x"
type textarea "Sharepoint with [PERSON_NAME]"
type textarea "x"
type textarea "Sharepoint with [PERSON_NAME]"
type textarea "x"
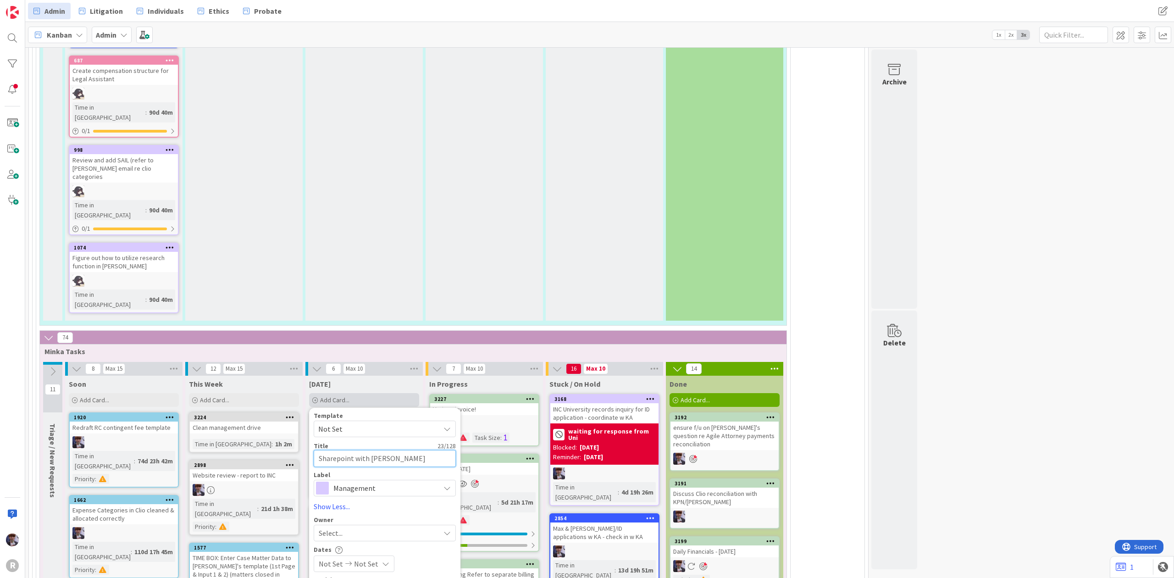
type textarea "Sharepoint with [PERSON_NAME]"
click at [320, 450] on textarea "Sharepoint with [PERSON_NAME]" at bounding box center [385, 458] width 142 height 17
type textarea "x"
type textarea "fSharepoint with [PERSON_NAME]"
type textarea "x"
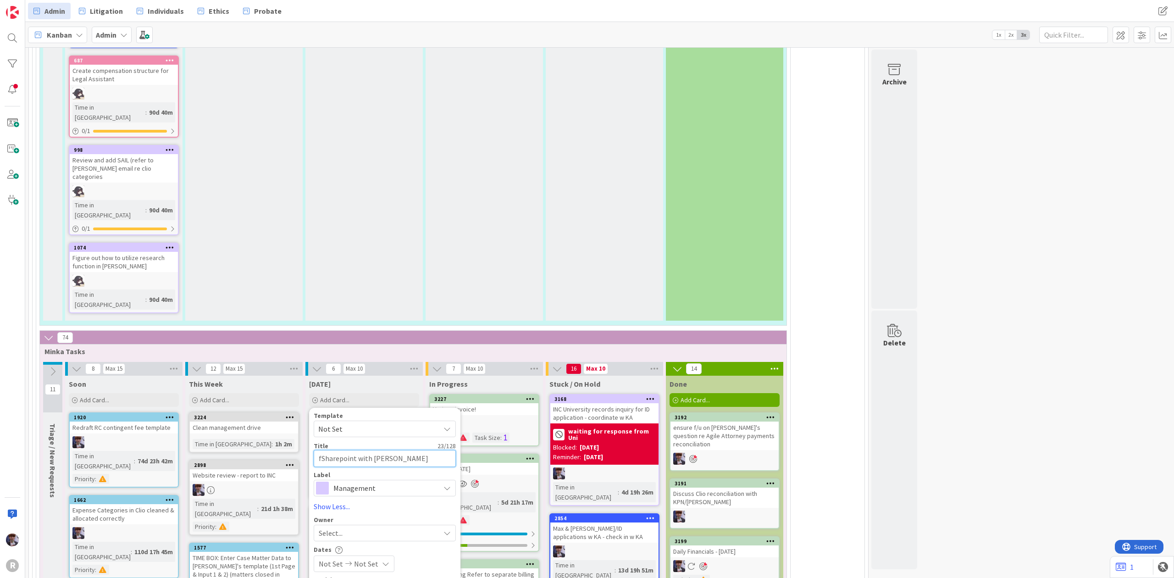
type textarea "f/Sharepoint with [PERSON_NAME]"
type textarea "x"
type textarea "f/uSharepoint with [PERSON_NAME]"
type textarea "x"
type textarea "f/u Sharepoint with [PERSON_NAME]"
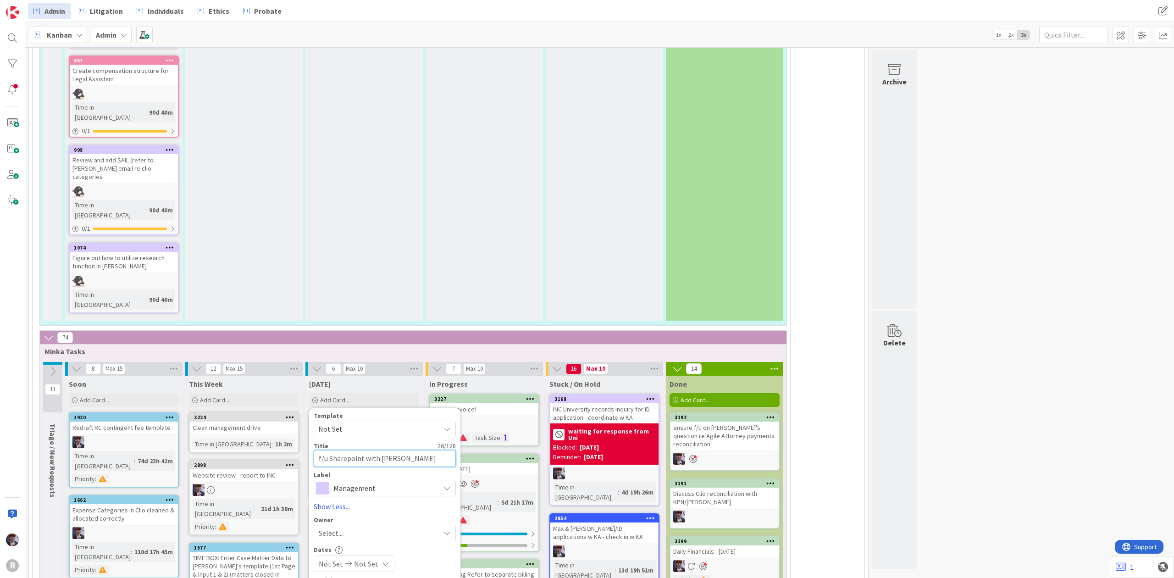
type textarea "x"
type textarea "f/u oSharepoint with [PERSON_NAME]"
type textarea "x"
type textarea "f/u onSharepoint with [PERSON_NAME]"
type textarea "x"
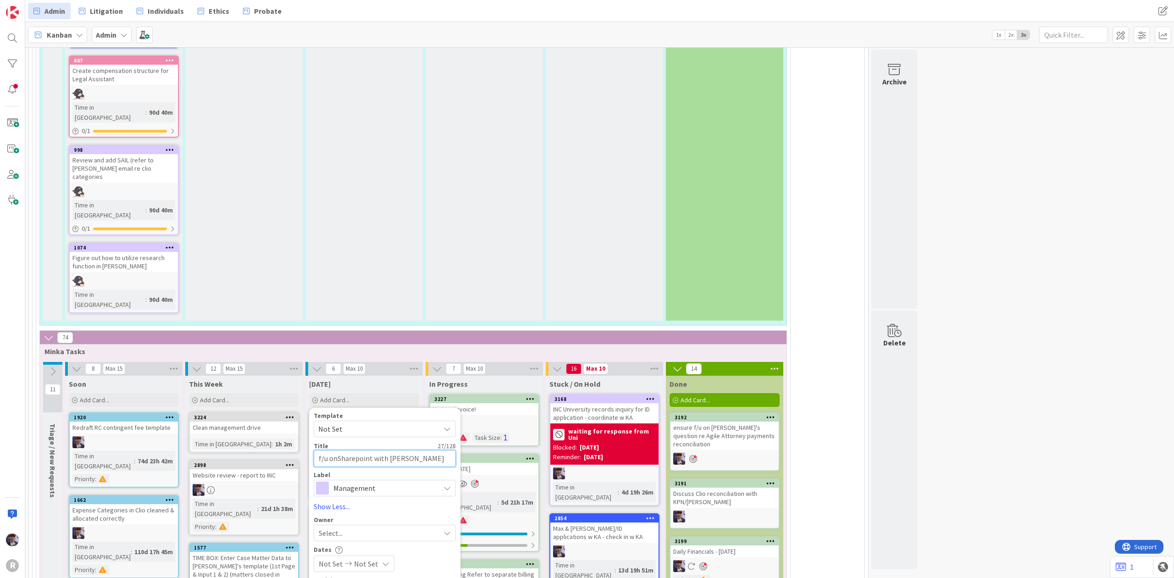
type textarea "f/u on Sharepoint with [PERSON_NAME]"
click at [358, 450] on textarea "f/u on Sharepoint with [PERSON_NAME]" at bounding box center [385, 458] width 142 height 17
type textarea "x"
type textarea "f/u on Shareoint with [PERSON_NAME]"
type textarea "x"
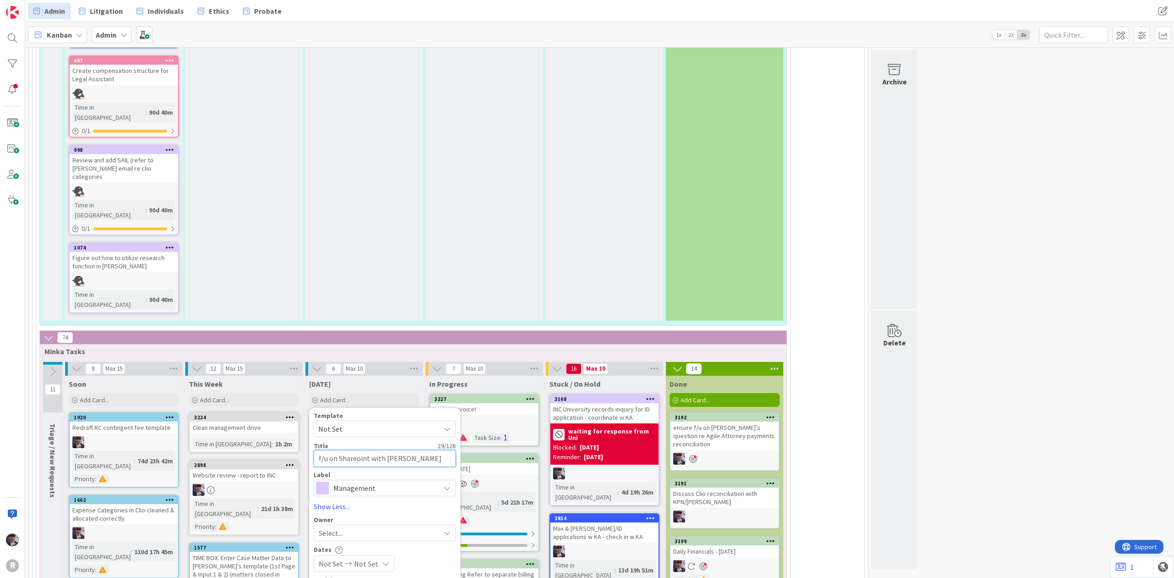
type textarea "f/u on Sharoint with [PERSON_NAME]"
type textarea "x"
type textarea "f/u on SharPoint with [PERSON_NAME]"
click at [352, 471] on div "Label Management Management HR Marketing Finance Tech Education Facilities & Su…" at bounding box center [385, 483] width 142 height 25
click at [352, 481] on span "Management" at bounding box center [384, 487] width 102 height 13
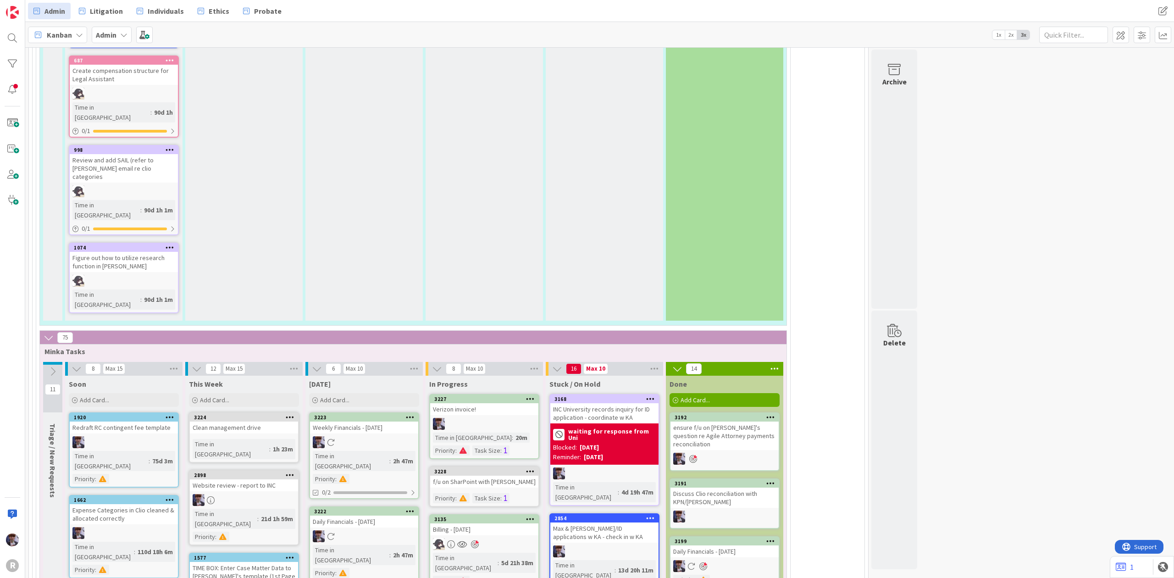
click at [314, 375] on div "[DATE] Add Card... Template Not Set Title 0 / 128 Label Management Management H…" at bounding box center [363, 391] width 117 height 33
click at [325, 396] on span "Add Card..." at bounding box center [334, 400] width 29 height 8
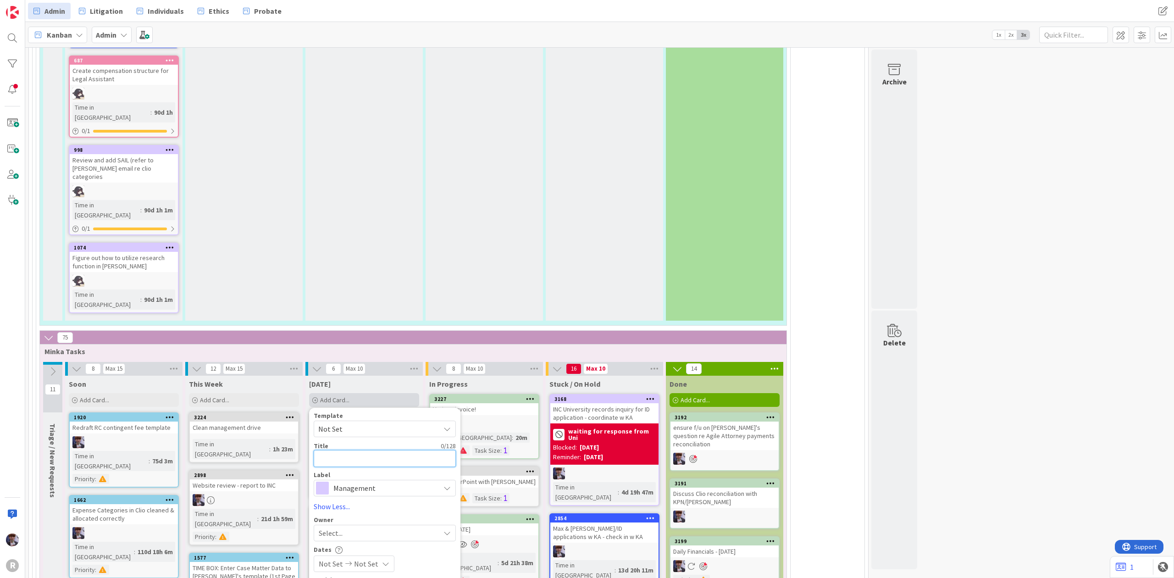
type textarea "x"
type textarea "C"
type textarea "x"
type textarea "Ch"
type textarea "x"
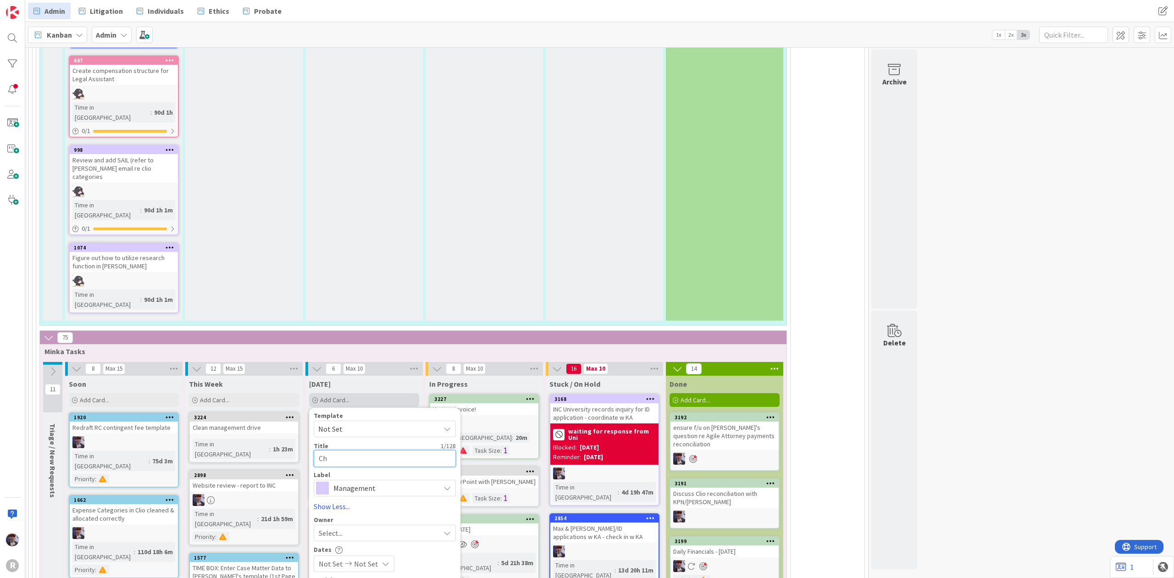
type textarea "Che"
type textarea "x"
type textarea "Chec"
type textarea "x"
type textarea "Check"
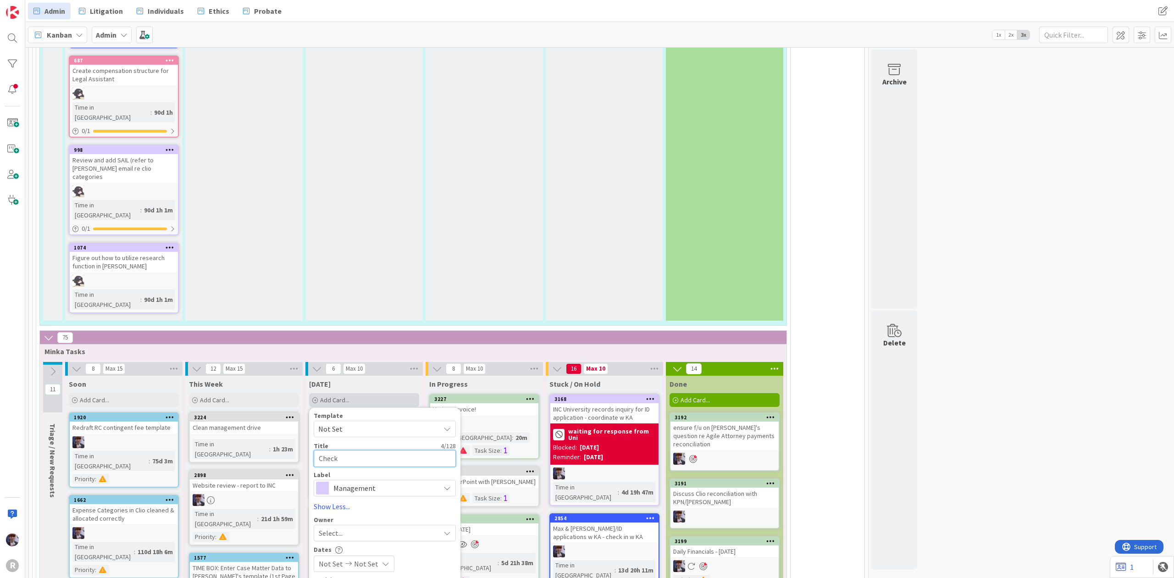
type textarea "x"
type textarea "Check"
type textarea "x"
type textarea "Check s"
type textarea "x"
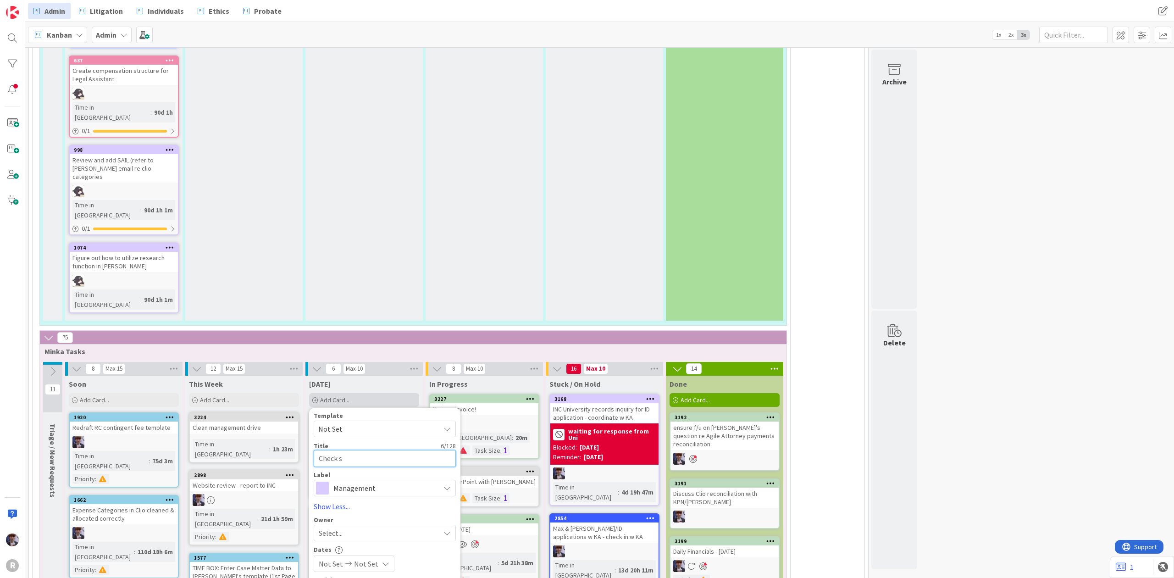
type textarea "Check se"
type textarea "x"
type textarea "Check s"
type textarea "x"
type textarea "Check"
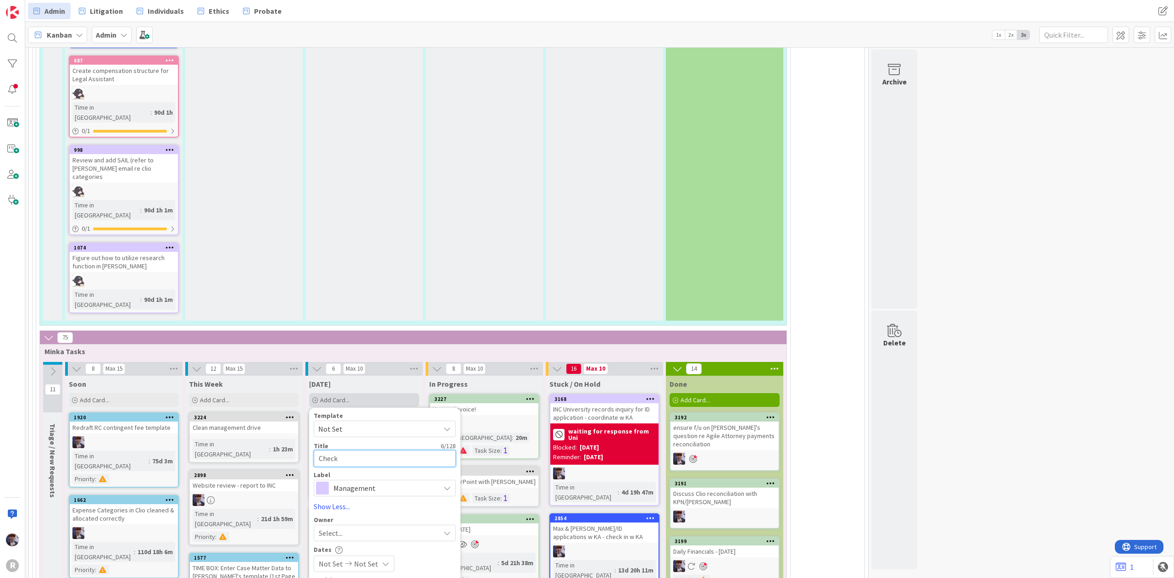
type textarea "x"
type textarea "Check w"
type textarea "x"
type textarea "Check wi"
type textarea "x"
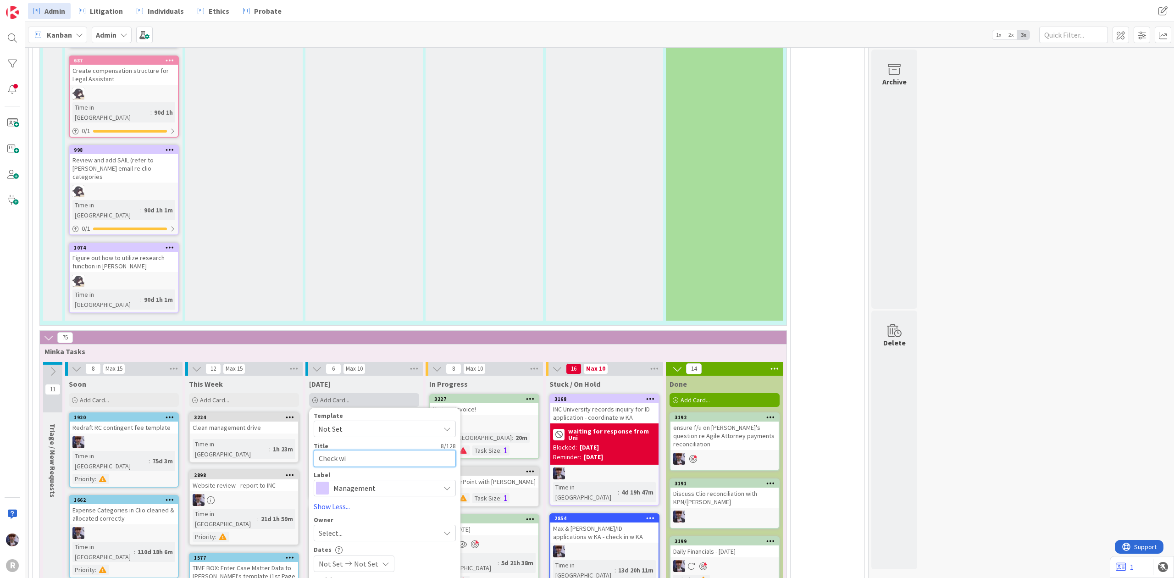
type textarea "Check win"
type textarea "x"
type textarea "Check windo"
type textarea "x"
type textarea "Check window"
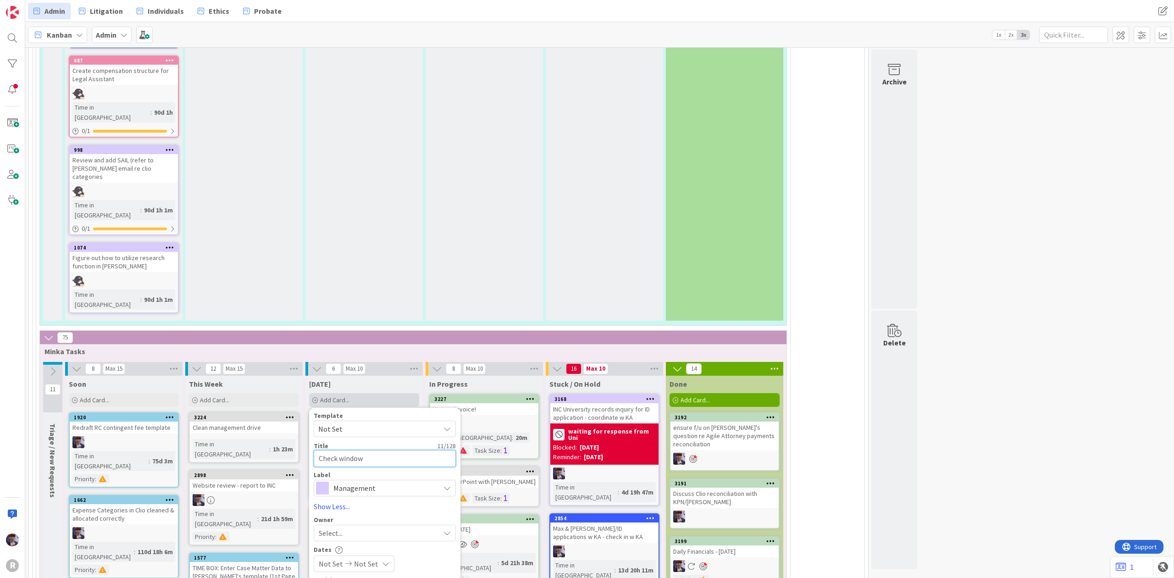
type textarea "x"
type textarea "Check window"
type textarea "x"
type textarea "Check window s"
type textarea "x"
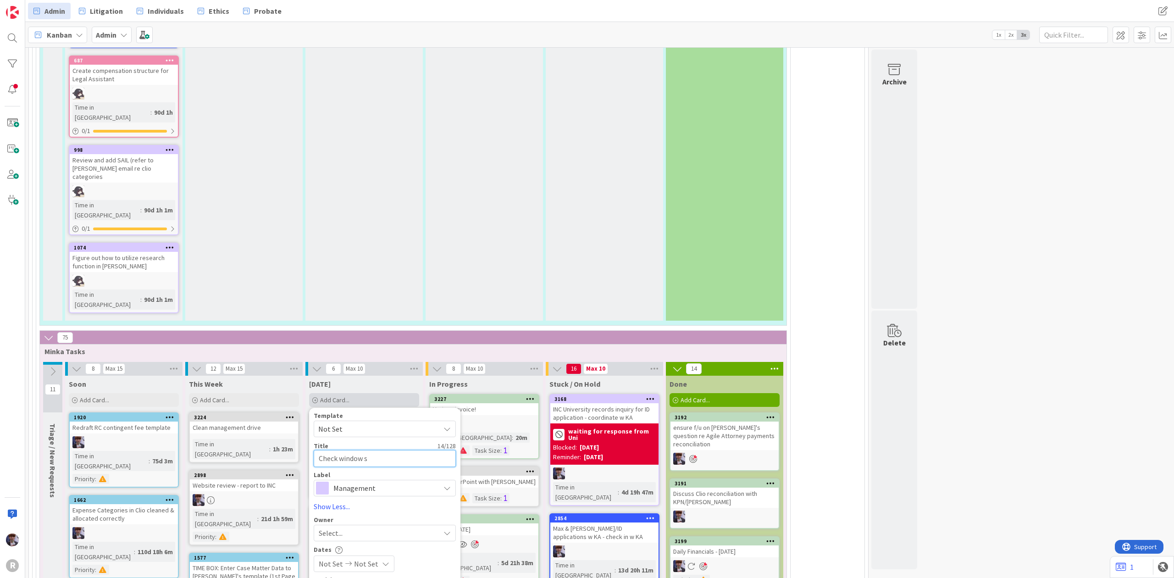
type textarea "Check window se"
type textarea "x"
type textarea "Check window sea"
type textarea "x"
type textarea "Check window seal"
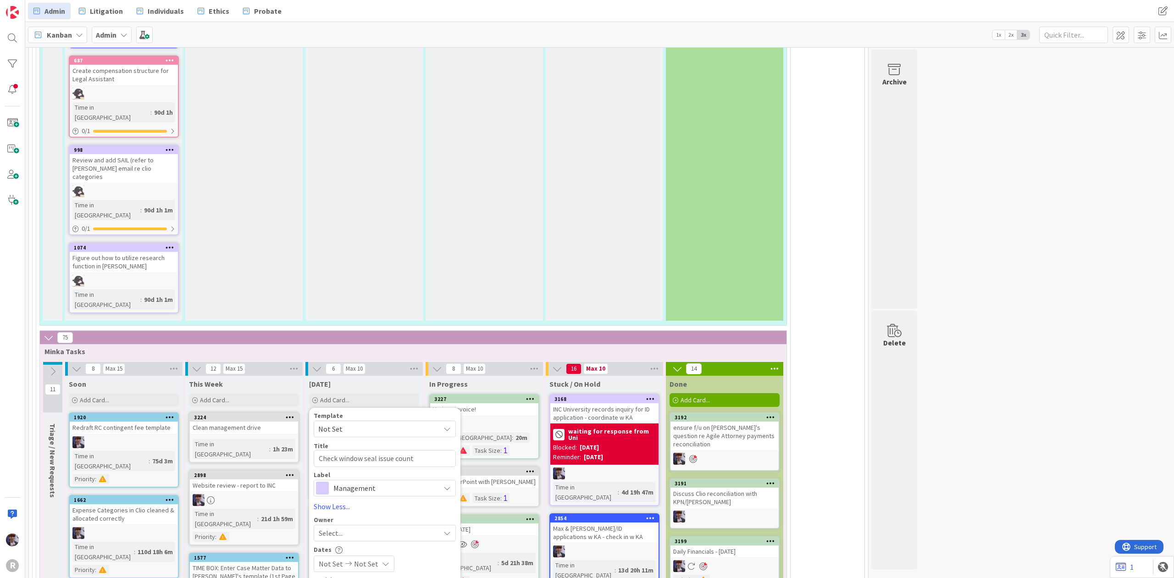
click at [366, 481] on span "Management" at bounding box center [384, 487] width 102 height 13
click at [378, 481] on span "Systems Improvement" at bounding box center [384, 487] width 102 height 13
click at [334, 527] on span "Select..." at bounding box center [331, 532] width 24 height 11
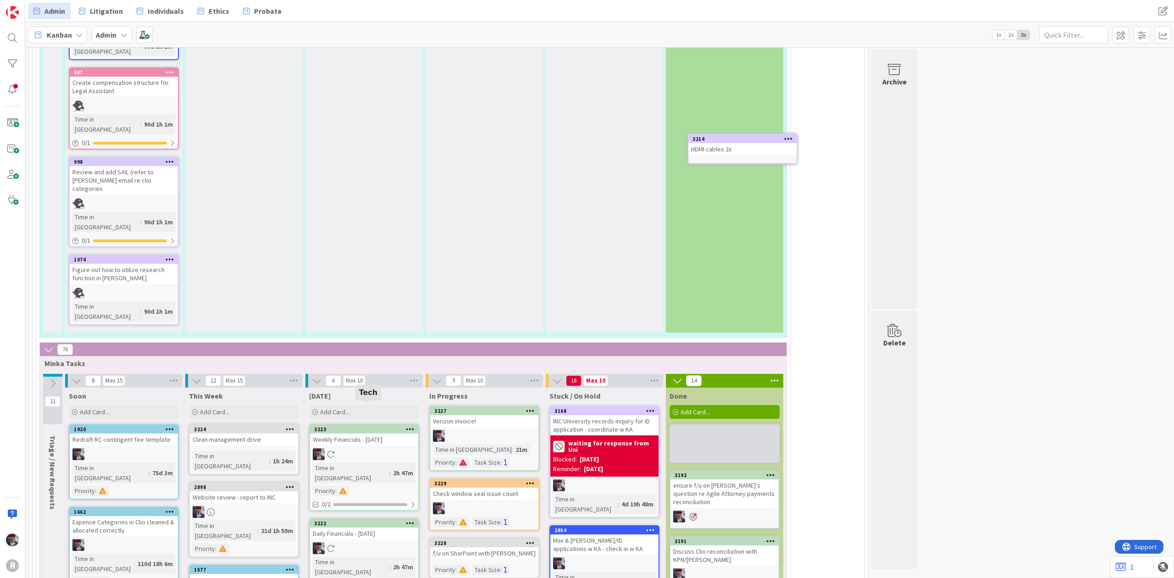
scroll to position [1906, 0]
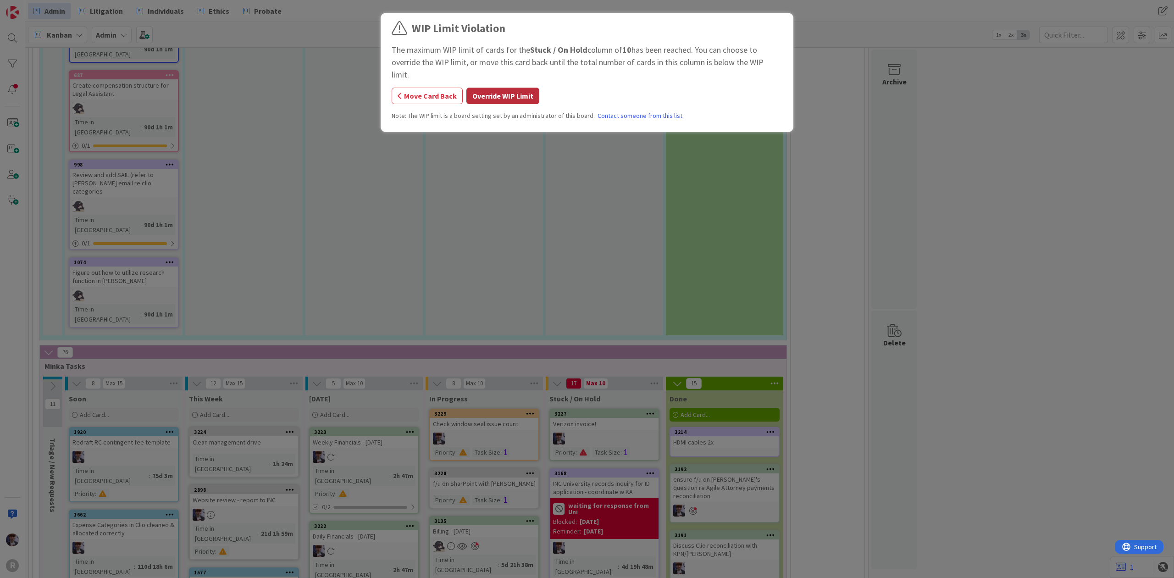
click at [507, 88] on button "Override WIP Limit" at bounding box center [502, 96] width 73 height 17
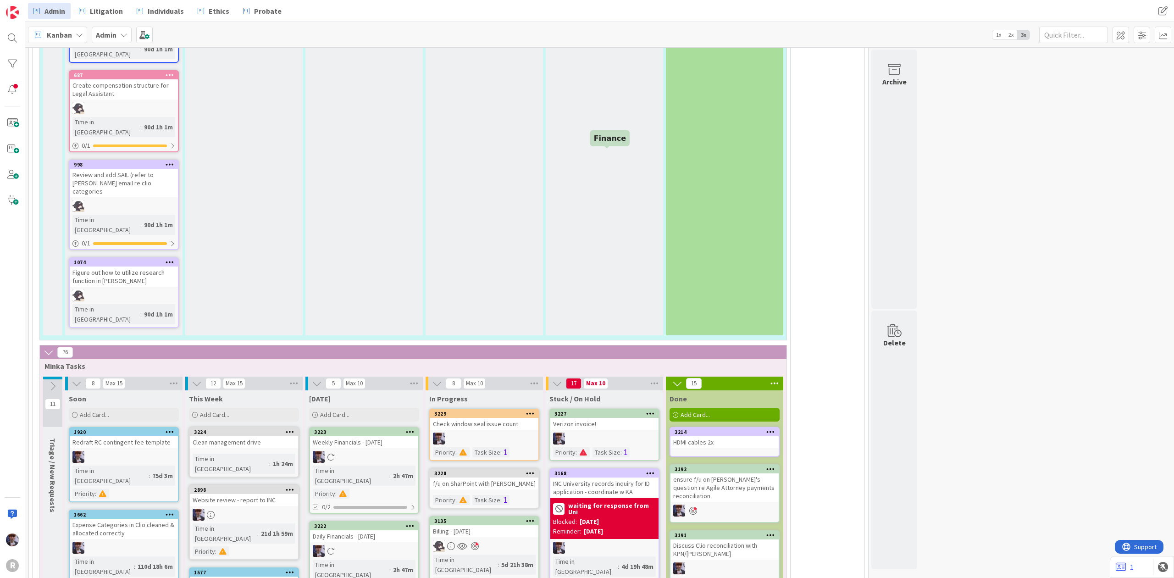
click at [593, 410] on div "3227" at bounding box center [606, 413] width 104 height 6
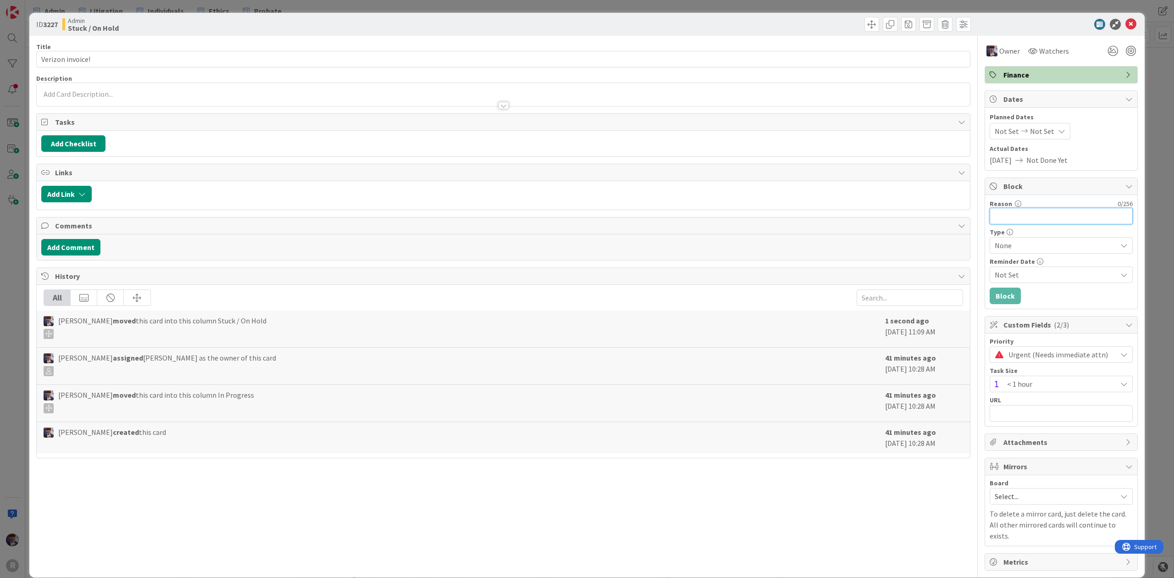
click at [1068, 212] on input "Reason" at bounding box center [1060, 216] width 143 height 17
click at [990, 294] on button "Block" at bounding box center [1004, 295] width 31 height 17
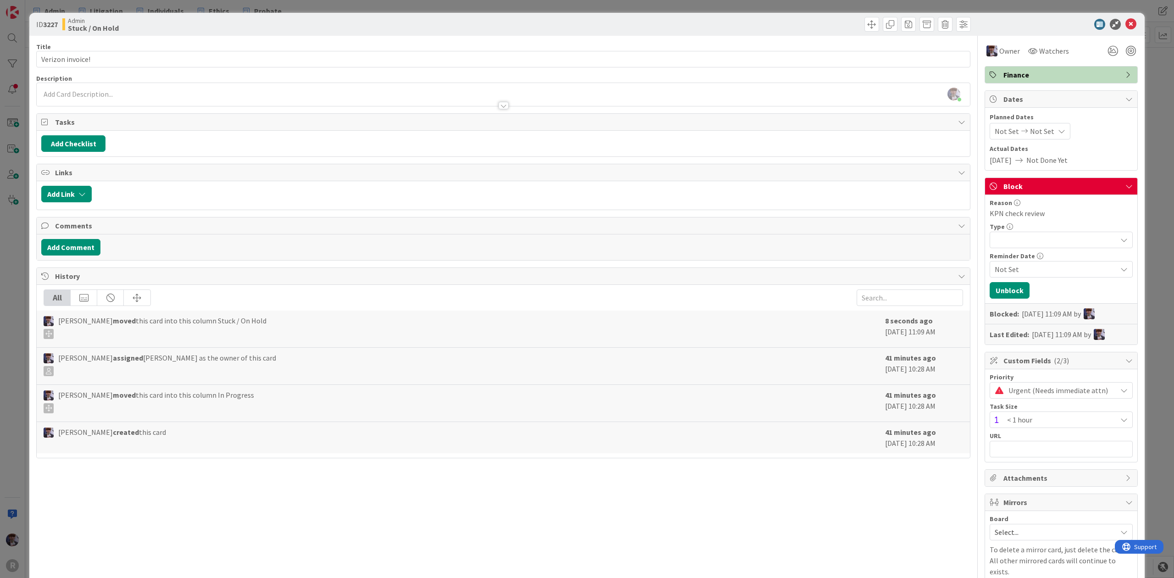
click at [1148, 128] on div "ID 3227 Admin Stuck / On Hold Title 16 / 128 Verizon invoice! Description [PERS…" at bounding box center [587, 289] width 1174 height 578
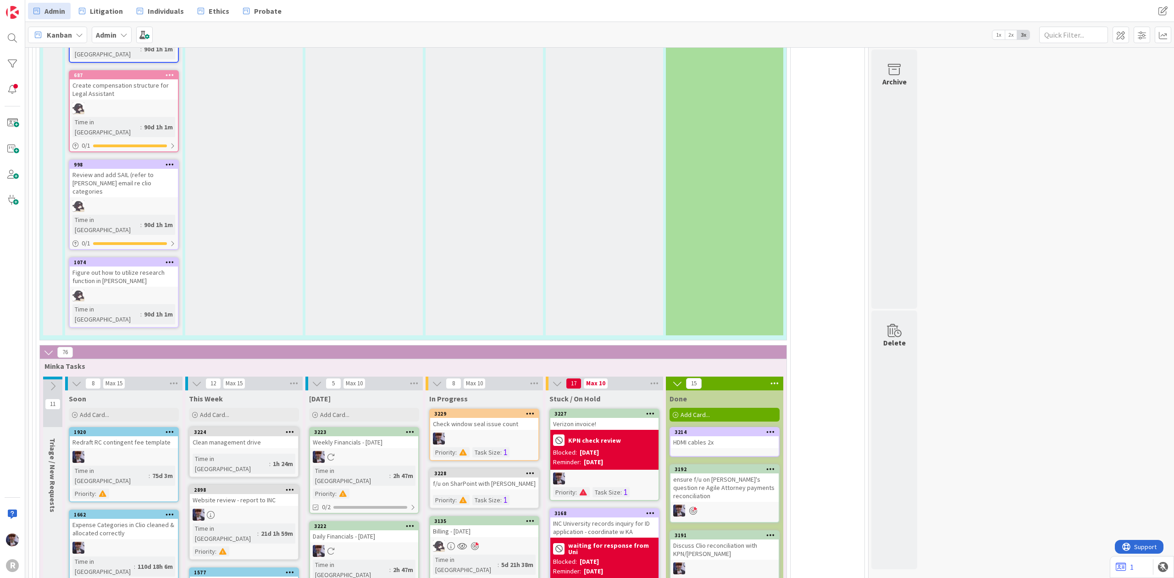
click at [438, 477] on div "f/u on SharPoint with [PERSON_NAME]" at bounding box center [484, 483] width 108 height 12
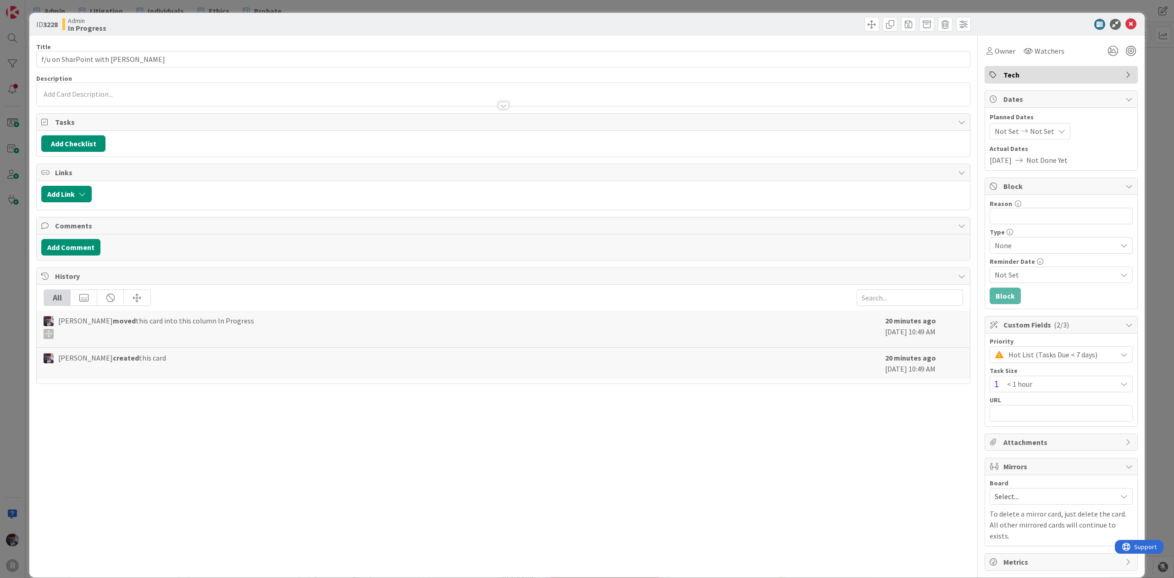
click at [577, 2] on div "ID 3228 Admin In Progress Title 28 / 128 f/u on SharPoint with [PERSON_NAME] De…" at bounding box center [587, 289] width 1174 height 578
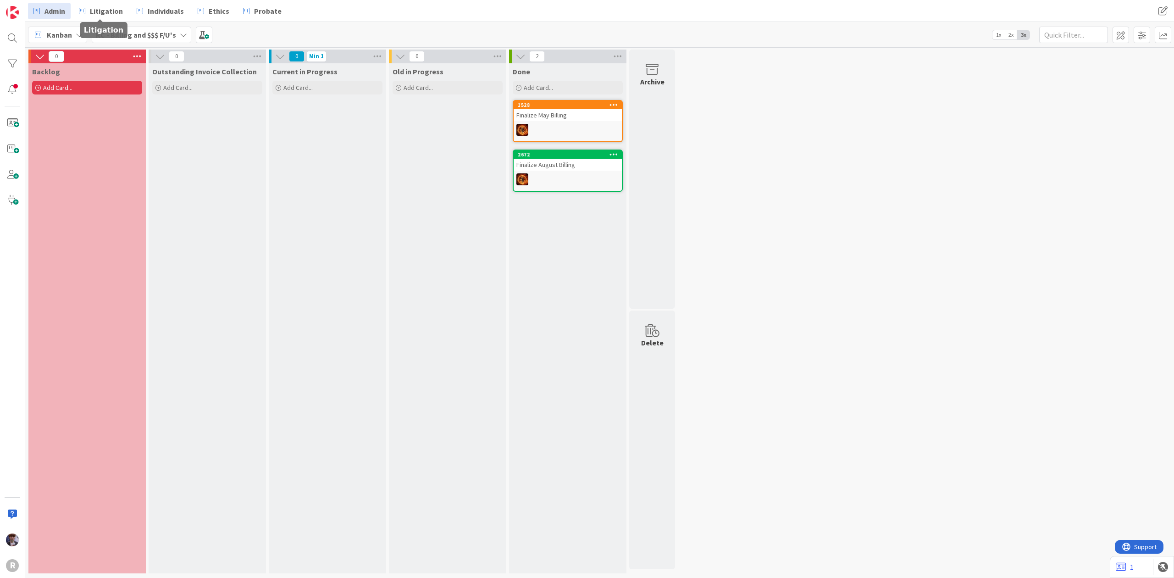
click at [53, 10] on span "Admin" at bounding box center [54, 11] width 21 height 11
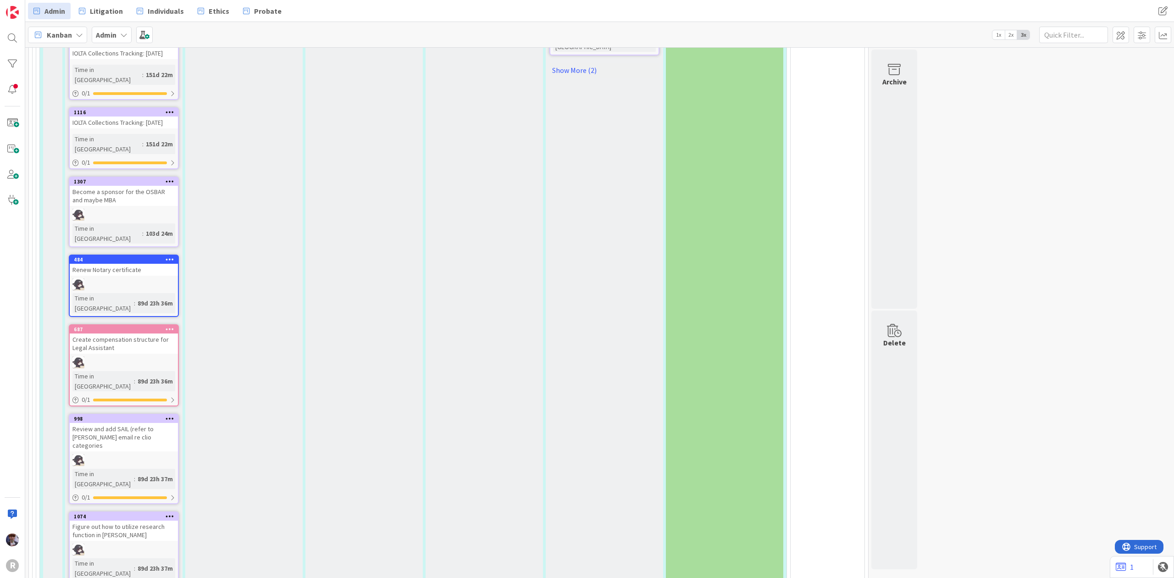
scroll to position [1711, 0]
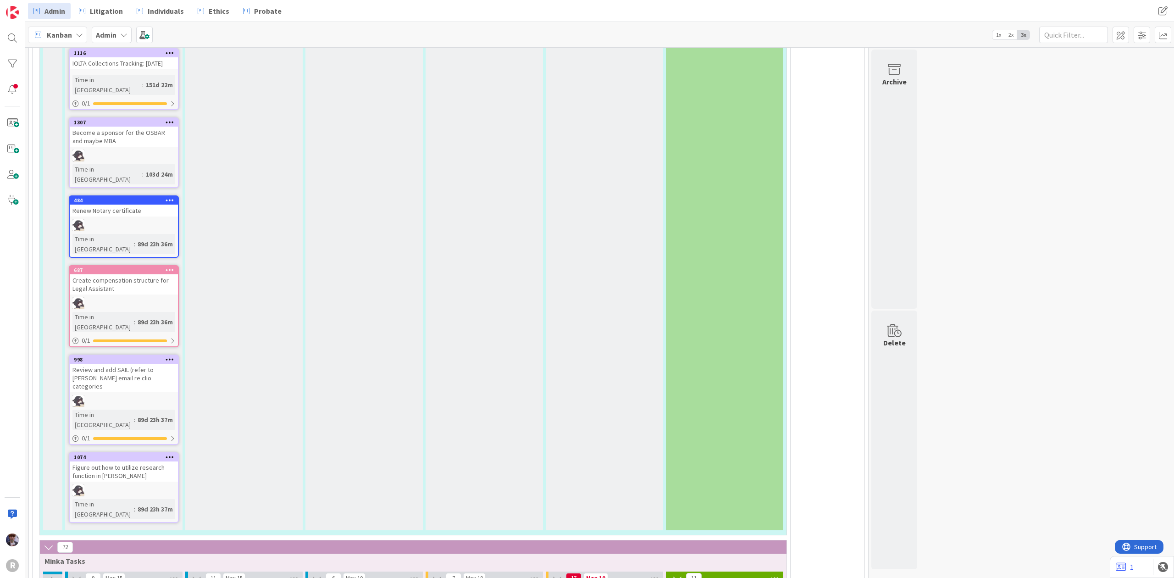
type textarea "x"
type textarea "C"
type textarea "x"
type textarea "Cl"
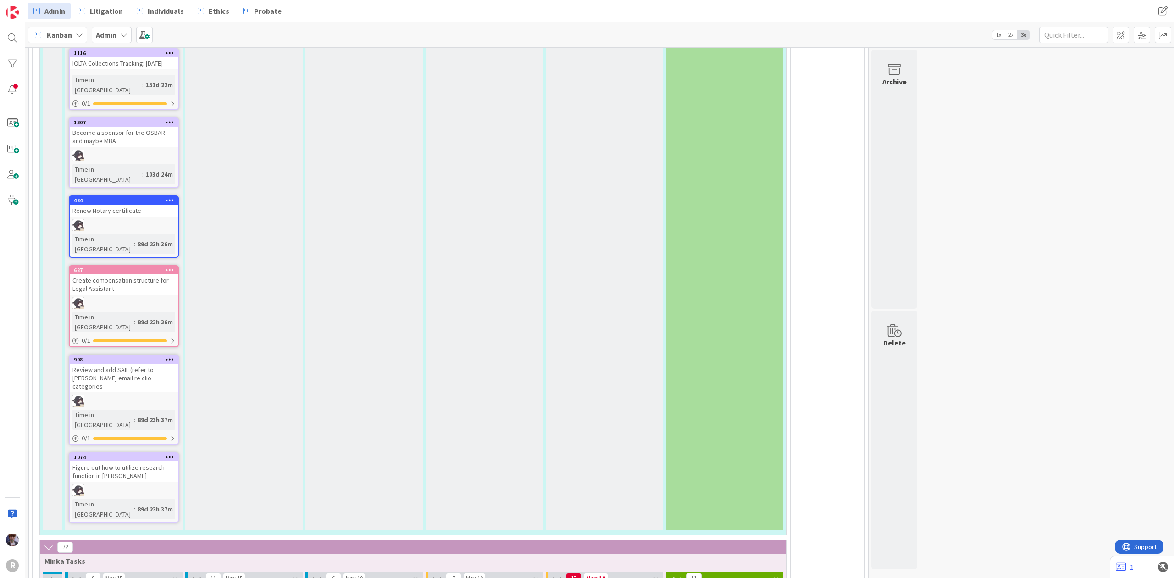
type textarea "x"
type textarea "Cle"
type textarea "x"
type textarea "Clea"
type textarea "x"
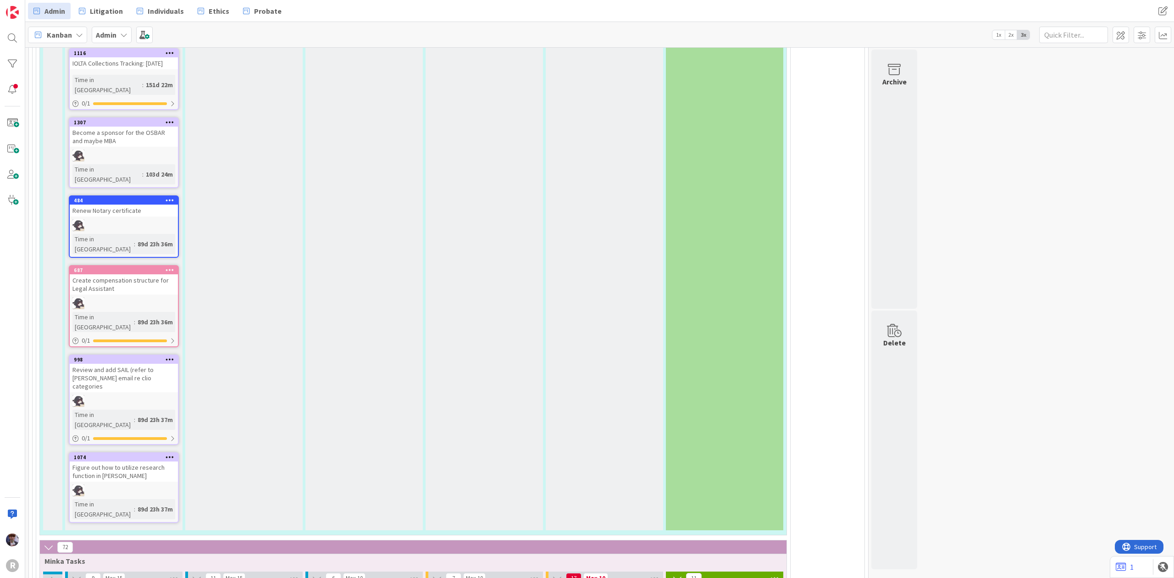
type textarea "Clean"
type textarea "x"
type textarea "Clean"
type textarea "x"
type textarea "Clean d"
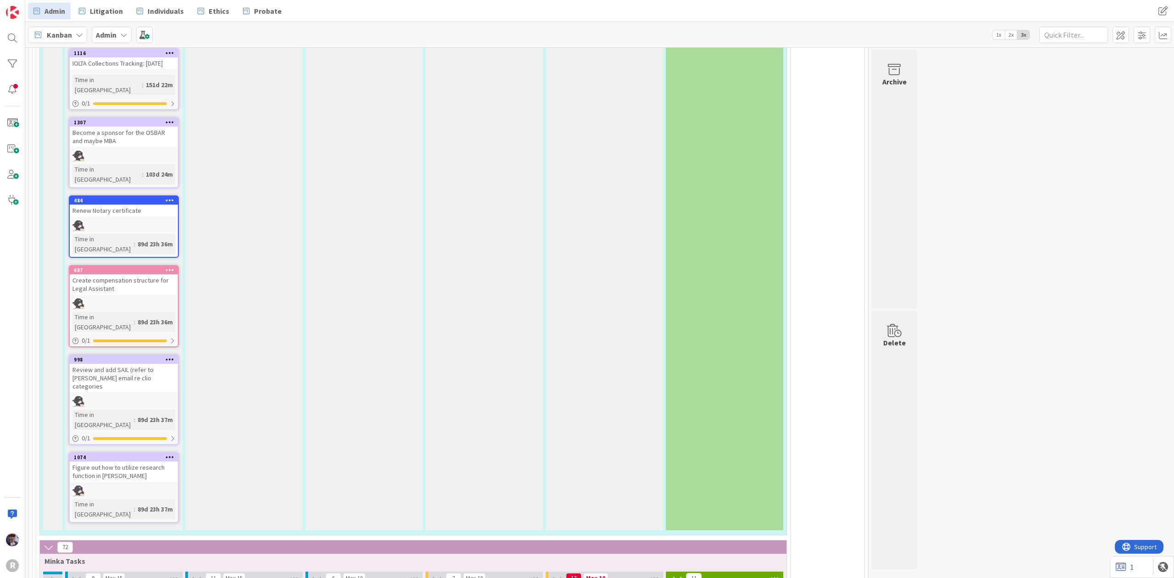
type textarea "x"
type textarea "Clean dr"
type textarea "x"
type textarea "Clean dri"
type textarea "x"
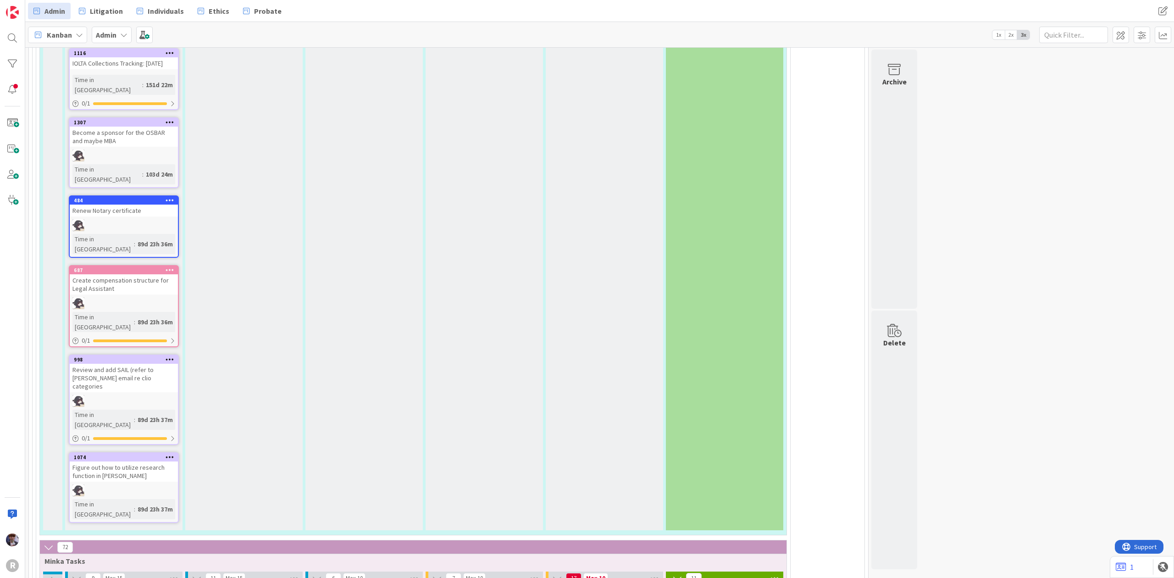
type textarea "Clean driv"
type textarea "x"
type textarea "Clean drive"
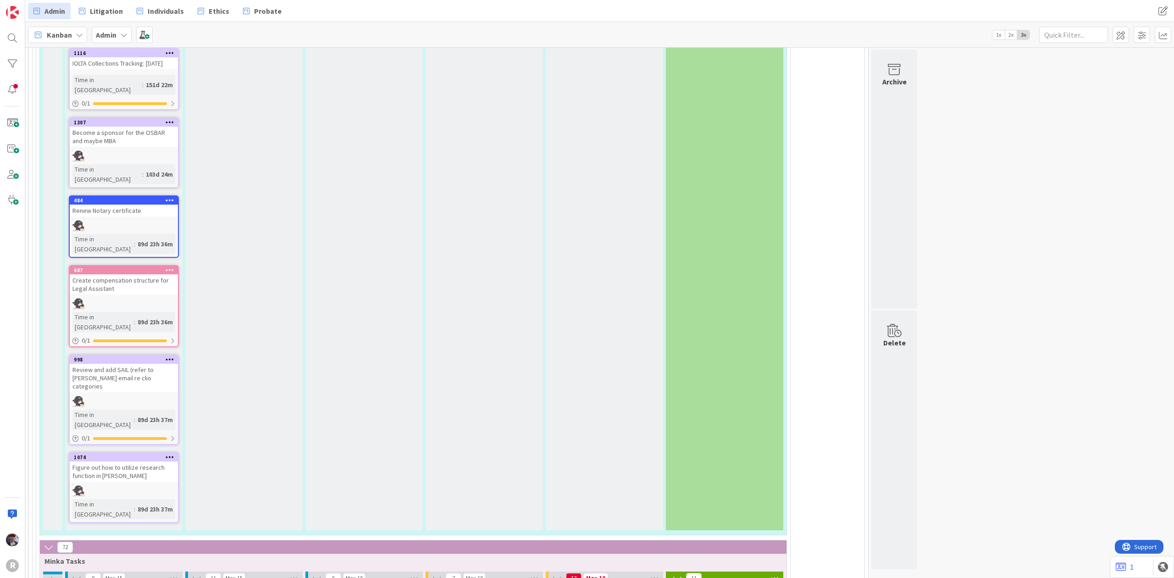
type textarea "x"
type textarea "Clean mdrive"
type textarea "x"
type textarea "Clean madrive"
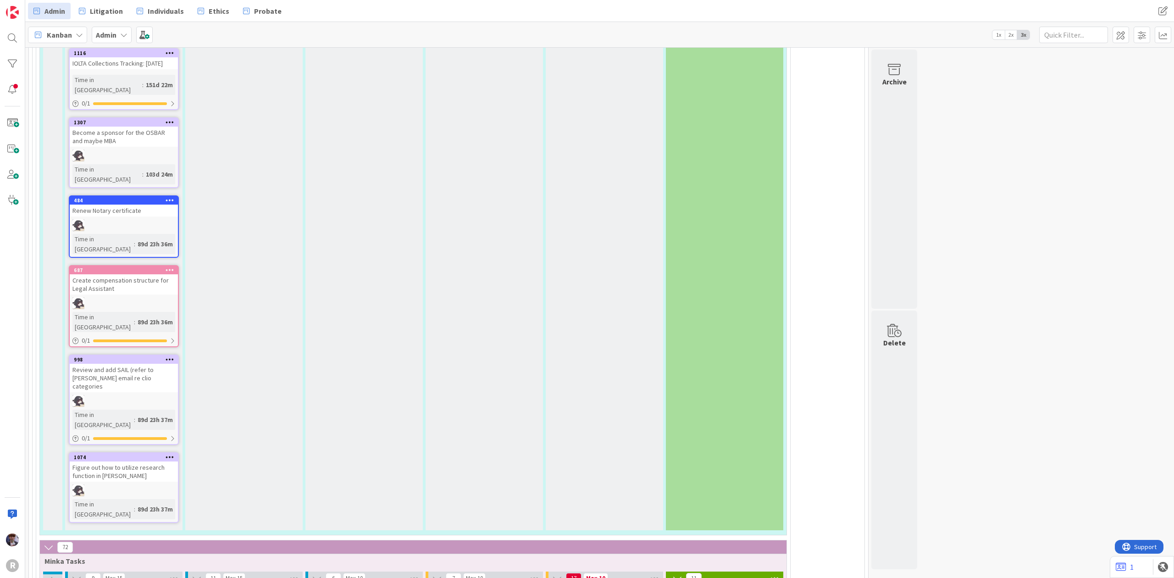
type textarea "x"
type textarea "Clean mandrive"
type textarea "x"
type textarea "Clean manadrive"
type textarea "x"
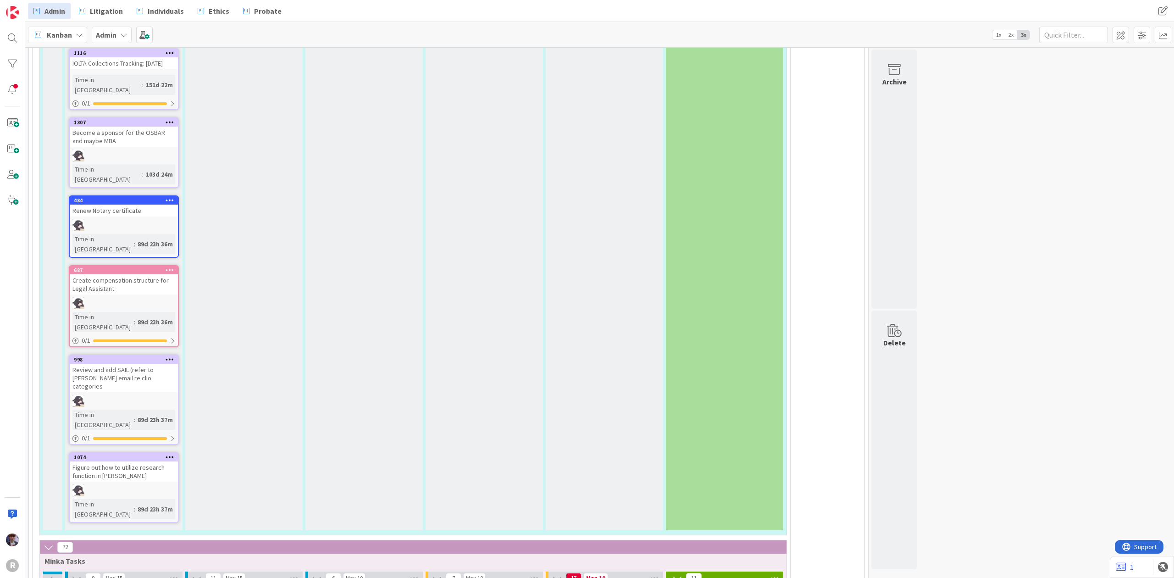
type textarea "Clean managdrive"
type textarea "x"
type textarea "Clean managedrive"
type textarea "x"
type textarea "Clean managemdrive"
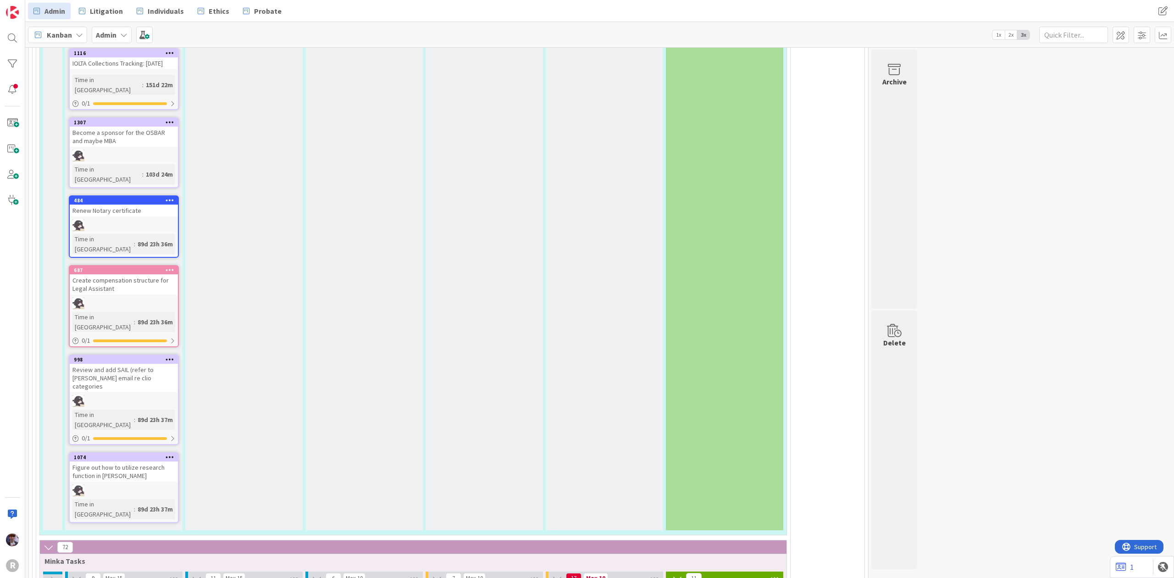
type textarea "x"
type textarea "Clean managemendrive"
type textarea "x"
type textarea "Clean managementdrive"
type textarea "x"
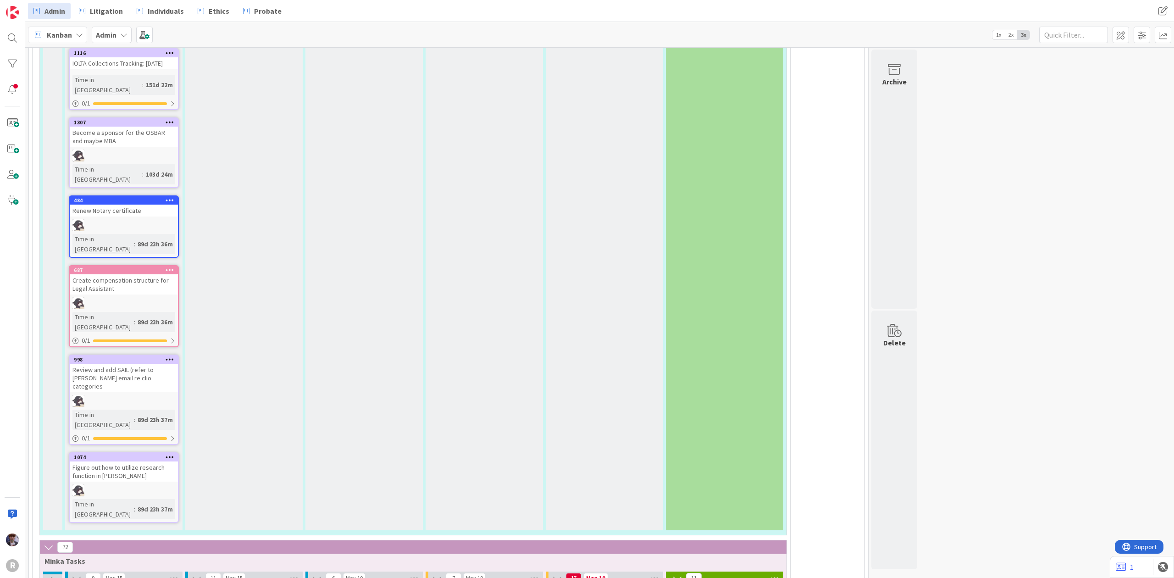
type textarea "Clean management drive"
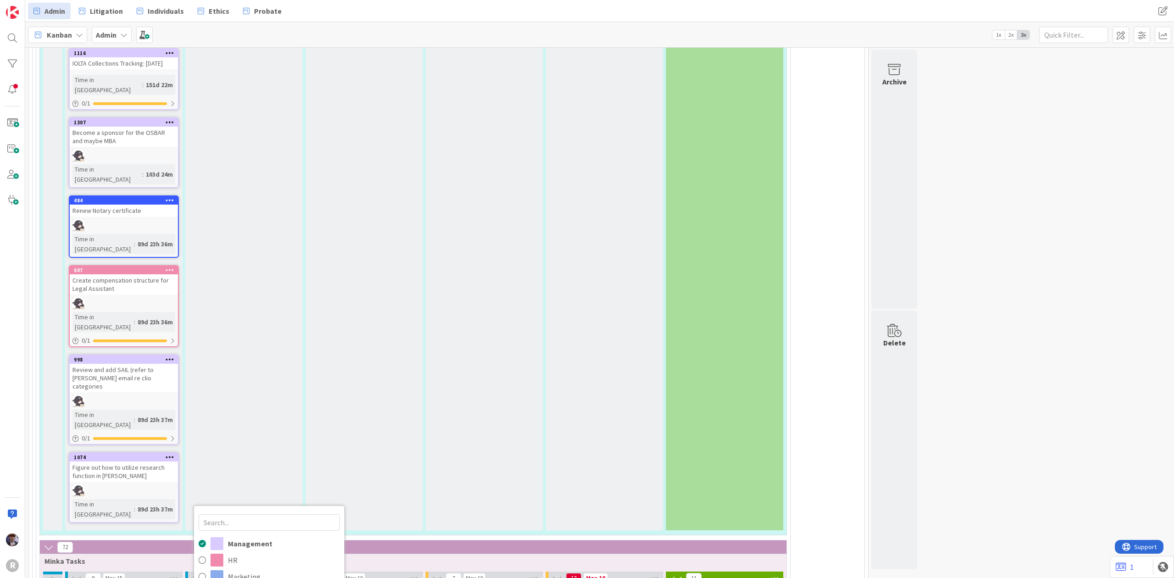
type textarea "x"
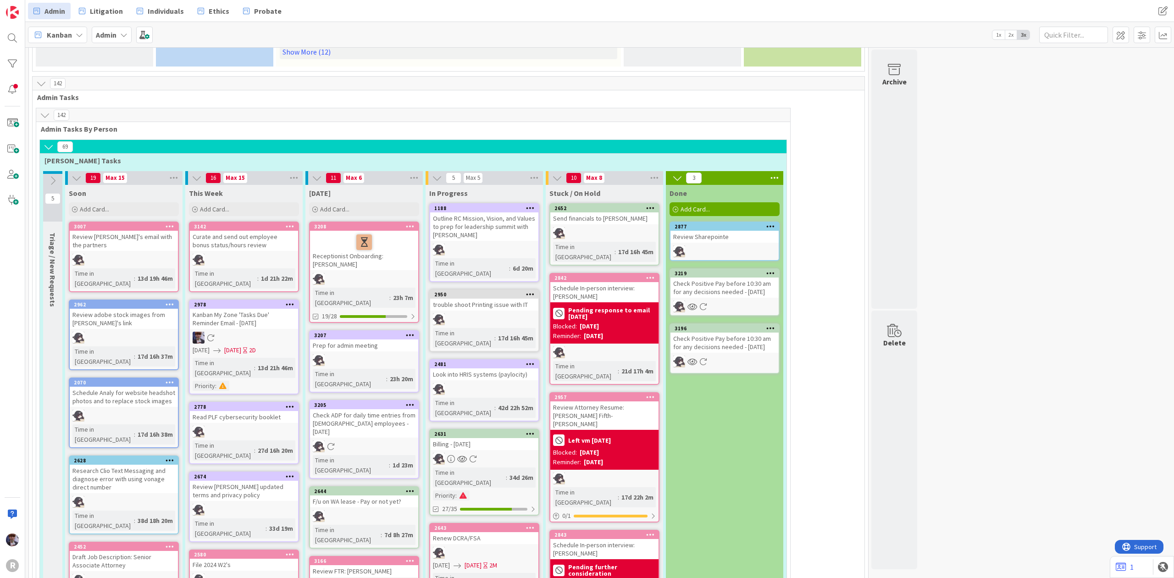
scroll to position [0, 0]
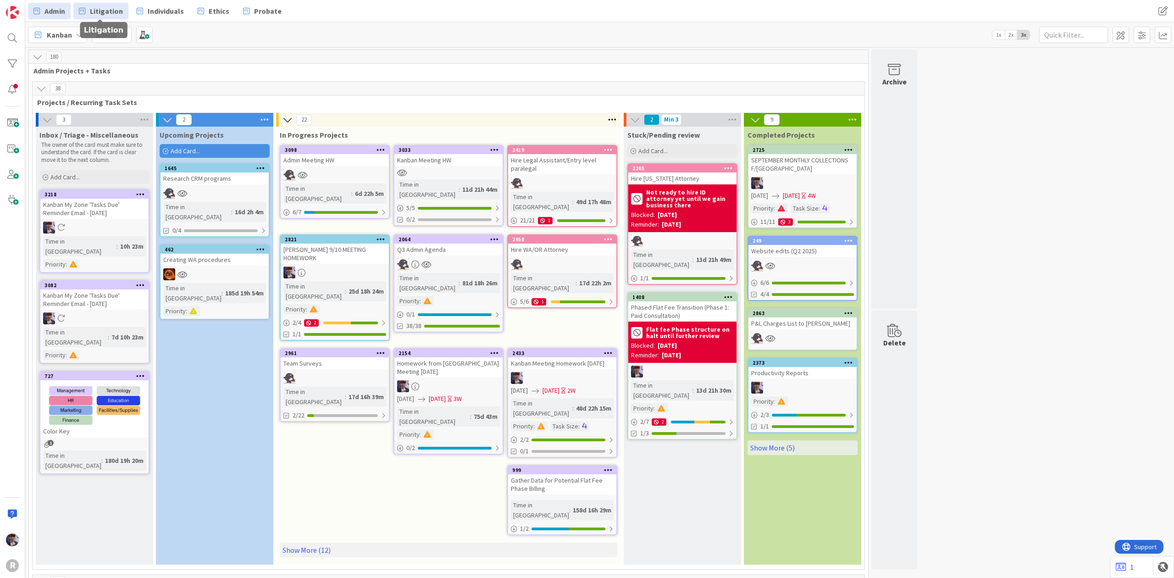
click at [112, 17] on link "Litigation" at bounding box center [100, 11] width 55 height 17
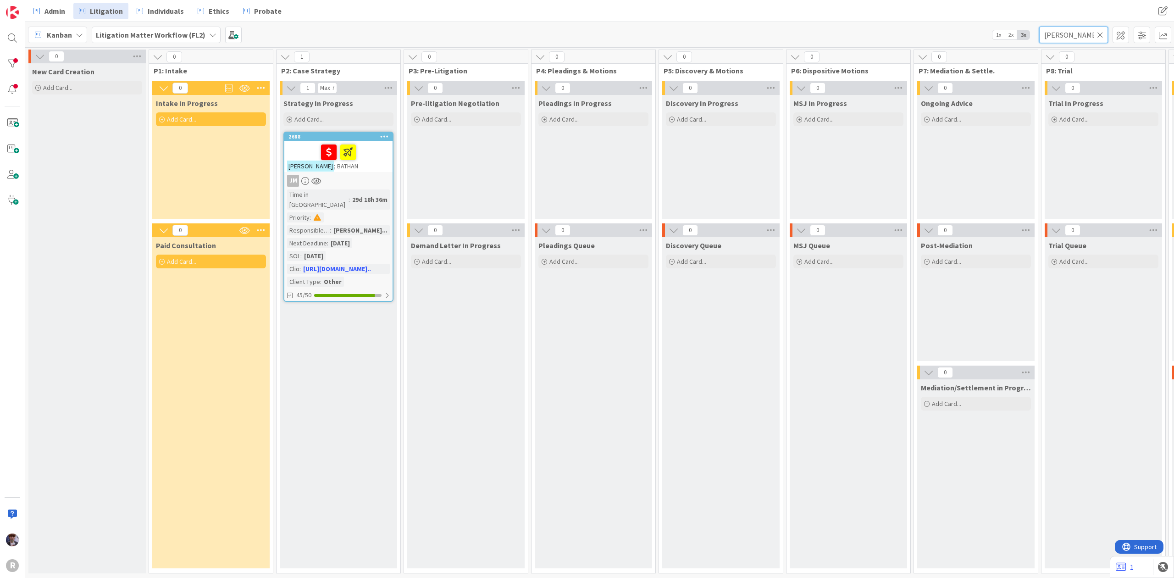
click at [1048, 34] on input "aguila" at bounding box center [1073, 35] width 69 height 17
click at [1058, 33] on input "aguila" at bounding box center [1073, 35] width 69 height 17
type input "lindb"
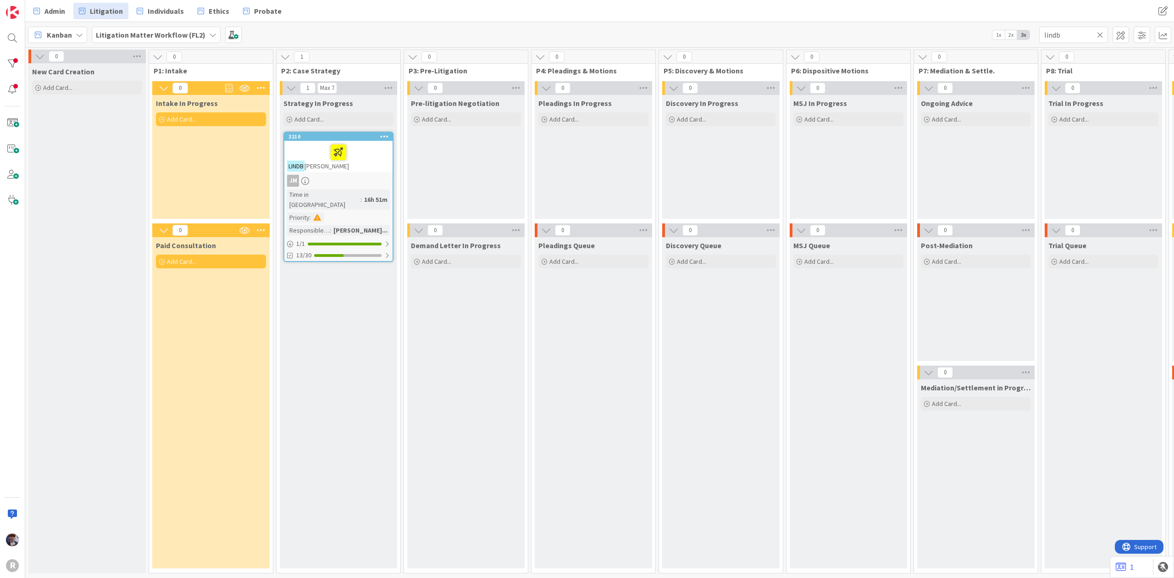
click at [373, 156] on div at bounding box center [338, 152] width 103 height 19
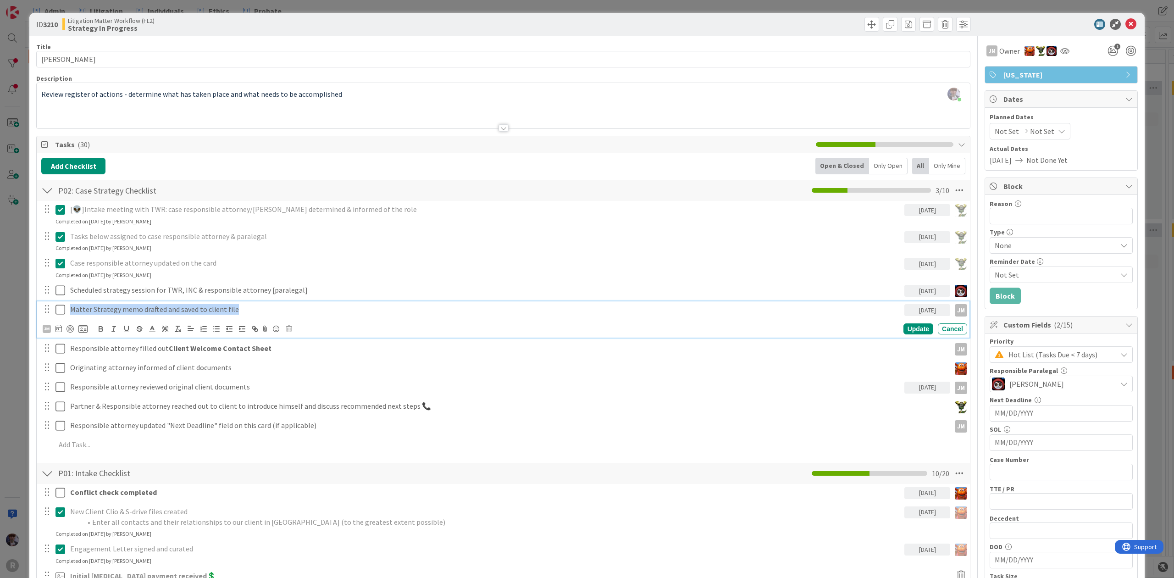
drag, startPoint x: 72, startPoint y: 310, endPoint x: 243, endPoint y: 313, distance: 171.0
click at [243, 313] on p "Matter Strategy memo drafted and saved to client file" at bounding box center [485, 309] width 830 height 11
click at [241, 312] on p "Matter Strategy memo drafted and saved to client file" at bounding box center [485, 309] width 830 height 11
drag, startPoint x: 239, startPoint y: 310, endPoint x: 70, endPoint y: 312, distance: 169.2
click at [70, 312] on p "Matter Strategy memo drafted and saved to client file" at bounding box center [485, 309] width 830 height 11
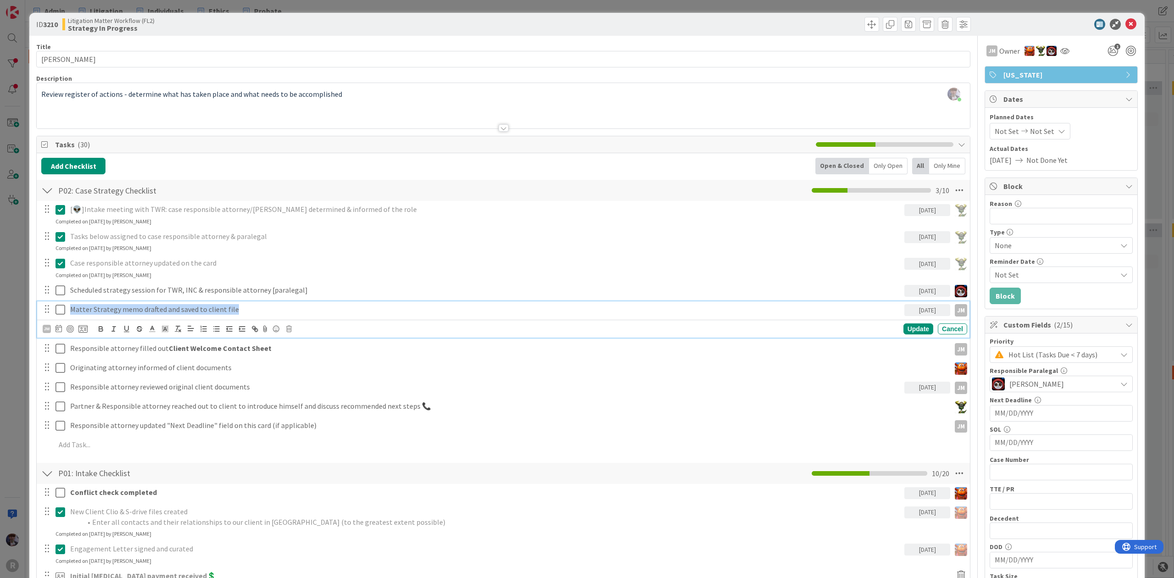
click at [70, 312] on p "Matter Strategy memo drafted and saved to client file" at bounding box center [485, 309] width 830 height 11
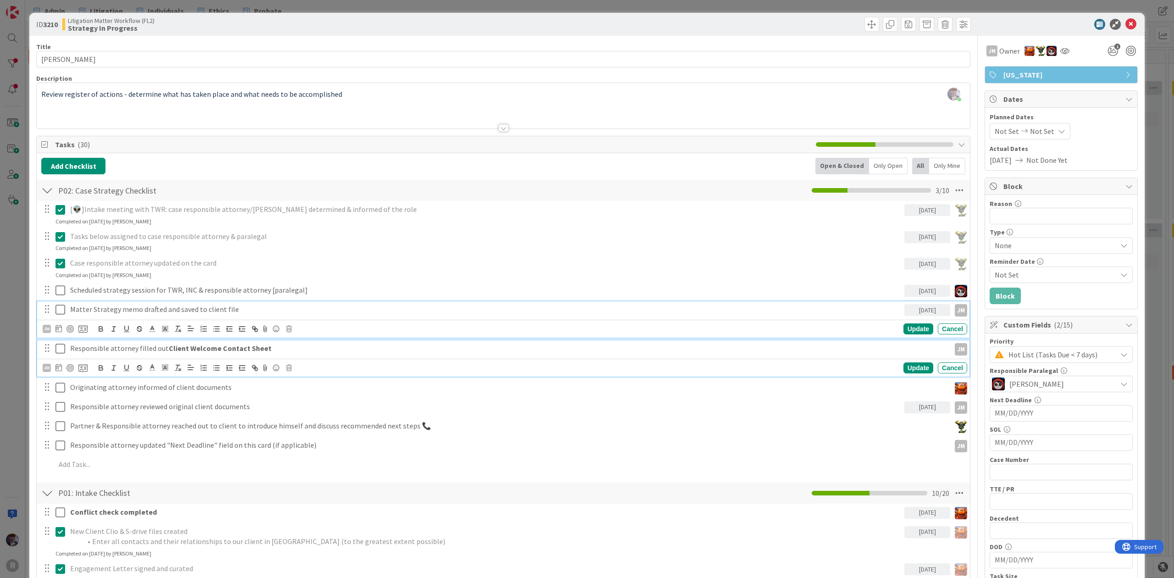
click at [138, 348] on p "Responsible attorney filled out Client Welcome Contact Sheet" at bounding box center [508, 348] width 876 height 11
click at [88, 292] on p "Scheduled strategy session for TWR, INC & responsible attorney [paralegal]" at bounding box center [485, 290] width 830 height 11
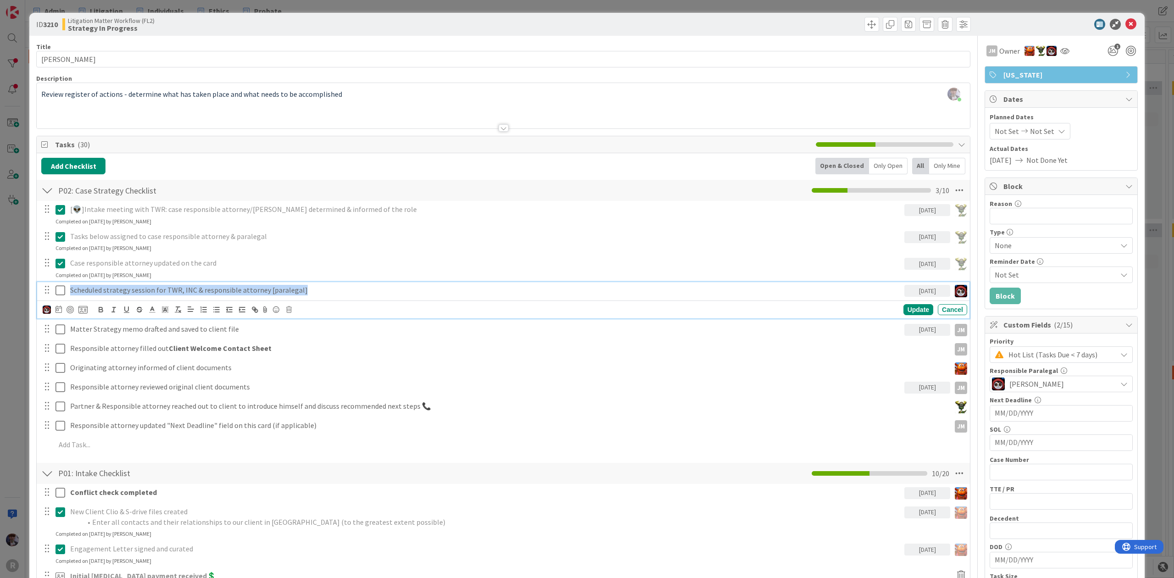
drag, startPoint x: 302, startPoint y: 292, endPoint x: 72, endPoint y: 292, distance: 230.1
click at [72, 292] on p "Scheduled strategy session for TWR, INC & responsible attorney [paralegal]" at bounding box center [485, 290] width 830 height 11
drag, startPoint x: 70, startPoint y: 290, endPoint x: 310, endPoint y: 291, distance: 240.2
click at [310, 291] on p "Scheduled strategy session for TWR, INC & responsible attorney [paralegal]" at bounding box center [485, 290] width 830 height 11
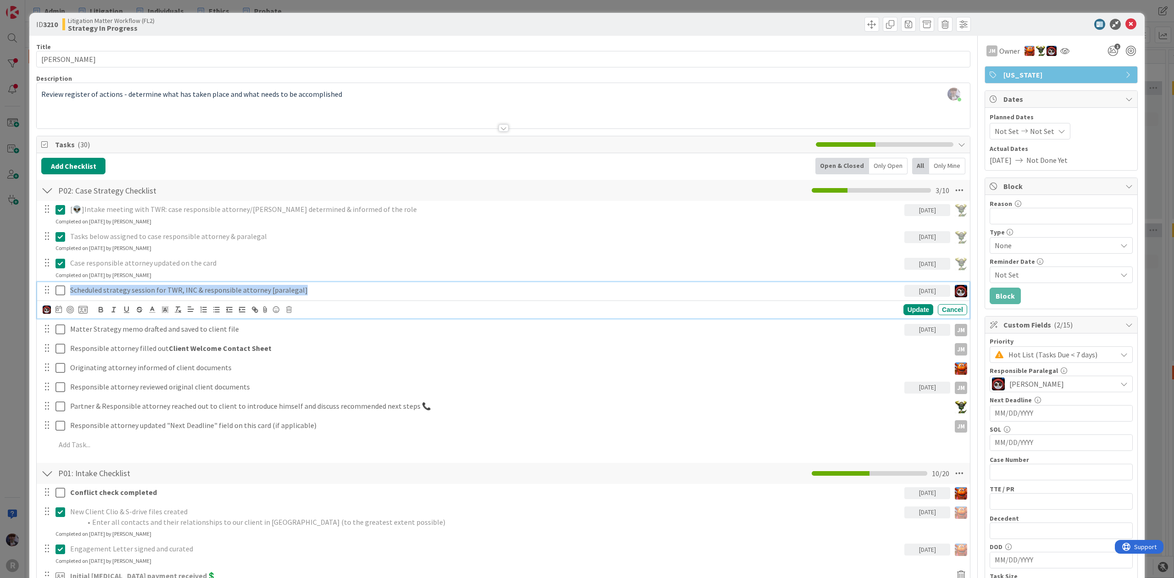
click at [308, 291] on p "Scheduled strategy session for TWR, INC & responsible attorney [paralegal]" at bounding box center [485, 290] width 830 height 11
click at [305, 291] on p "Scheduled strategy session for TWR, INC & responsible attorney [paralegal]" at bounding box center [485, 290] width 830 height 11
drag, startPoint x: 305, startPoint y: 292, endPoint x: 59, endPoint y: 283, distance: 246.8
click at [59, 283] on div "Scheduled strategy session for TWR, INC & responsible attorney [paralegal] 10/0…" at bounding box center [504, 290] width 926 height 16
click at [69, 292] on div "Scheduled strategy session for TWR, INC & responsible attorney [paralegal]" at bounding box center [485, 290] width 838 height 16
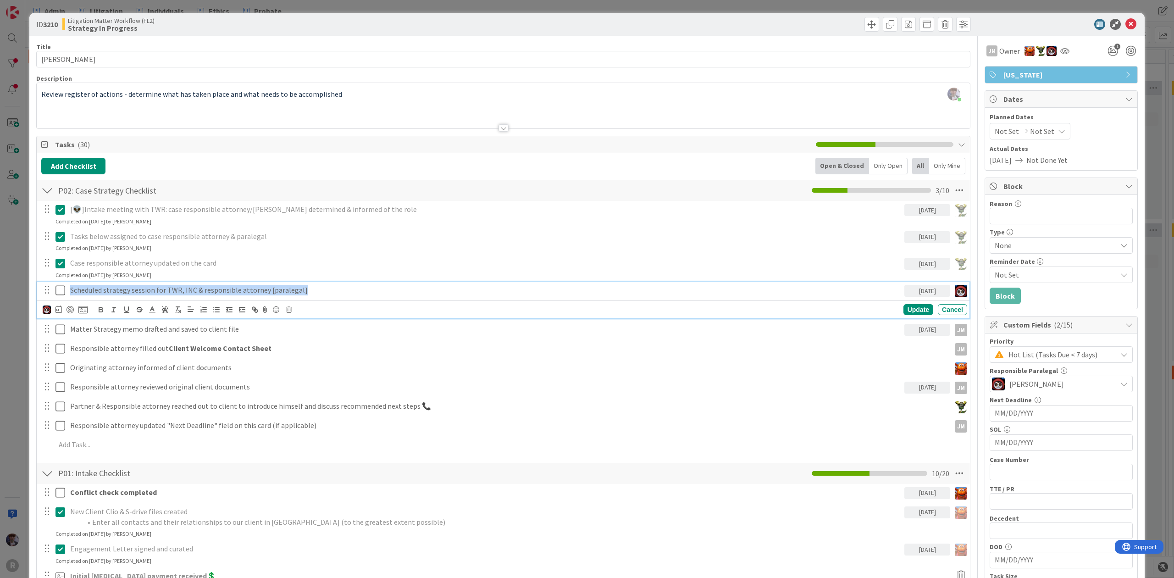
drag, startPoint x: 69, startPoint y: 292, endPoint x: 421, endPoint y: 295, distance: 352.1
click at [421, 295] on div "Scheduled strategy session for TWR, INC & responsible attorney [paralegal]" at bounding box center [485, 290] width 838 height 16
click at [325, 290] on p "Scheduled strategy session for TWR, INC & responsible attorney [paralegal]" at bounding box center [485, 290] width 830 height 11
click at [318, 294] on p "Scheduled strategy session for TWR, INC & responsible attorney [paralegal]" at bounding box center [485, 290] width 830 height 11
drag, startPoint x: 314, startPoint y: 292, endPoint x: 72, endPoint y: 292, distance: 242.5
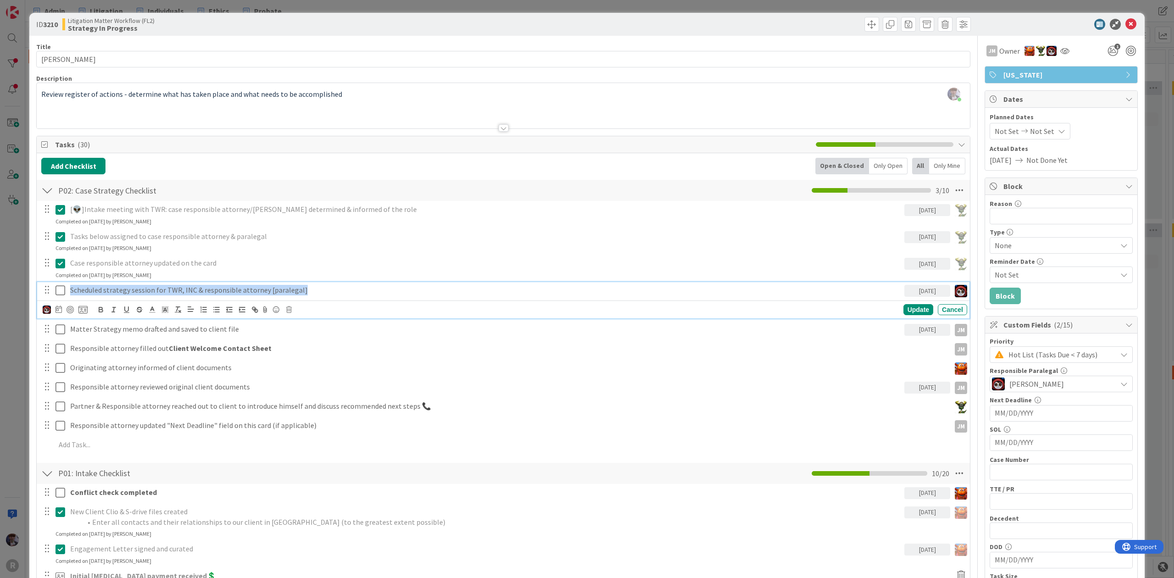
click at [72, 292] on p "Scheduled strategy session for TWR, INC & responsible attorney [paralegal]" at bounding box center [485, 290] width 830 height 11
click at [70, 292] on p "Scheduled strategy session for TWR, INC & responsible attorney [paralegal]" at bounding box center [485, 290] width 830 height 11
drag, startPoint x: 309, startPoint y: 292, endPoint x: 70, endPoint y: 288, distance: 238.4
click at [70, 288] on p "Scheduled strategy session for TWR, INC & responsible attorney [paralegal]" at bounding box center [485, 290] width 830 height 11
click at [71, 290] on p "Scheduled strategy session for TWR, INC & responsible attorney [paralegal]" at bounding box center [485, 290] width 830 height 11
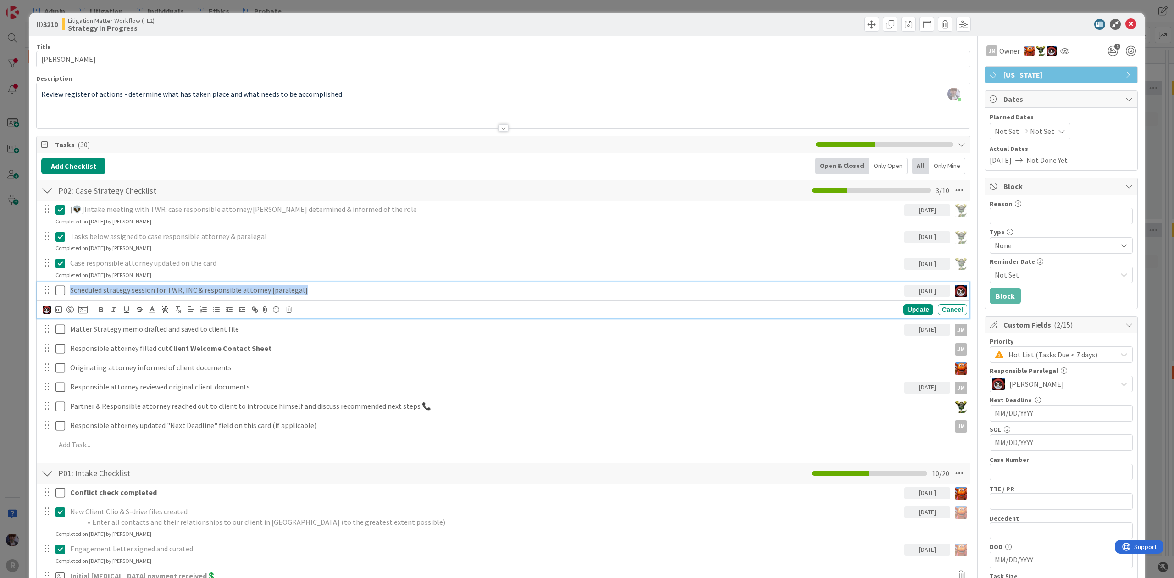
drag, startPoint x: 71, startPoint y: 290, endPoint x: 327, endPoint y: 292, distance: 256.7
click at [327, 292] on p "Scheduled strategy session for TWR, INC & responsible attorney [paralegal]" at bounding box center [485, 290] width 830 height 11
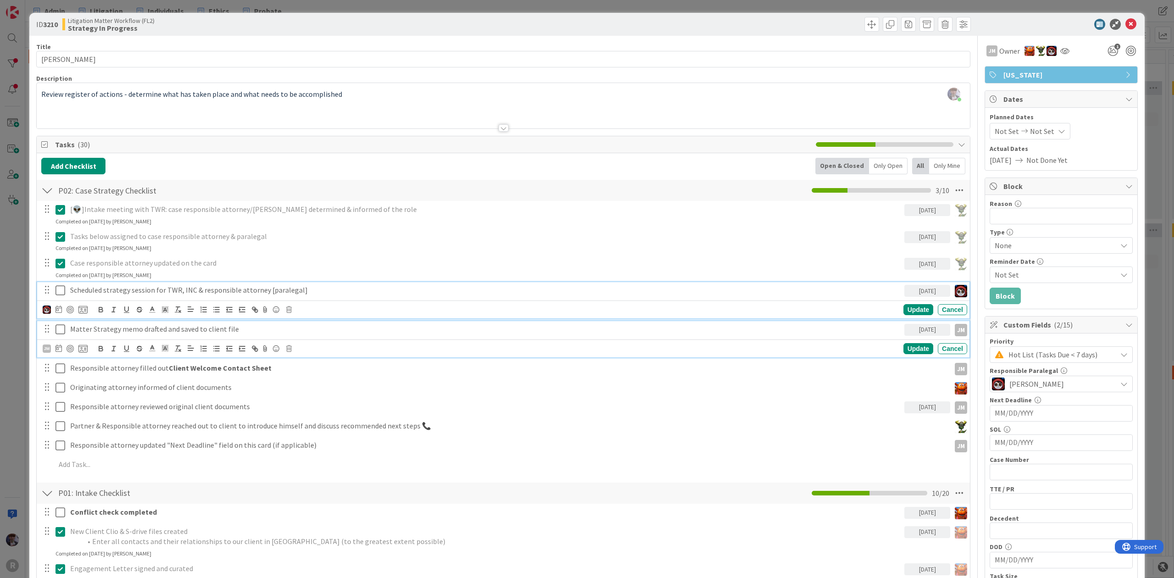
click at [145, 333] on p "Matter Strategy memo drafted and saved to client file" at bounding box center [485, 329] width 830 height 11
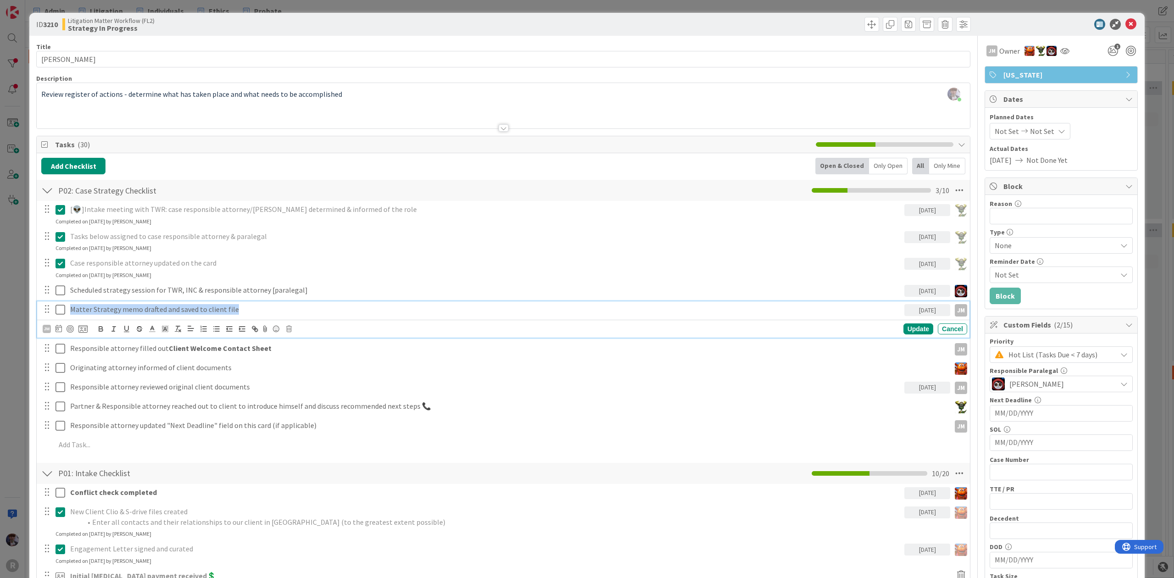
drag, startPoint x: 70, startPoint y: 310, endPoint x: 331, endPoint y: 314, distance: 260.4
click at [331, 314] on p "Matter Strategy memo drafted and saved to client file" at bounding box center [485, 309] width 830 height 11
click at [327, 314] on p "Matter Strategy memo drafted and saved to client file" at bounding box center [485, 309] width 830 height 11
drag, startPoint x: 239, startPoint y: 311, endPoint x: 68, endPoint y: 314, distance: 170.6
click at [68, 314] on div "Matter Strategy memo drafted and saved to client file" at bounding box center [485, 309] width 838 height 16
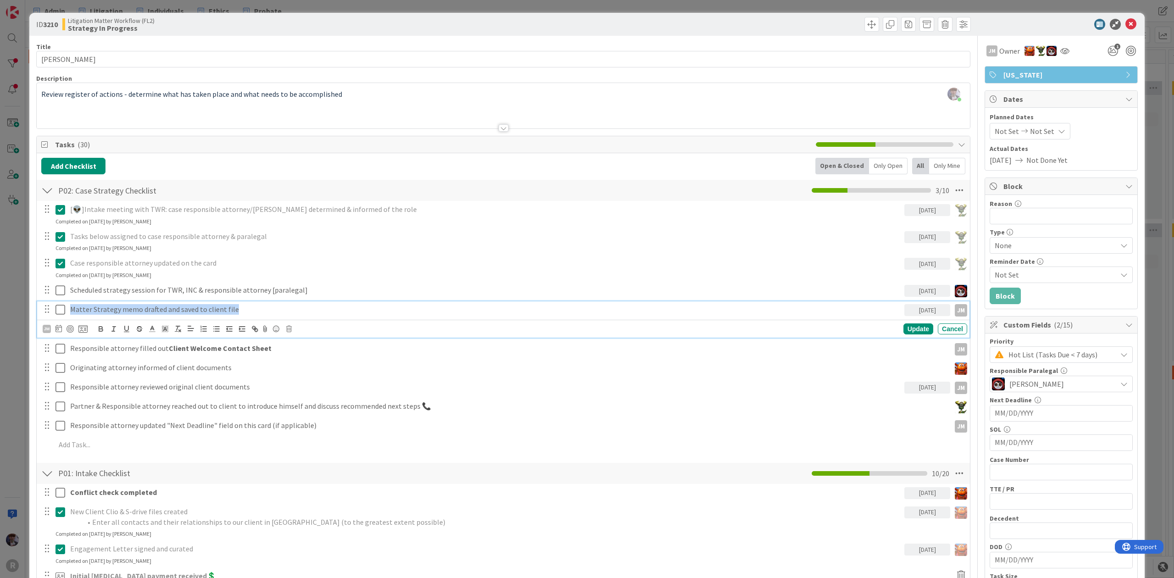
click at [69, 310] on div "Matter Strategy memo drafted and saved to client file" at bounding box center [485, 309] width 838 height 16
drag, startPoint x: 72, startPoint y: 311, endPoint x: 226, endPoint y: 313, distance: 154.5
click at [226, 313] on p "Matter Strategy memo drafted and saved to client file" at bounding box center [485, 309] width 830 height 11
click at [229, 311] on p "Matter Strategy memo drafted and saved to client file" at bounding box center [485, 309] width 830 height 11
drag, startPoint x: 254, startPoint y: 310, endPoint x: 225, endPoint y: 310, distance: 28.9
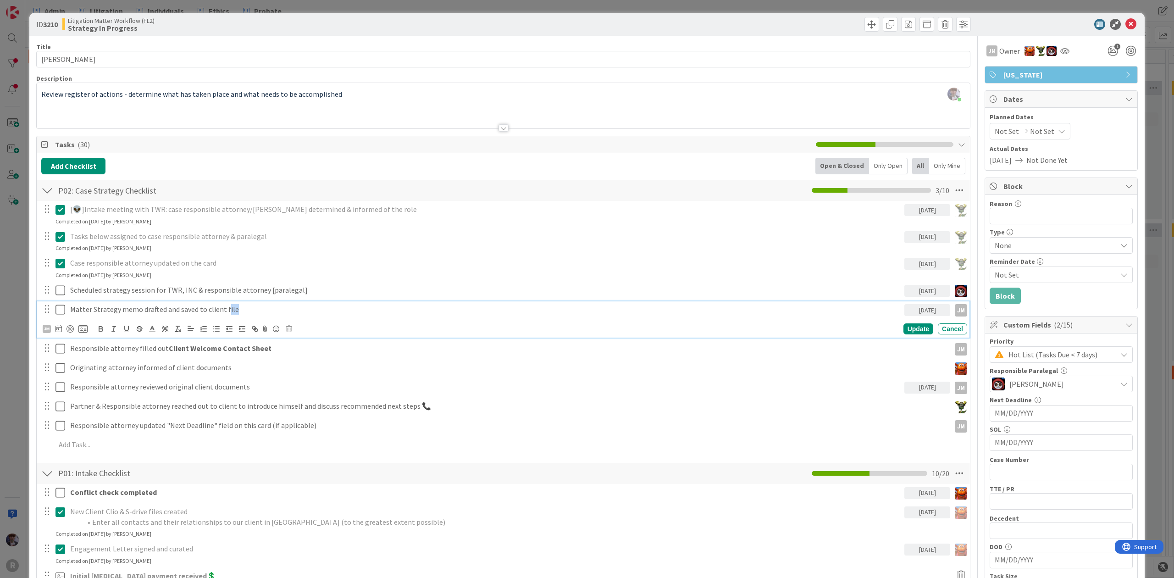
click at [225, 310] on p "Matter Strategy memo drafted and saved to client file" at bounding box center [485, 309] width 830 height 11
click at [241, 311] on p "Matter Strategy memo drafted and saved to client file" at bounding box center [485, 309] width 830 height 11
click at [248, 312] on p "Matter Strategy memo drafted and saved to client file" at bounding box center [485, 309] width 830 height 11
drag, startPoint x: 248, startPoint y: 312, endPoint x: 70, endPoint y: 309, distance: 178.4
click at [70, 309] on p "Matter Strategy memo drafted and saved to client file" at bounding box center [485, 309] width 830 height 11
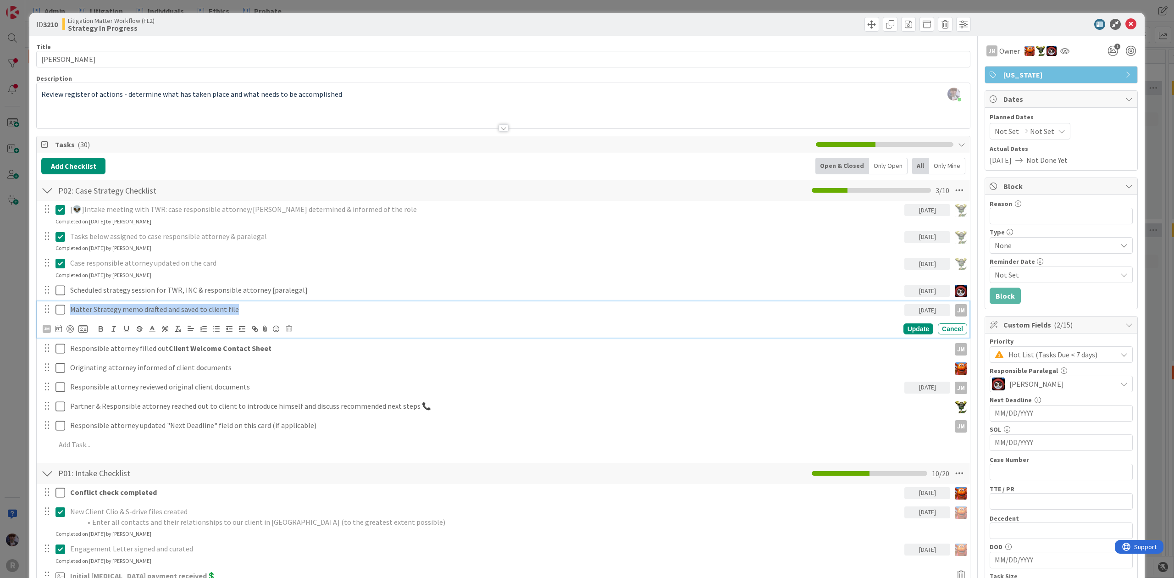
click at [70, 309] on p "Matter Strategy memo drafted and saved to client file" at bounding box center [485, 309] width 830 height 11
drag, startPoint x: 93, startPoint y: 311, endPoint x: 236, endPoint y: 307, distance: 143.1
click at [236, 307] on p "Matter Strategy memo drafted and saved to client file" at bounding box center [485, 309] width 830 height 11
drag, startPoint x: 240, startPoint y: 310, endPoint x: 70, endPoint y: 312, distance: 170.1
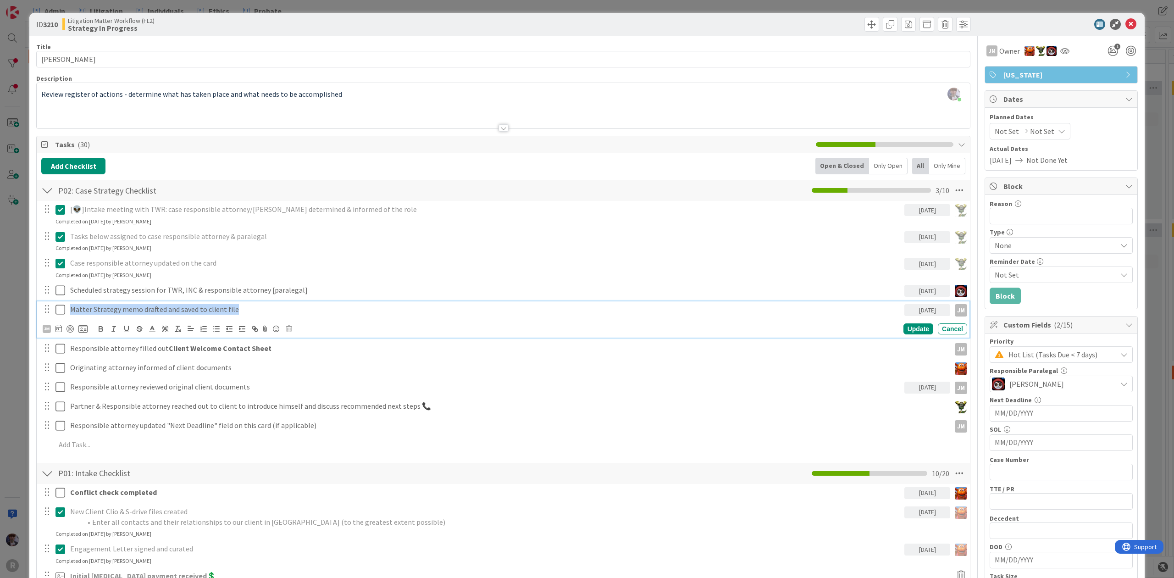
click at [70, 312] on p "Matter Strategy memo drafted and saved to client file" at bounding box center [485, 309] width 830 height 11
drag, startPoint x: 70, startPoint y: 312, endPoint x: 226, endPoint y: 312, distance: 155.9
click at [223, 310] on p "Matter Strategy memo drafted and saved to client file" at bounding box center [485, 309] width 830 height 11
click at [234, 310] on p "Matter Strategy memo drafted and saved to client file" at bounding box center [485, 309] width 830 height 11
drag, startPoint x: 244, startPoint y: 310, endPoint x: 72, endPoint y: 310, distance: 172.8
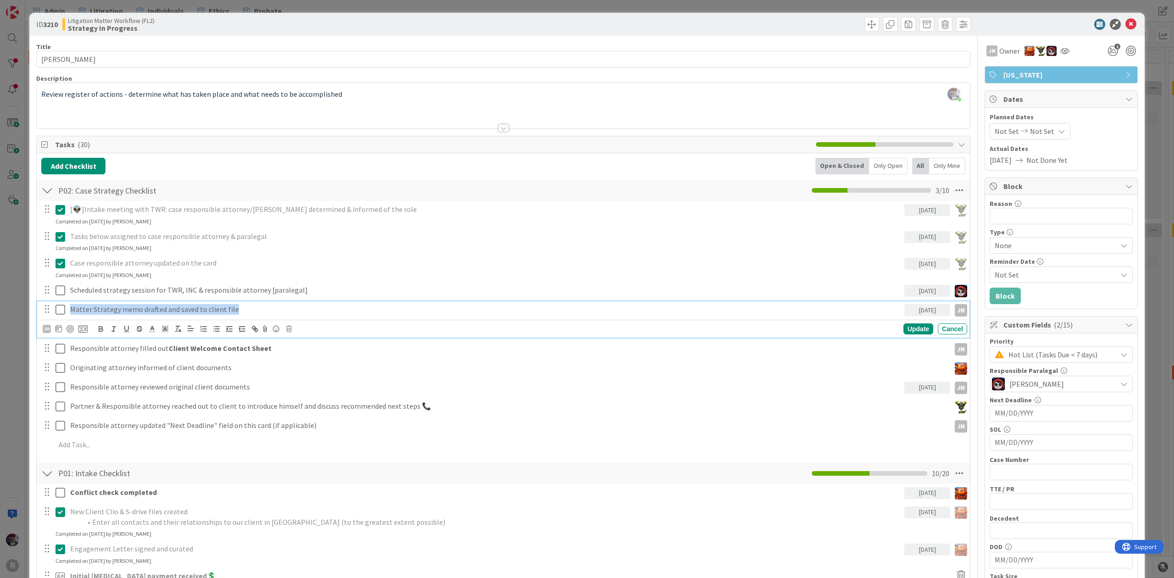
click at [72, 310] on p "Matter Strategy memo drafted and saved to client file" at bounding box center [485, 309] width 830 height 11
drag, startPoint x: 272, startPoint y: 310, endPoint x: 72, endPoint y: 313, distance: 199.9
click at [72, 313] on p "Matter Strategy memo drafted and saved to client file" at bounding box center [485, 309] width 830 height 11
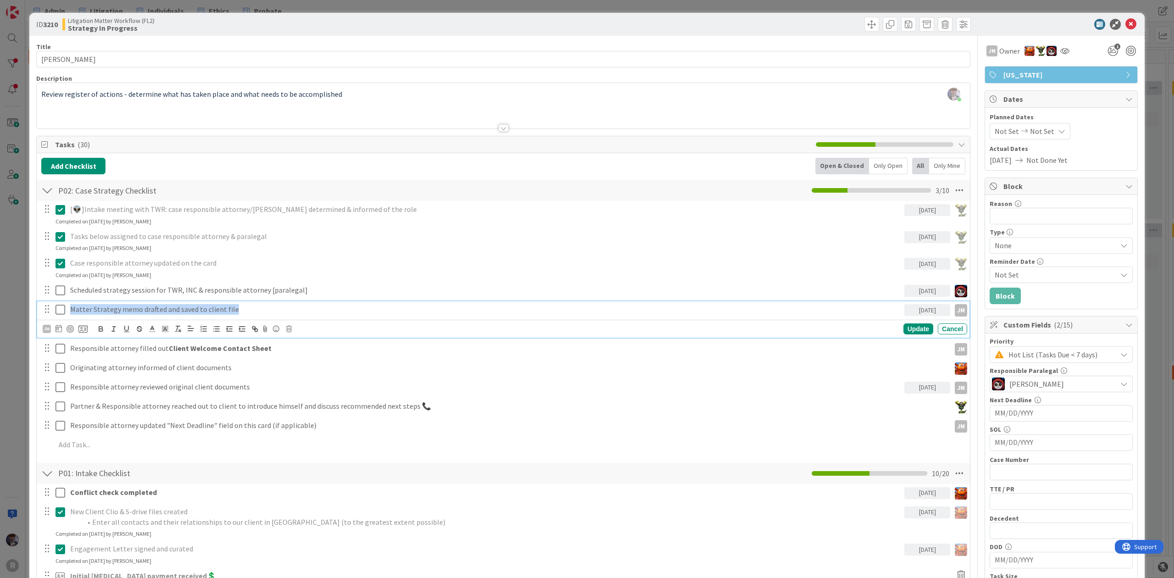
drag, startPoint x: 72, startPoint y: 312, endPoint x: 254, endPoint y: 310, distance: 182.0
click at [254, 310] on p "Matter Strategy memo drafted and saved to client file" at bounding box center [485, 309] width 830 height 11
drag, startPoint x: 237, startPoint y: 311, endPoint x: 30, endPoint y: 305, distance: 207.3
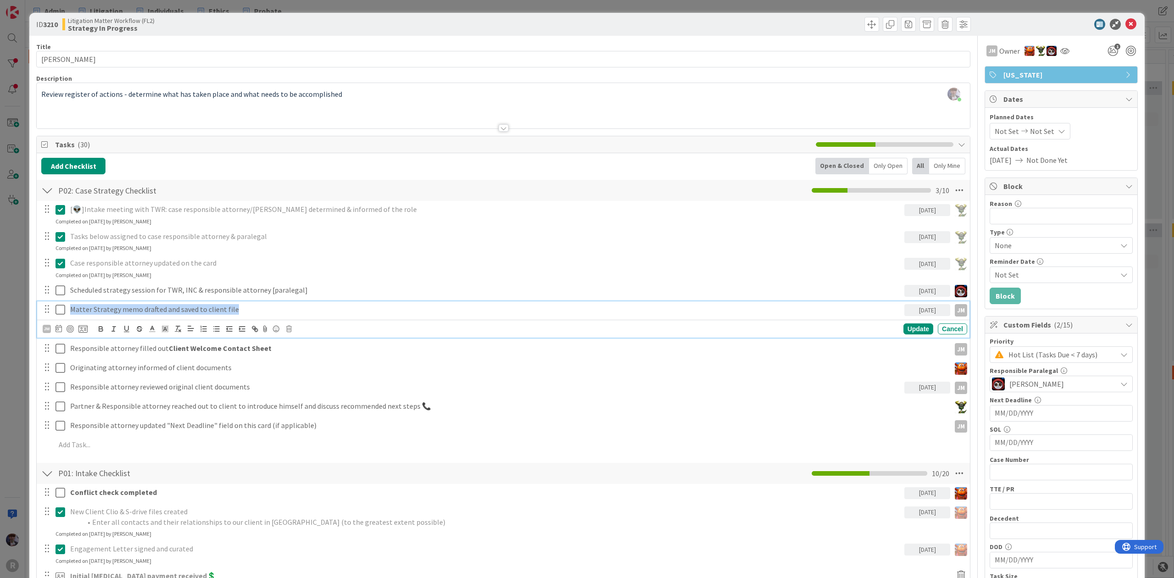
click at [74, 310] on p "Matter Strategy memo drafted and saved to client file" at bounding box center [485, 309] width 830 height 11
drag, startPoint x: 68, startPoint y: 311, endPoint x: 267, endPoint y: 321, distance: 199.2
click at [267, 321] on div "Matter Strategy memo drafted and saved to client file 10/17/2025 JM JM Update C…" at bounding box center [503, 319] width 932 height 36
click at [266, 314] on p "Matter Strategy memo drafted and saved to client file" at bounding box center [485, 309] width 830 height 11
drag, startPoint x: 273, startPoint y: 310, endPoint x: 65, endPoint y: 306, distance: 208.2
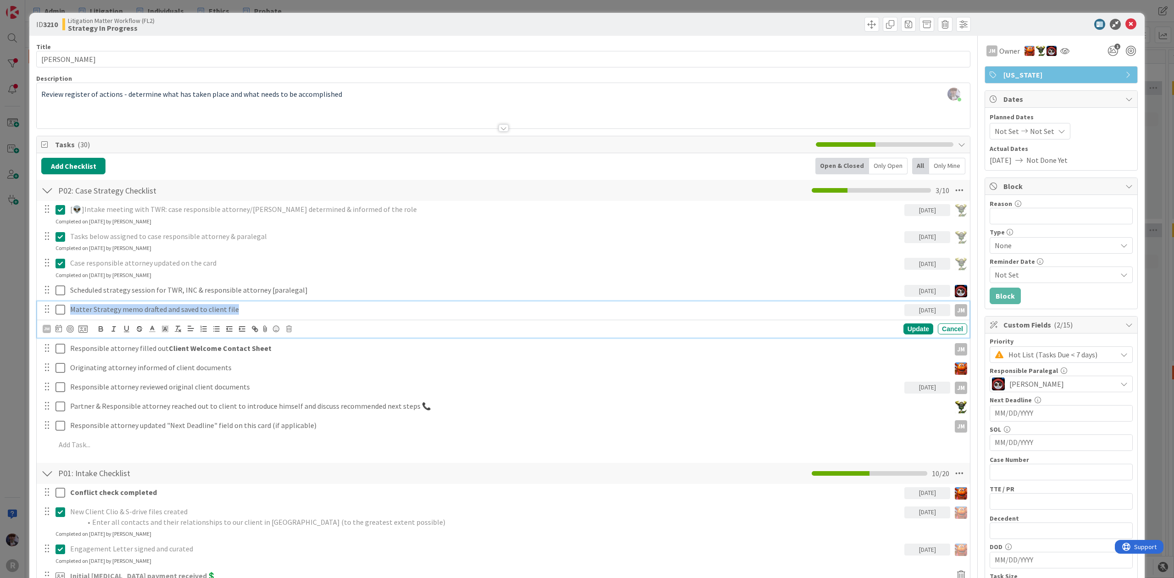
click at [65, 306] on div "Matter Strategy memo drafted and saved to client file 10/17/2025 JM" at bounding box center [504, 309] width 926 height 16
click at [67, 309] on div "Matter Strategy memo drafted and saved to client file" at bounding box center [485, 309] width 838 height 16
drag, startPoint x: 70, startPoint y: 310, endPoint x: 280, endPoint y: 310, distance: 209.5
click at [280, 310] on p "Matter Strategy memo drafted and saved to client file" at bounding box center [485, 309] width 830 height 11
click at [277, 310] on p "Matter Strategy memo drafted and saved to client file" at bounding box center [485, 309] width 830 height 11
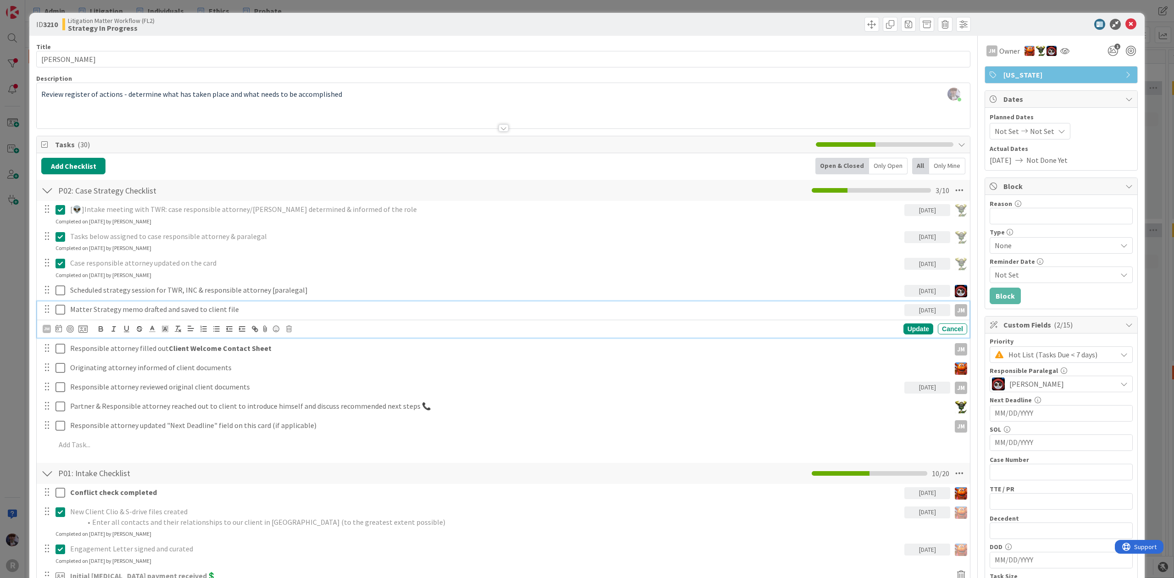
click at [243, 308] on p "Matter Strategy memo drafted and saved to client file" at bounding box center [485, 309] width 830 height 11
drag, startPoint x: 249, startPoint y: 310, endPoint x: 67, endPoint y: 315, distance: 182.5
click at [67, 315] on div "Matter Strategy memo drafted and saved to client file" at bounding box center [485, 309] width 838 height 16
click at [71, 313] on p "Matter Strategy memo drafted and saved to client file" at bounding box center [485, 309] width 830 height 11
drag, startPoint x: 71, startPoint y: 310, endPoint x: 246, endPoint y: 314, distance: 175.2
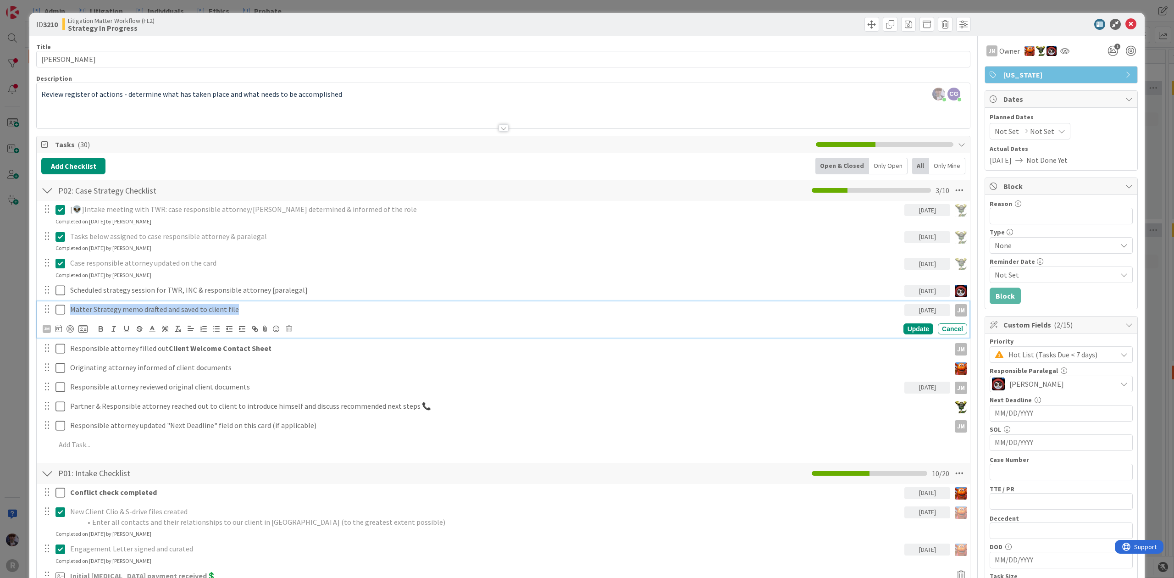
click at [246, 314] on p "Matter Strategy memo drafted and saved to client file" at bounding box center [485, 309] width 830 height 11
drag, startPoint x: 251, startPoint y: 312, endPoint x: 61, endPoint y: 312, distance: 190.2
click at [61, 312] on div "Matter Strategy memo drafted and saved to client file 10/17/2025 JM" at bounding box center [504, 309] width 926 height 16
click at [73, 312] on p "Matter Strategy memo drafted and saved to client file" at bounding box center [485, 309] width 830 height 11
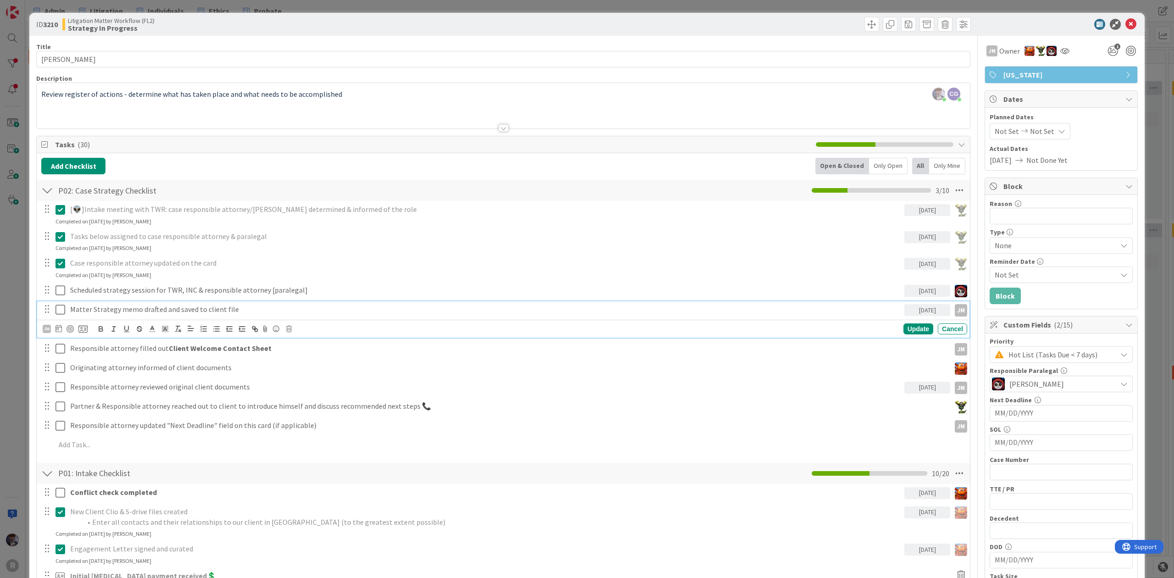
click at [1152, 144] on div "ID 3210 Litigation Matter Workflow (FL2) Strategy In Progress Title 15 / 128 LI…" at bounding box center [587, 289] width 1174 height 578
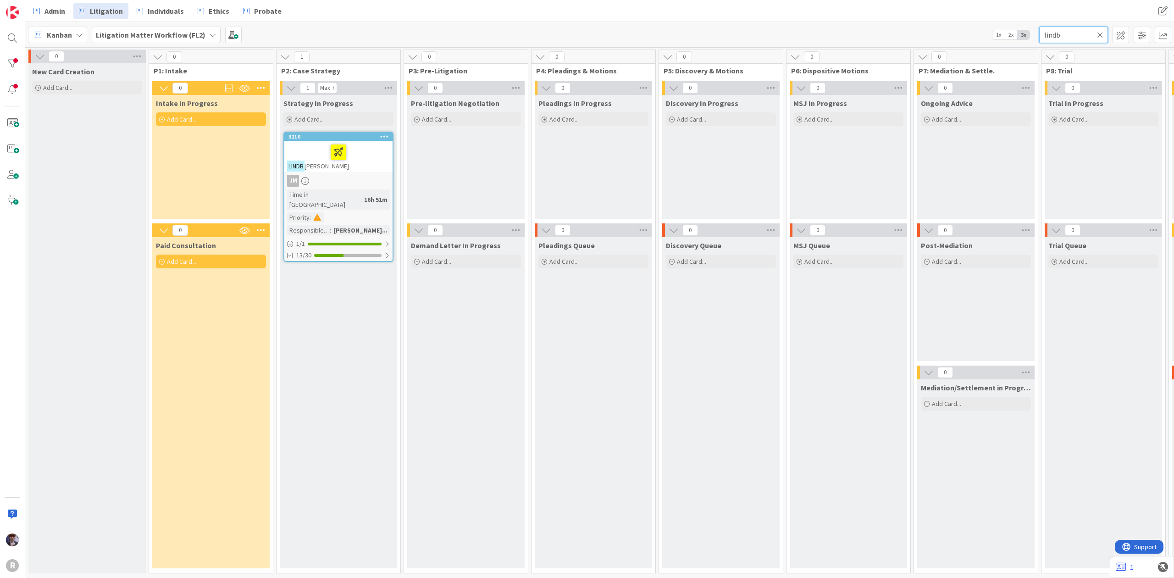
drag, startPoint x: 1071, startPoint y: 30, endPoint x: 1020, endPoint y: 24, distance: 51.7
click at [1020, 24] on div "Kanban Litigation Matter Workflow (FL2) 1x 2x 3x lindb" at bounding box center [599, 34] width 1148 height 25
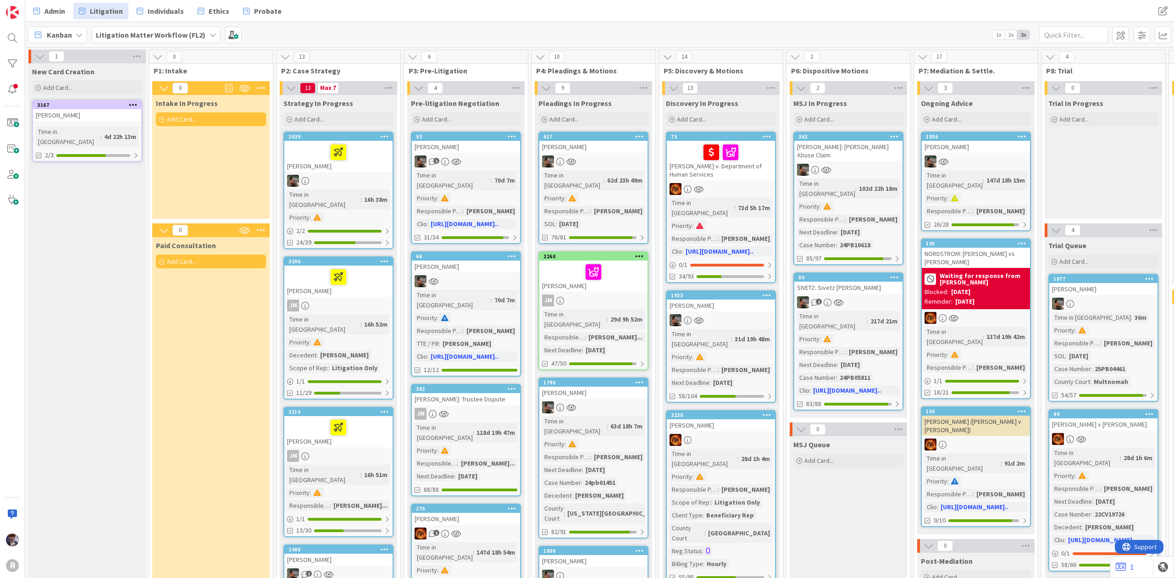
click at [832, 19] on div "Admin Litigation Individuals Ethics Probate Admin Litigation Individuals Ethics…" at bounding box center [599, 11] width 1148 height 22
click at [721, 183] on div at bounding box center [721, 189] width 108 height 12
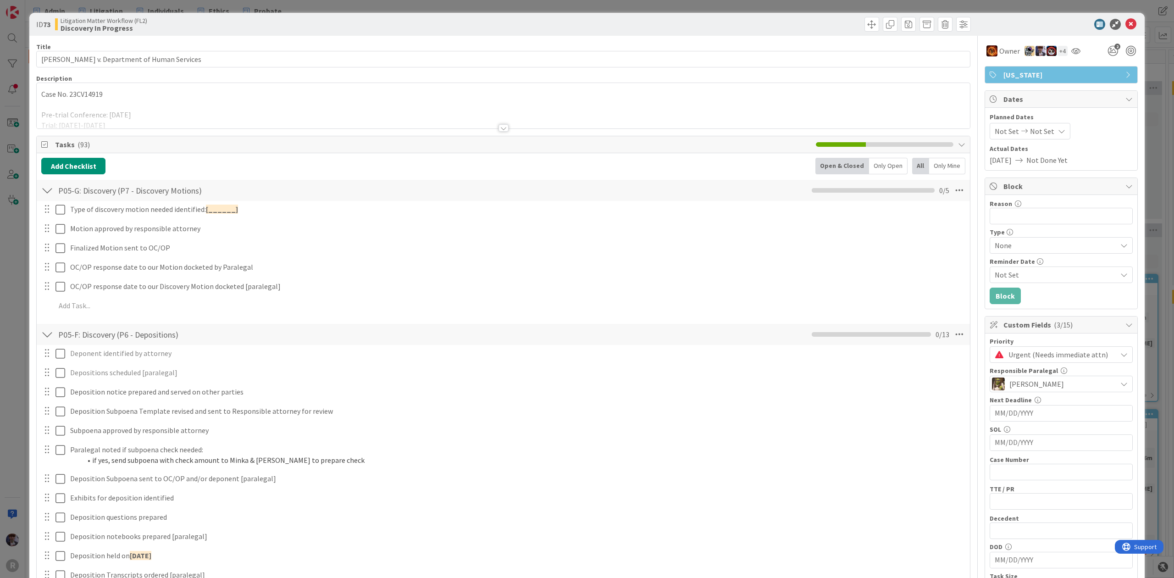
click at [15, 287] on div "ID 73 Litigation Matter Workflow (FL2) Discovery In Progress Title 38 / 128 Kil…" at bounding box center [587, 289] width 1174 height 578
